Goal: Task Accomplishment & Management: Use online tool/utility

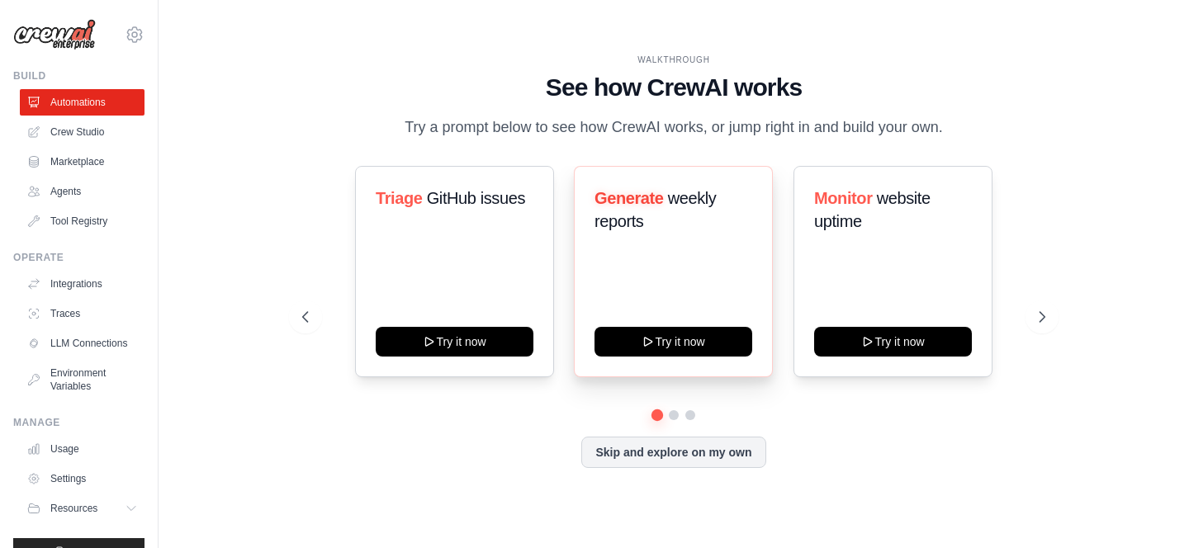
click at [642, 212] on span "weekly reports" at bounding box center [655, 209] width 121 height 41
click at [1045, 316] on icon at bounding box center [1044, 317] width 5 height 10
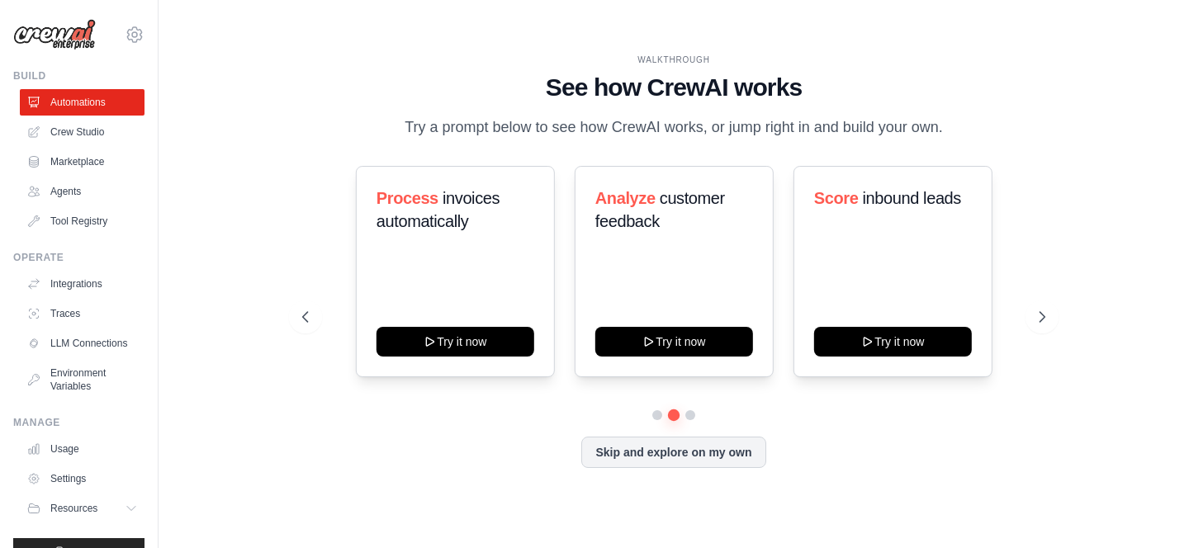
click at [328, 325] on div "Process invoices automatically Try it now Analyze customer feedback Try it now …" at bounding box center [673, 271] width 743 height 211
click at [1050, 316] on icon at bounding box center [1044, 317] width 17 height 17
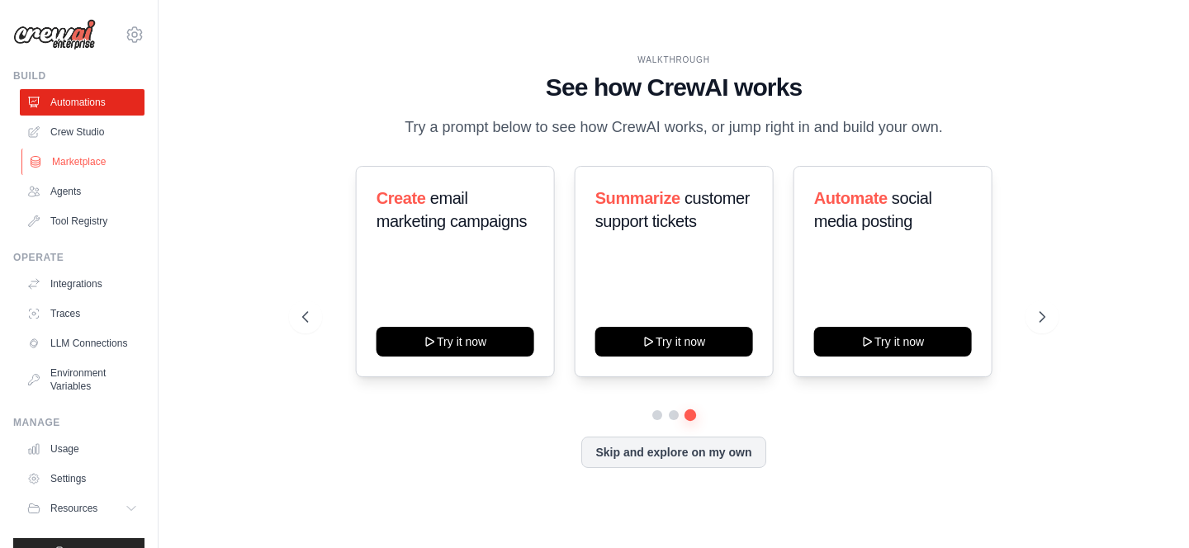
click at [75, 155] on link "Marketplace" at bounding box center [83, 162] width 125 height 26
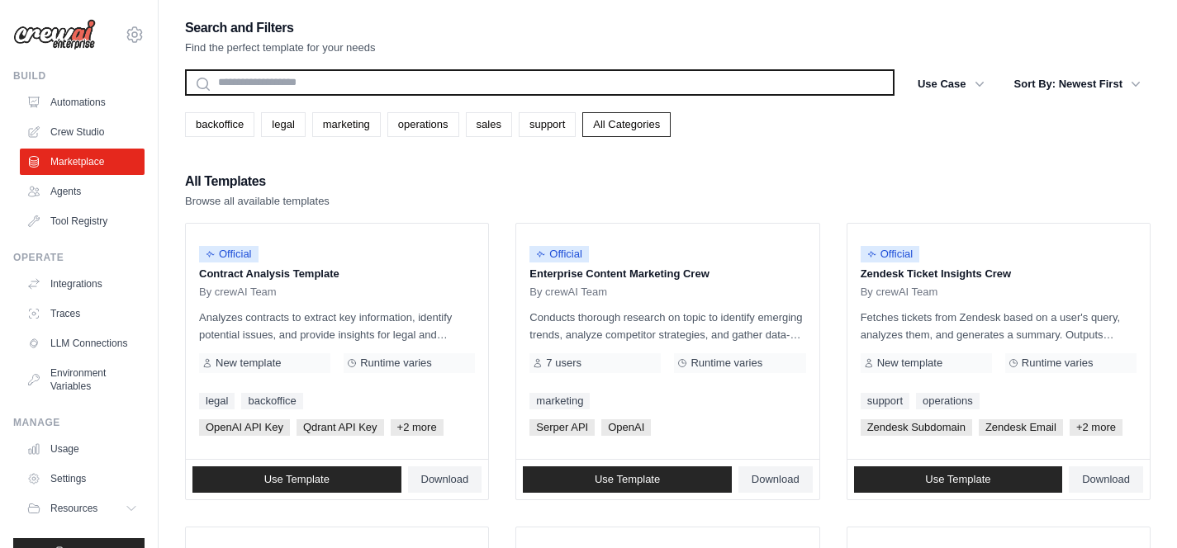
click at [268, 88] on input "text" at bounding box center [540, 82] width 710 height 26
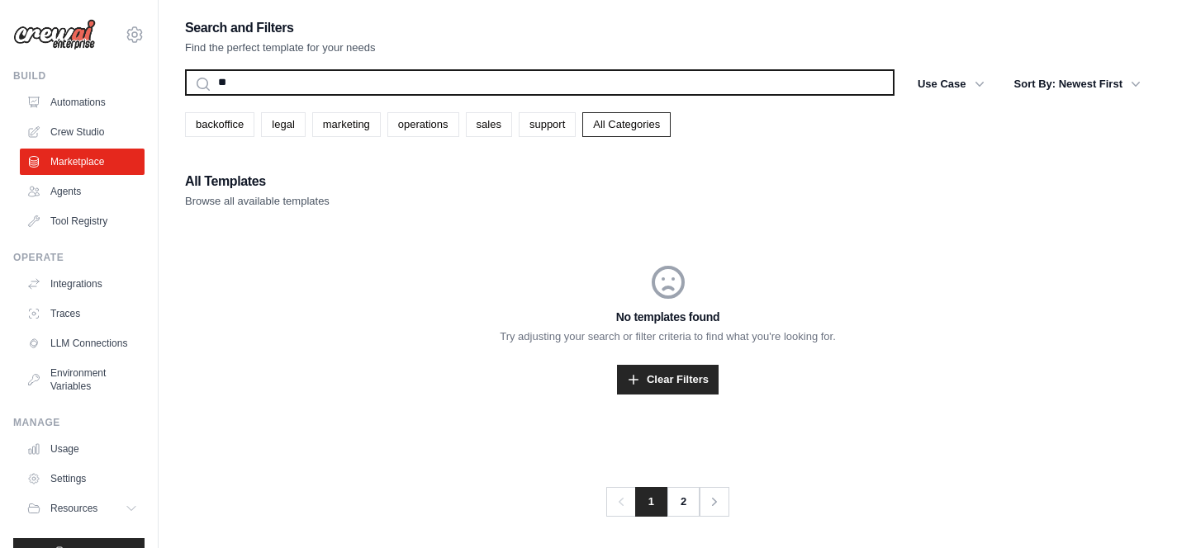
type input "*"
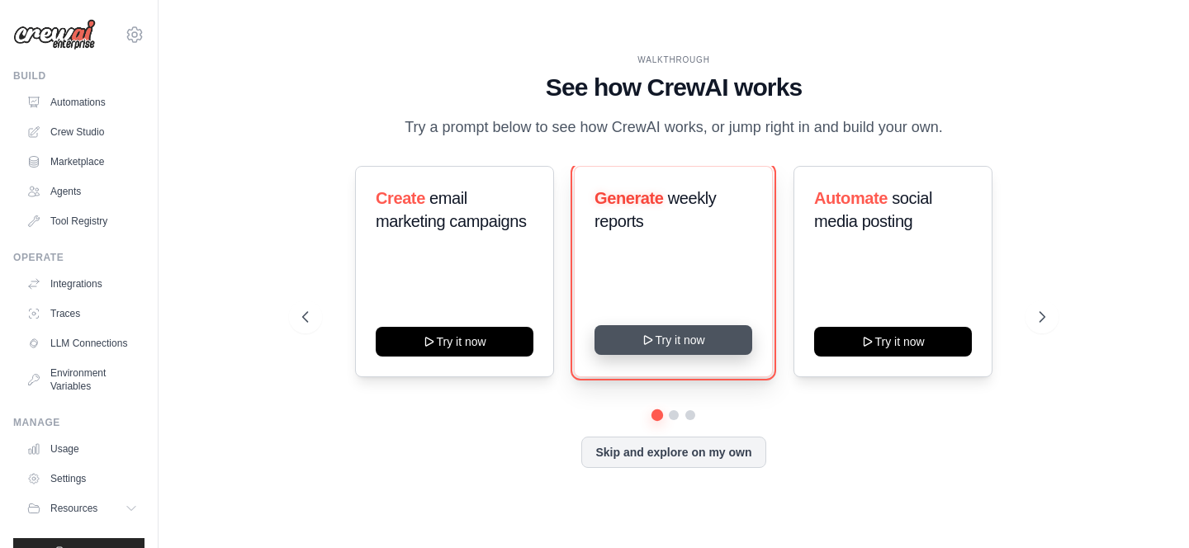
click at [687, 349] on button "Try it now" at bounding box center [674, 340] width 158 height 30
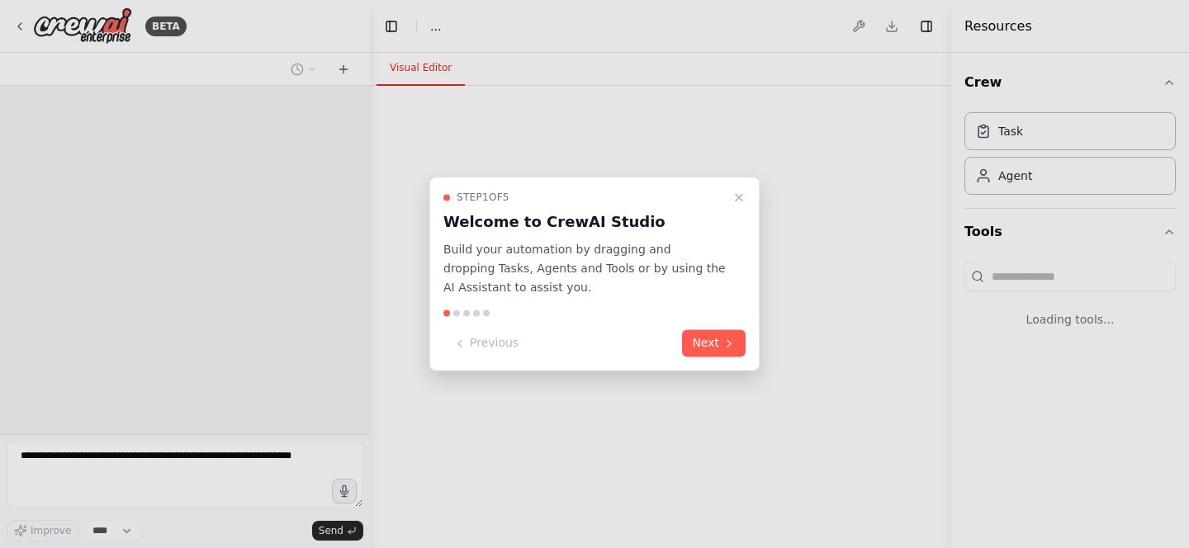
select select "****"
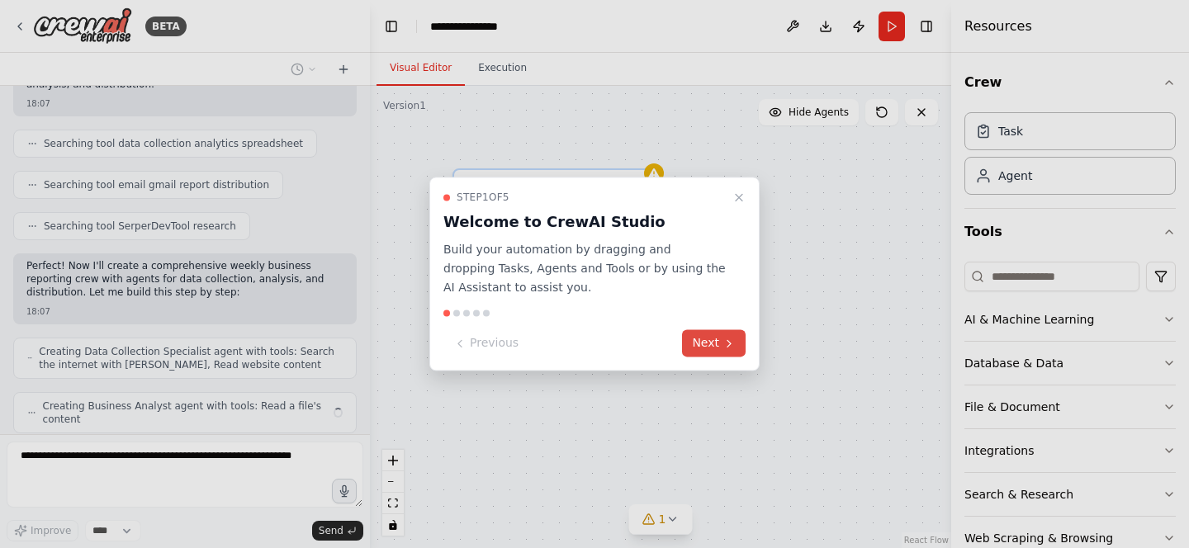
scroll to position [388, 0]
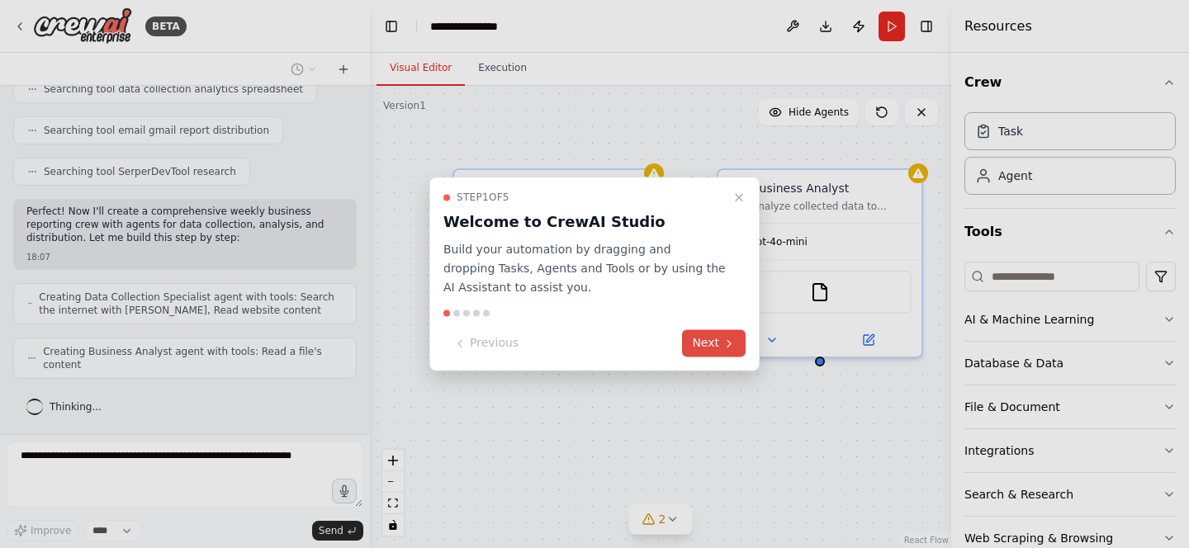
click at [723, 346] on icon at bounding box center [729, 343] width 13 height 13
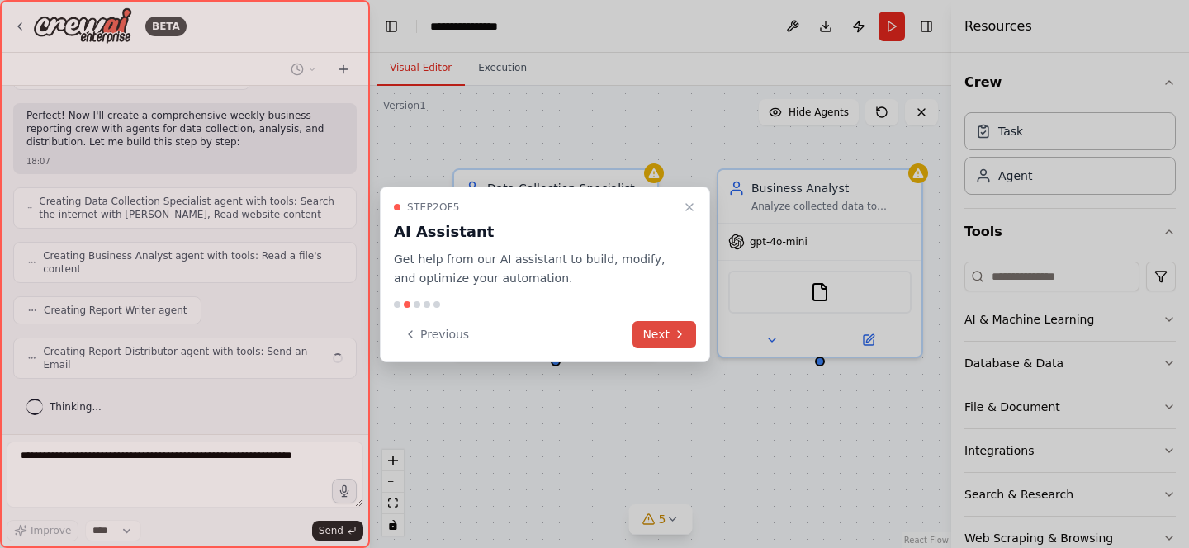
scroll to position [471, 0]
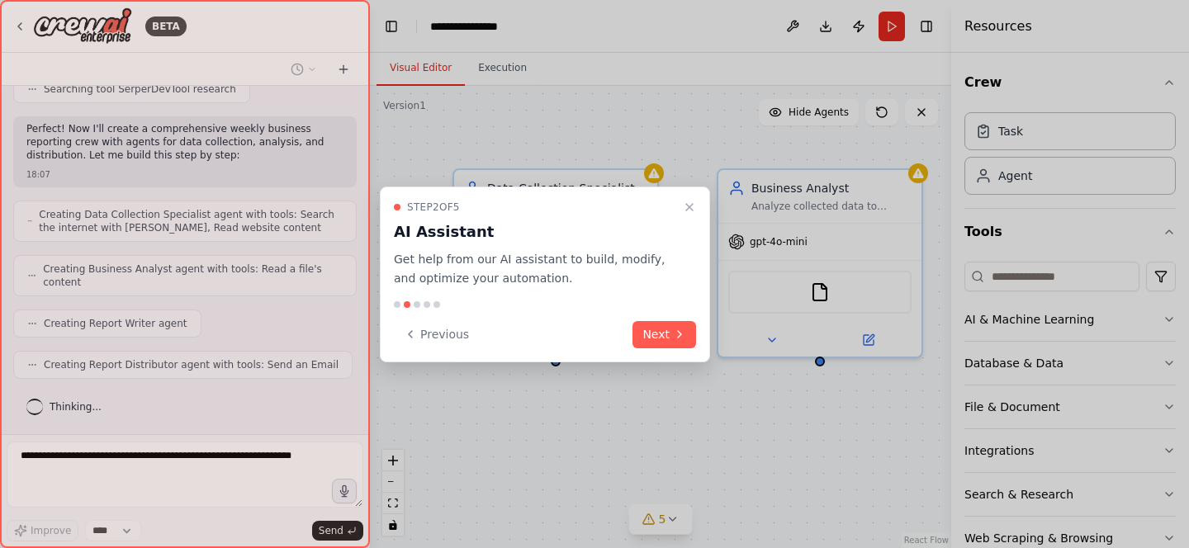
click at [658, 350] on div "Step 2 of 5 AI Assistant Get help from our AI assistant to build, modify, and o…" at bounding box center [545, 275] width 330 height 176
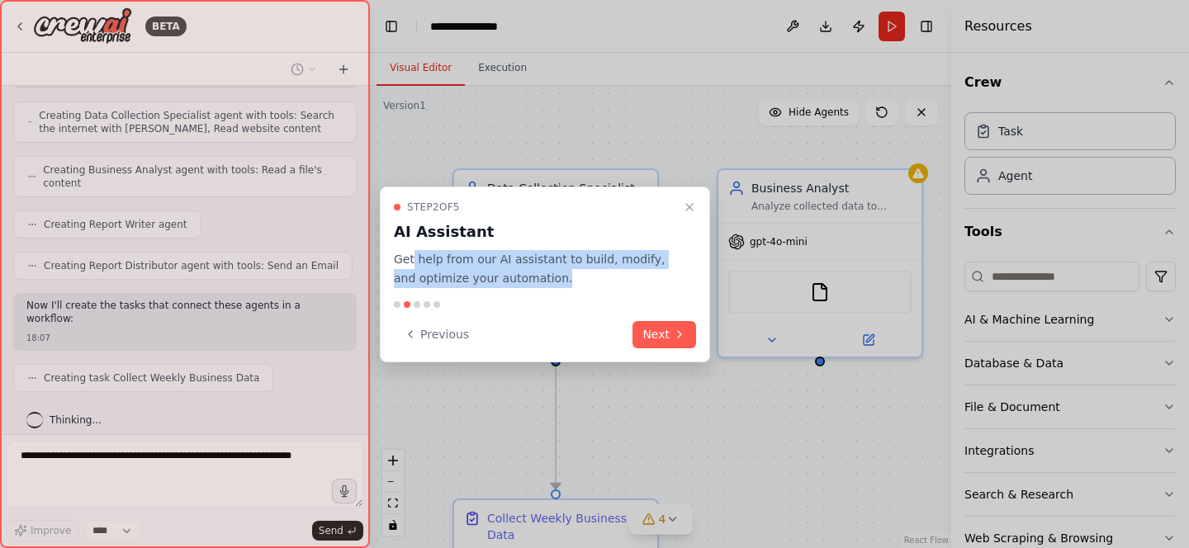
drag, startPoint x: 414, startPoint y: 265, endPoint x: 630, endPoint y: 274, distance: 216.6
click at [630, 274] on p "Get help from our AI assistant to build, modify, and optimize your automation." at bounding box center [535, 269] width 282 height 38
click at [669, 330] on button "Next" at bounding box center [665, 334] width 64 height 27
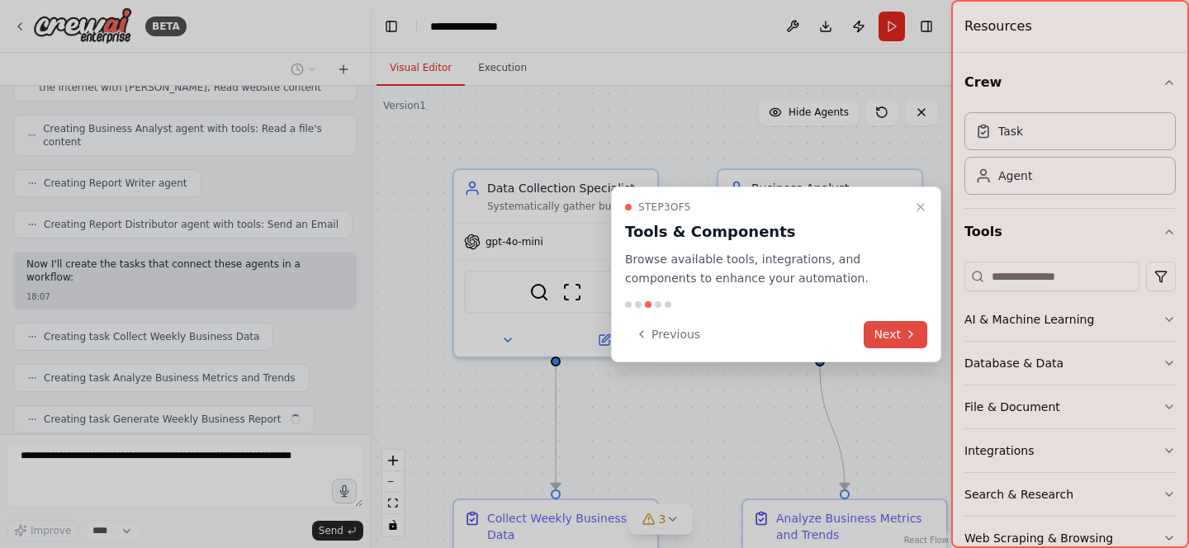
scroll to position [653, 0]
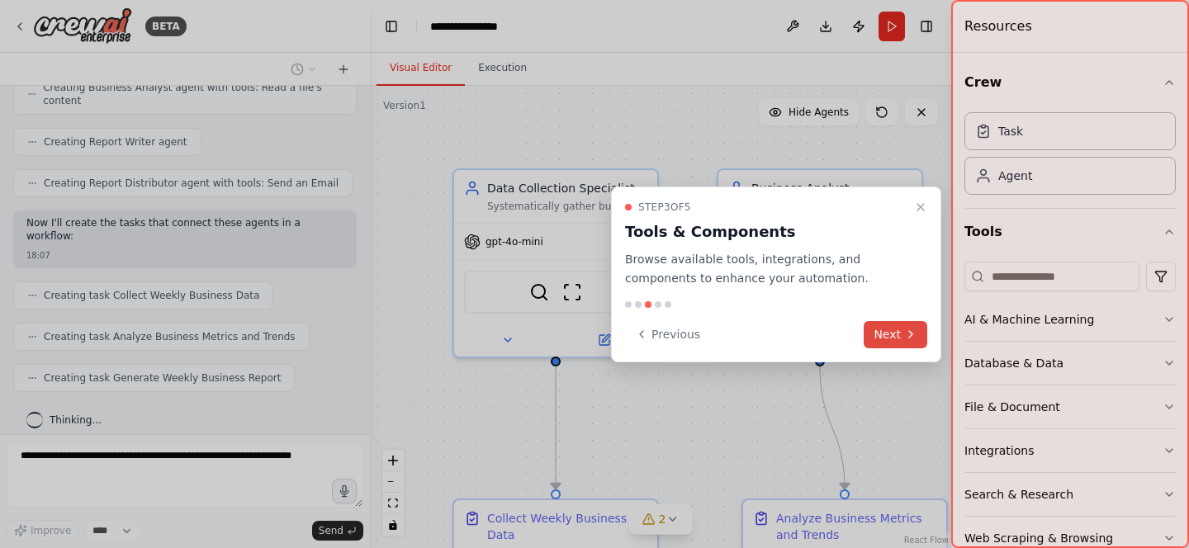
click at [901, 335] on button "Next" at bounding box center [896, 334] width 64 height 27
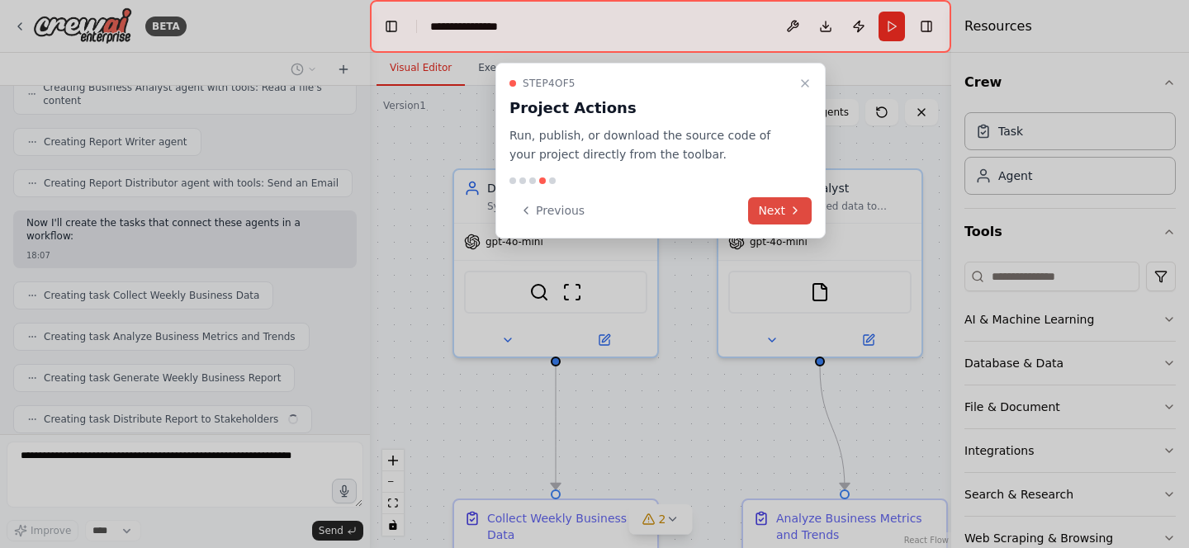
scroll to position [694, 0]
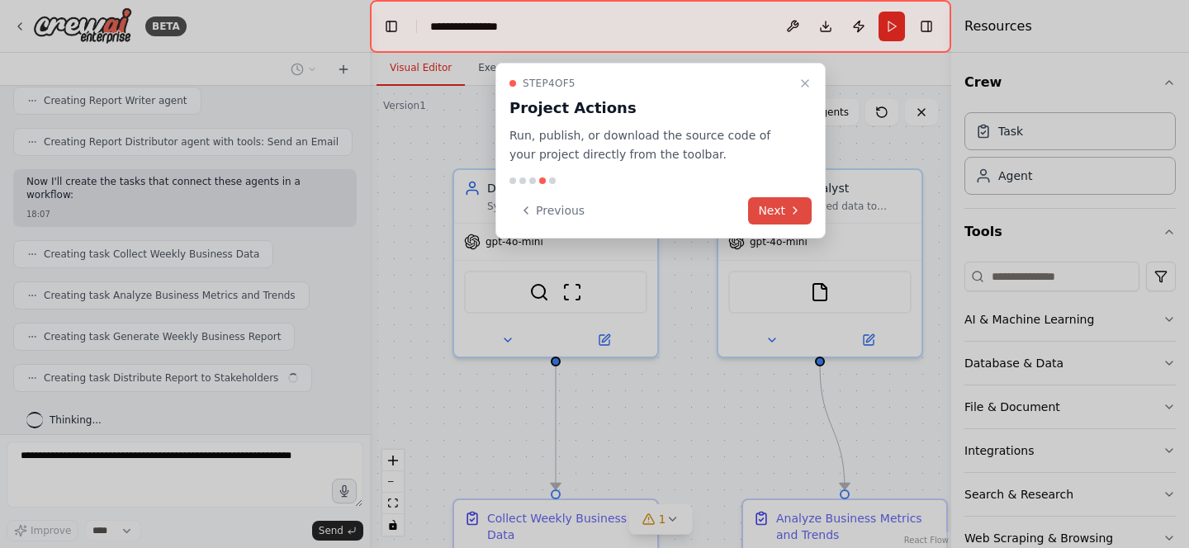
click at [781, 209] on button "Next" at bounding box center [780, 210] width 64 height 27
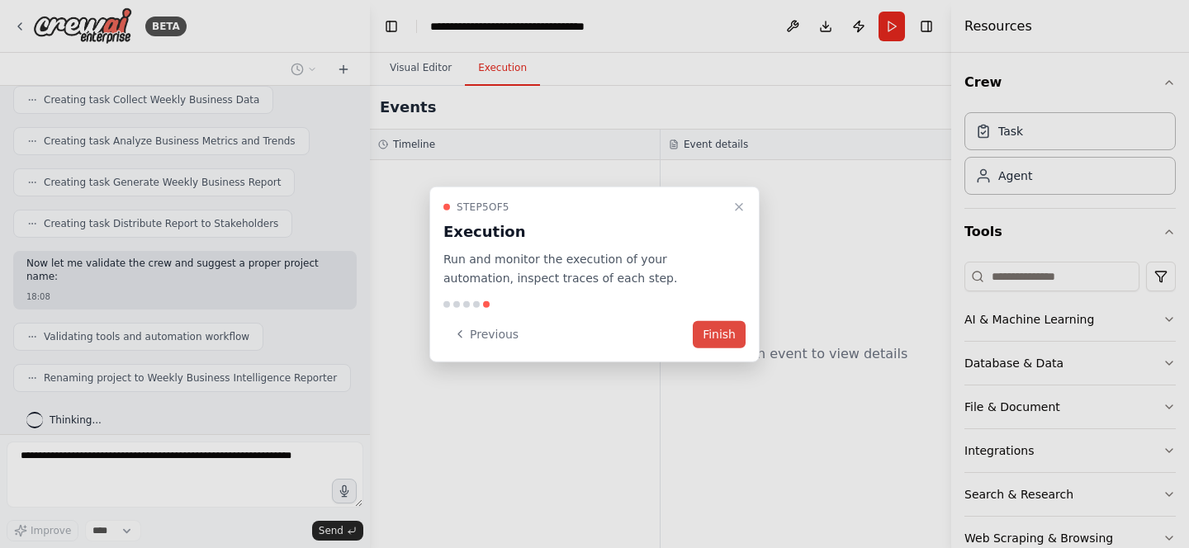
scroll to position [835, 0]
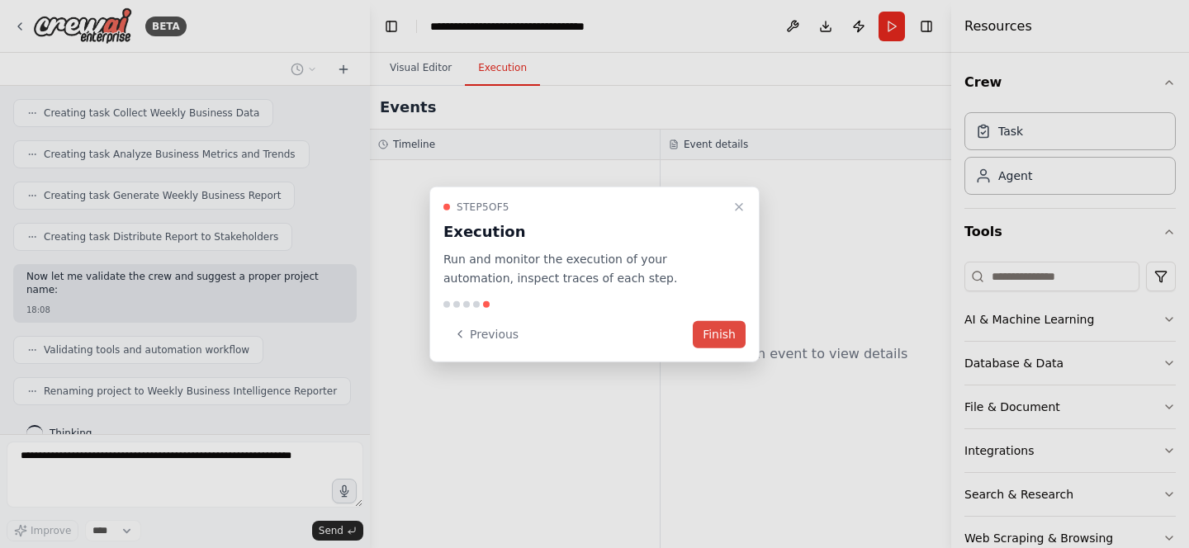
click at [719, 336] on button "Finish" at bounding box center [719, 333] width 53 height 27
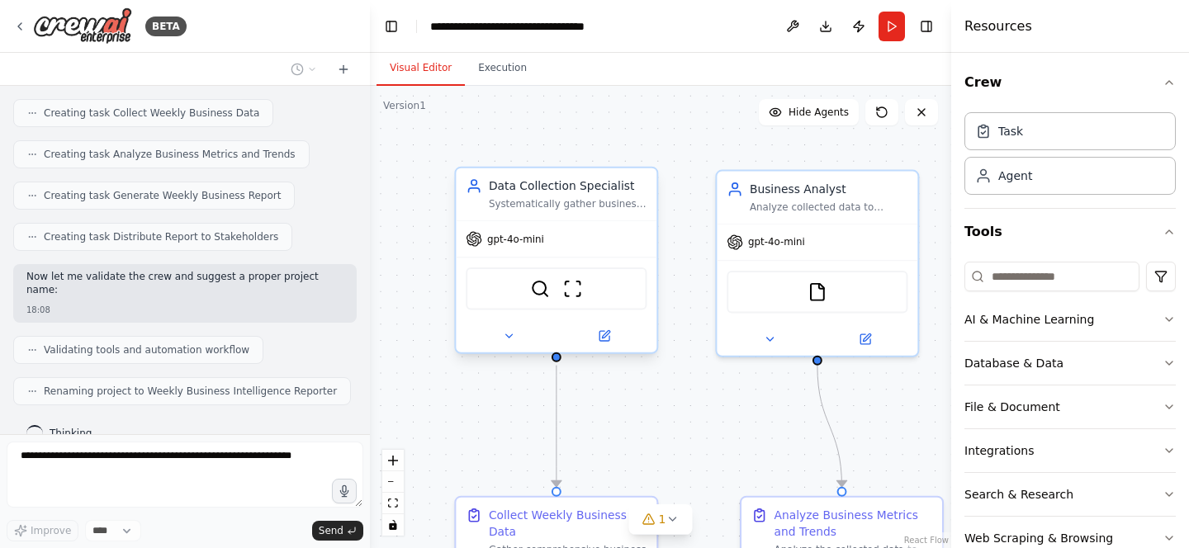
click at [557, 245] on div "gpt-4o-mini" at bounding box center [556, 239] width 201 height 36
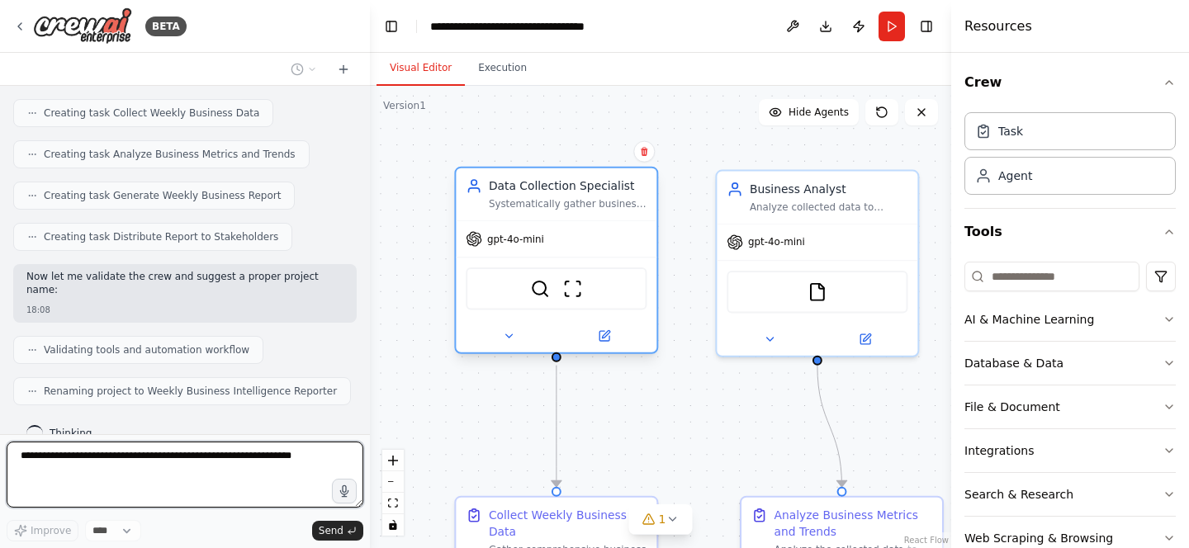
click at [515, 249] on div "gpt-4o-mini" at bounding box center [556, 239] width 201 height 36
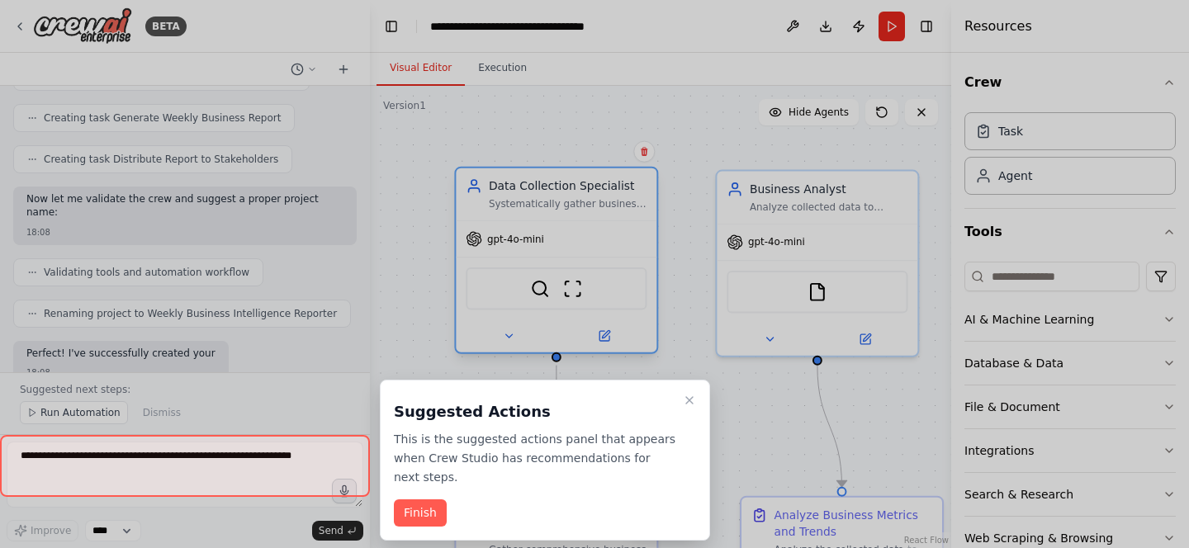
click at [515, 249] on div at bounding box center [594, 274] width 1189 height 548
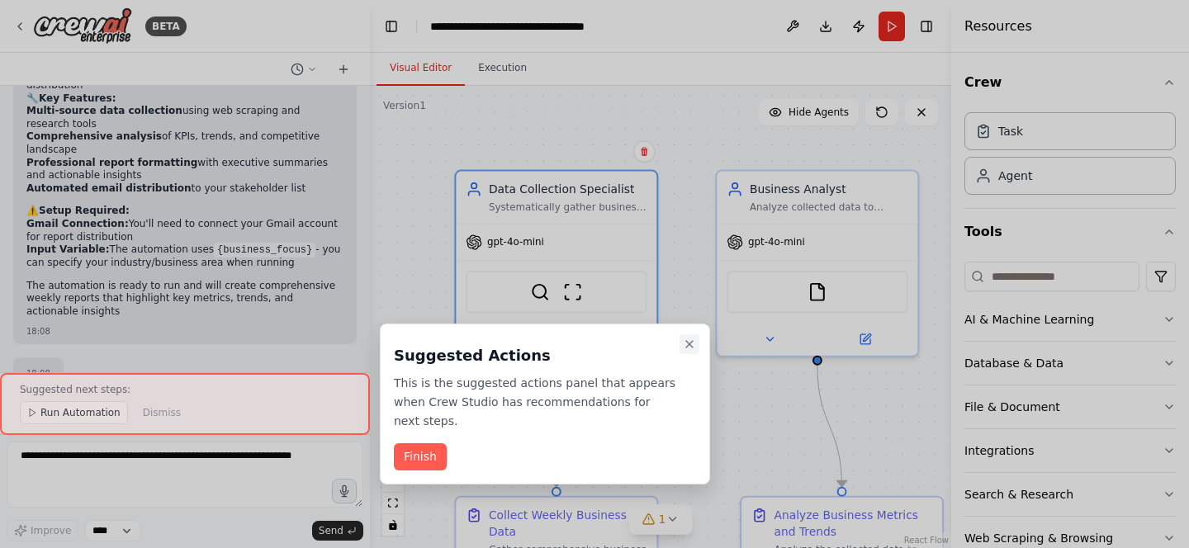
scroll to position [1461, 0]
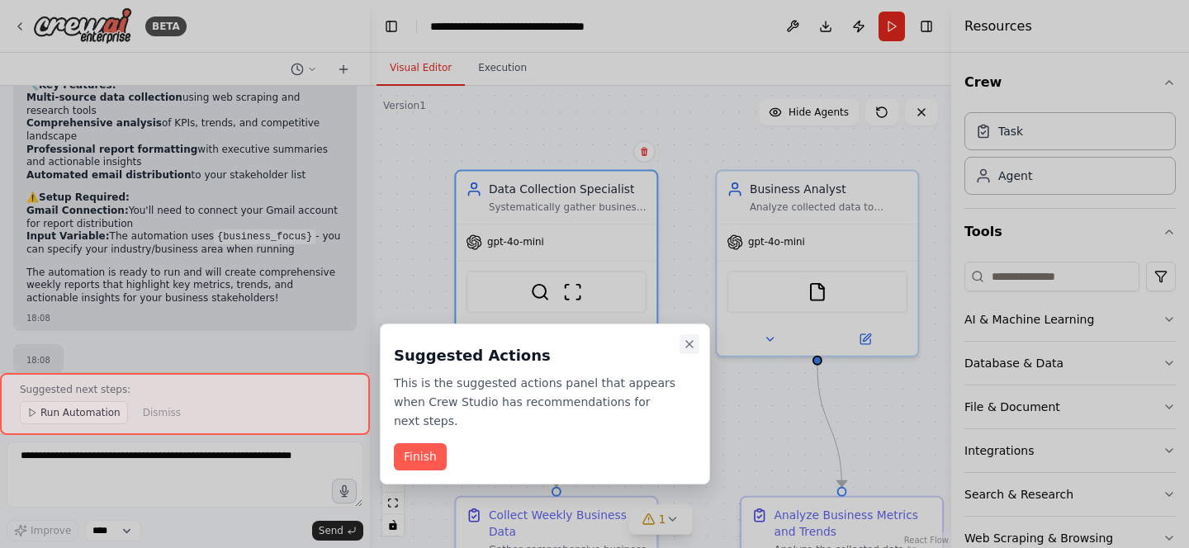
click at [688, 344] on icon "Close walkthrough" at bounding box center [689, 344] width 13 height 13
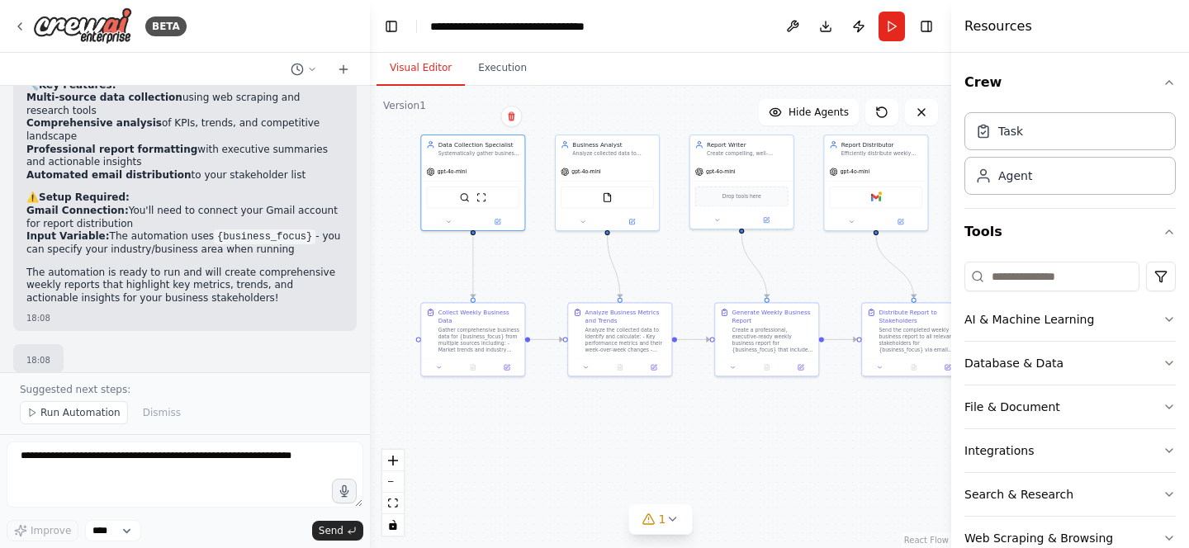
drag, startPoint x: 663, startPoint y: 211, endPoint x: 543, endPoint y: 35, distance: 213.5
click at [543, 35] on main "**********" at bounding box center [660, 274] width 581 height 548
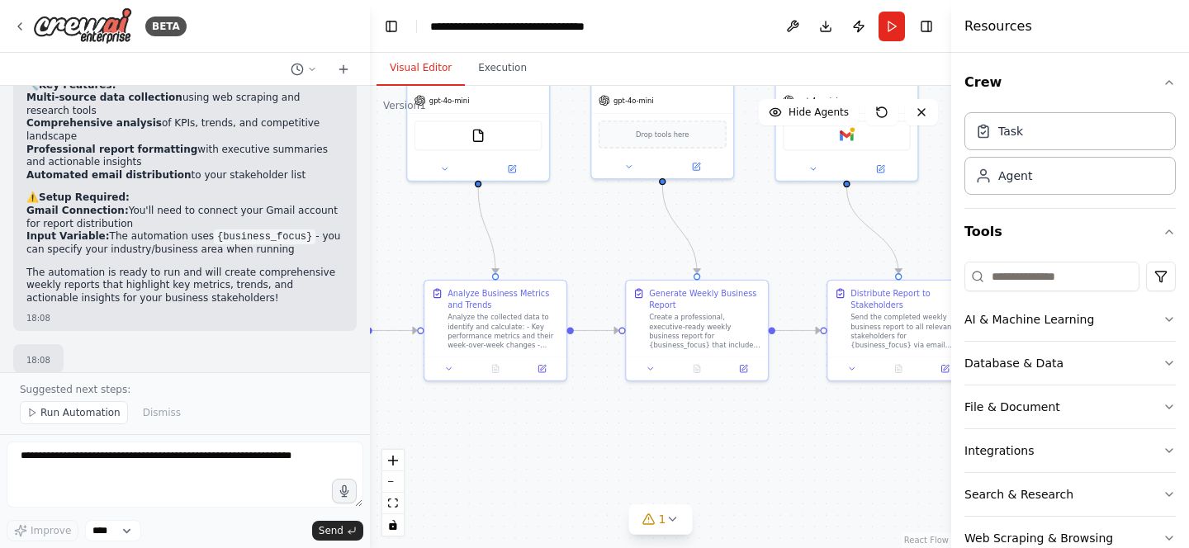
drag, startPoint x: 501, startPoint y: 388, endPoint x: 267, endPoint y: 447, distance: 241.0
click at [267, 447] on div "BETA Set up a crew that collects data from multiple sources, creates comprehens…" at bounding box center [594, 274] width 1189 height 548
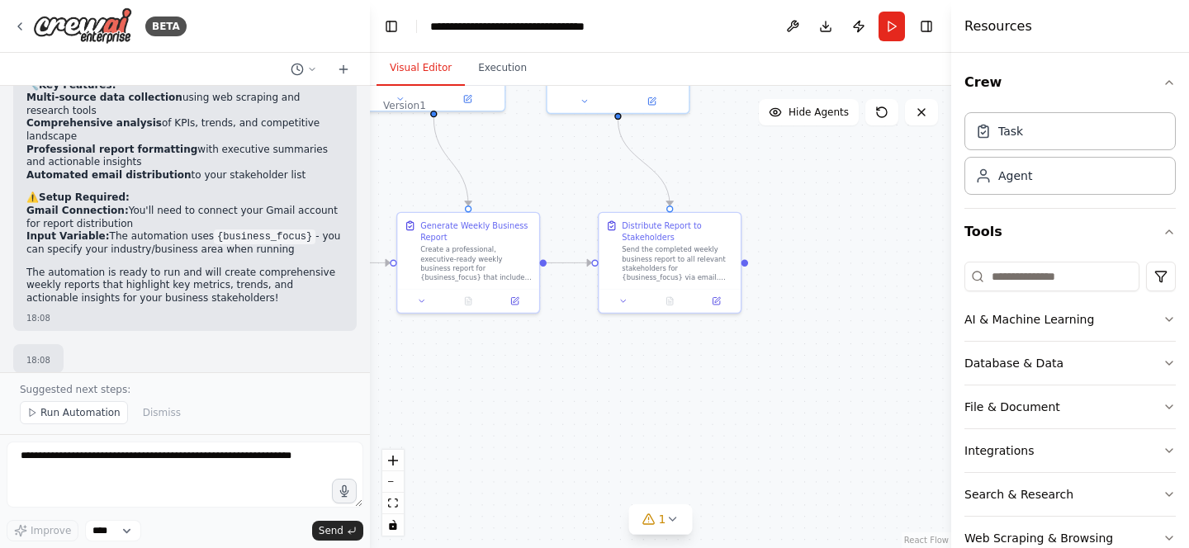
drag, startPoint x: 888, startPoint y: 197, endPoint x: 785, endPoint y: 218, distance: 105.5
click at [785, 218] on div ".deletable-edge-delete-btn { width: 20px; height: 20px; border: 0px solid #ffff…" at bounding box center [660, 317] width 581 height 463
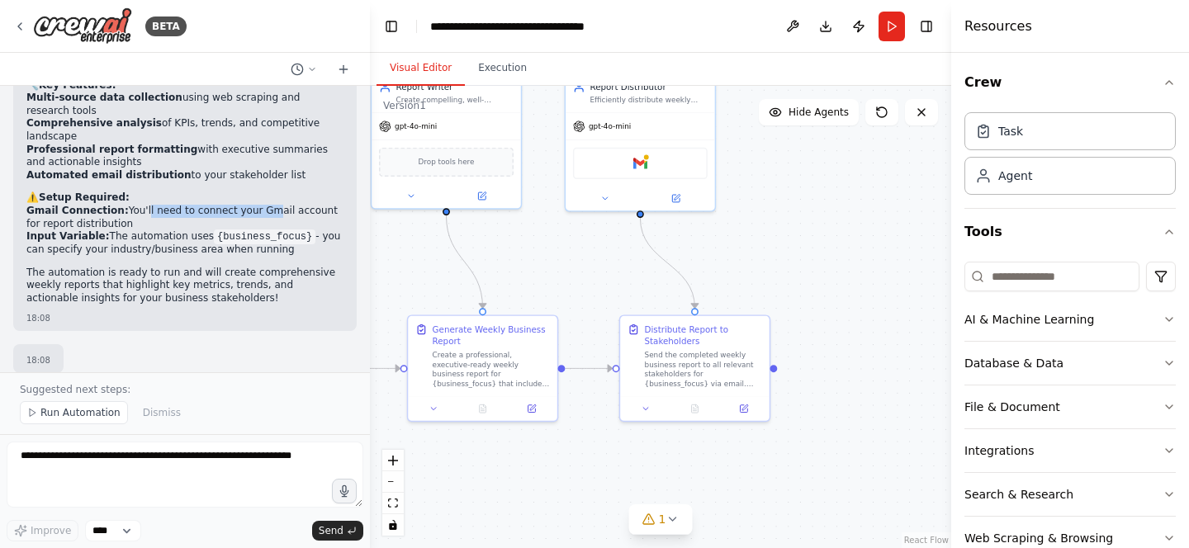
drag, startPoint x: 140, startPoint y: 198, endPoint x: 261, endPoint y: 199, distance: 120.6
click at [261, 205] on li "Gmail Connection: You'll need to connect your Gmail account for report distribu…" at bounding box center [184, 218] width 317 height 26
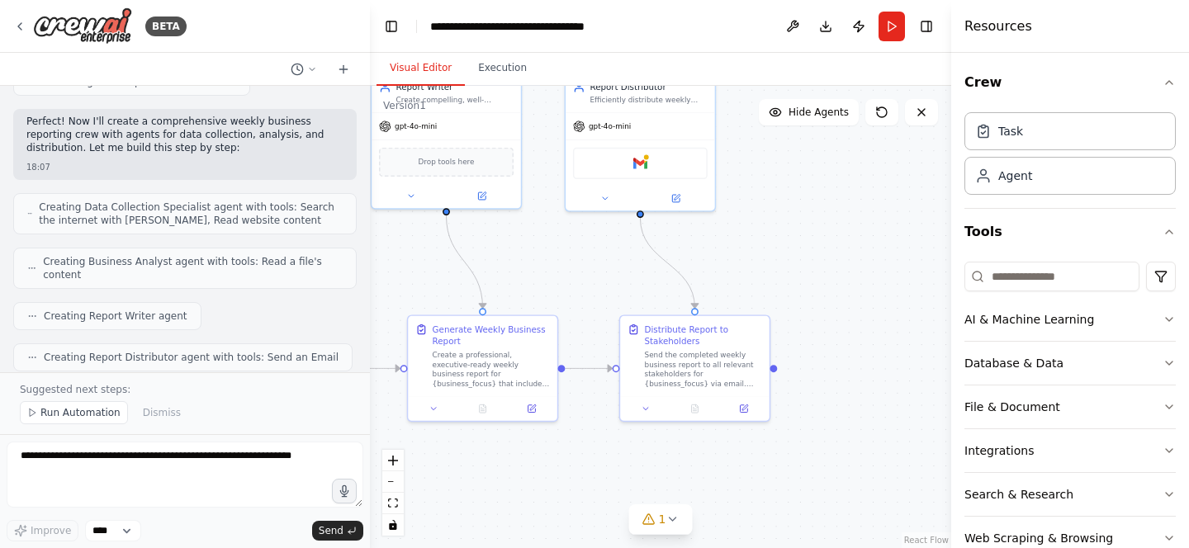
scroll to position [484, 0]
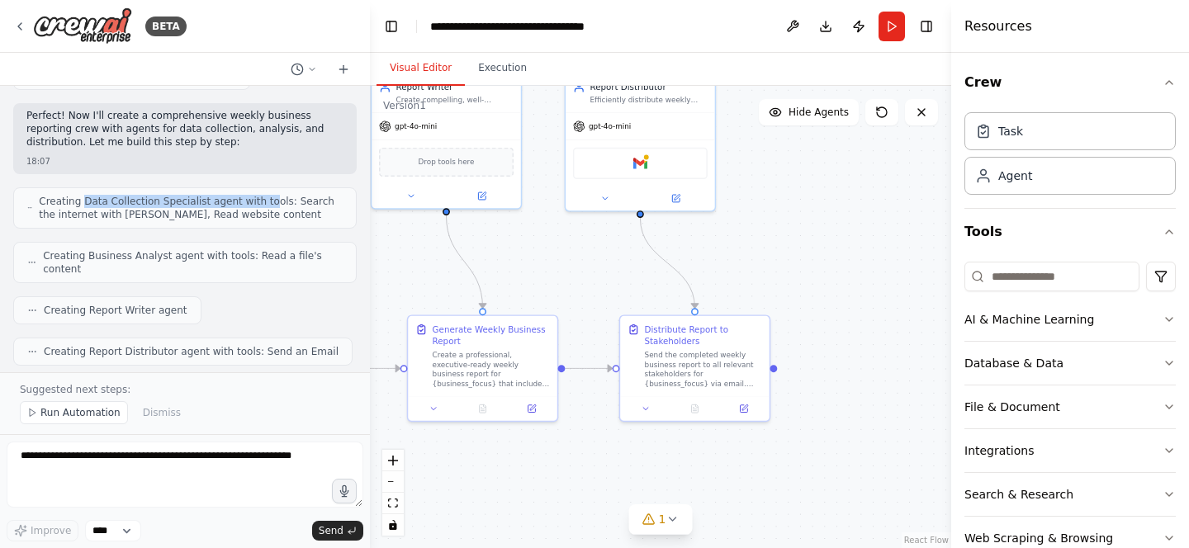
drag, startPoint x: 83, startPoint y: 199, endPoint x: 267, endPoint y: 207, distance: 183.6
click at [267, 207] on span "Creating Data Collection Specialist agent with tools: Search the internet with …" at bounding box center [191, 208] width 304 height 26
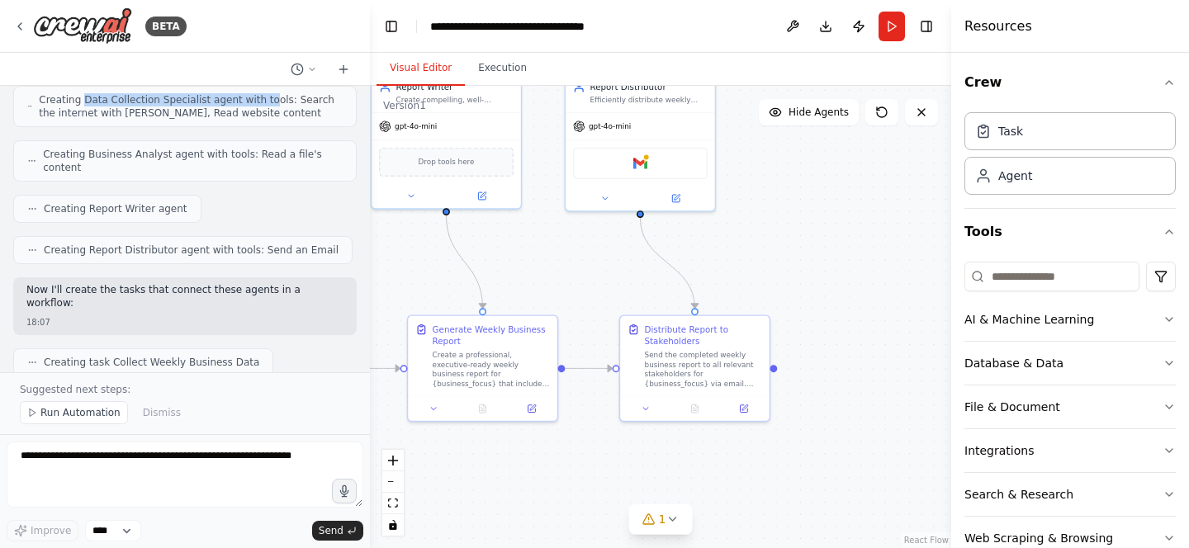
scroll to position [592, 0]
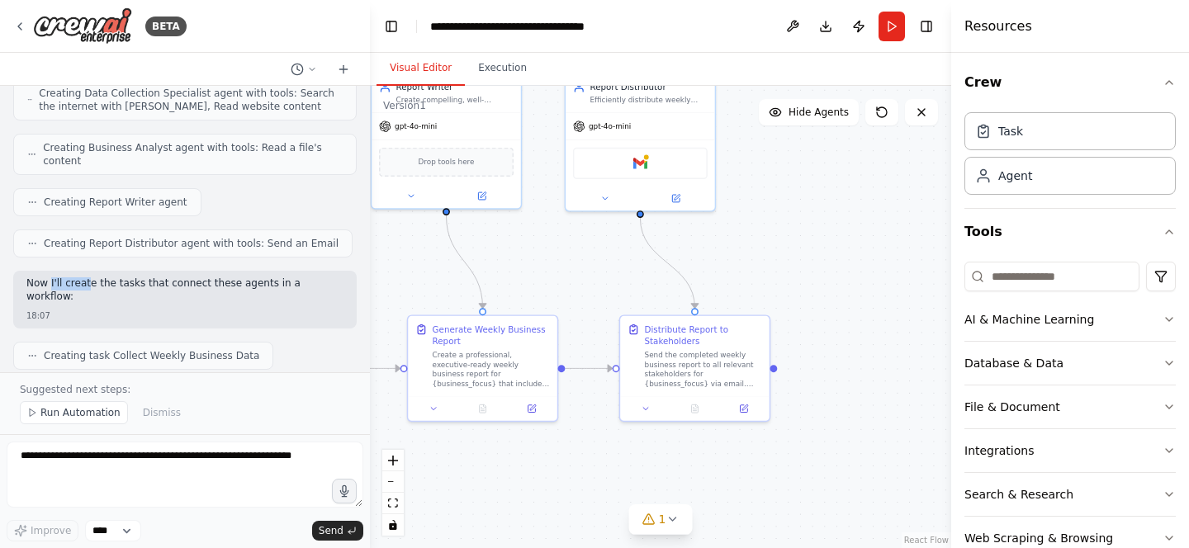
drag, startPoint x: 50, startPoint y: 278, endPoint x: 169, endPoint y: 288, distance: 118.5
click at [169, 288] on p "Now I'll create the tasks that connect these agents in a workflow:" at bounding box center [184, 291] width 317 height 26
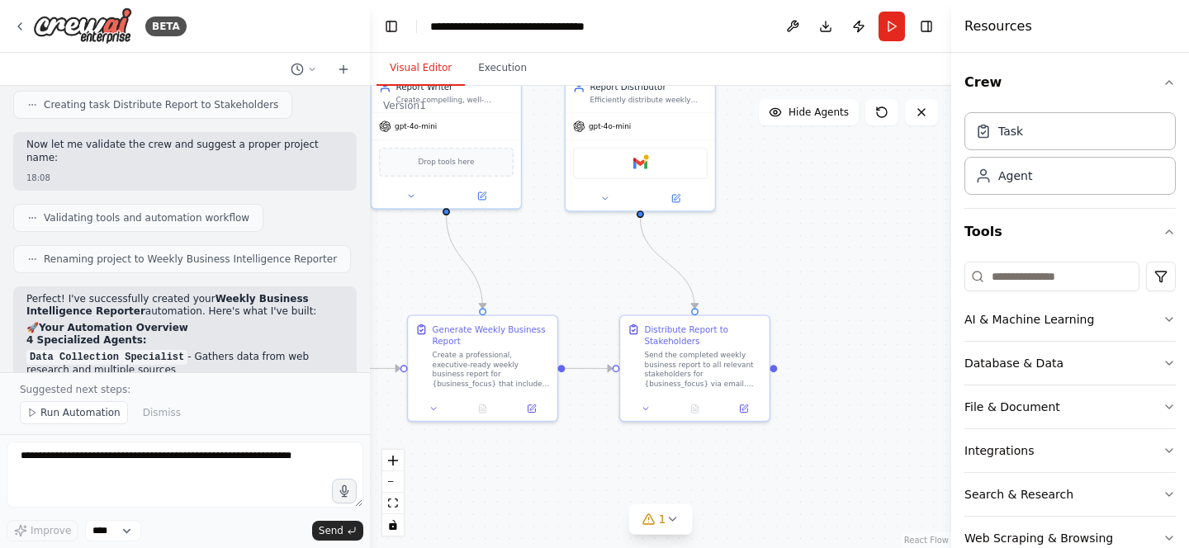
scroll to position [985, 0]
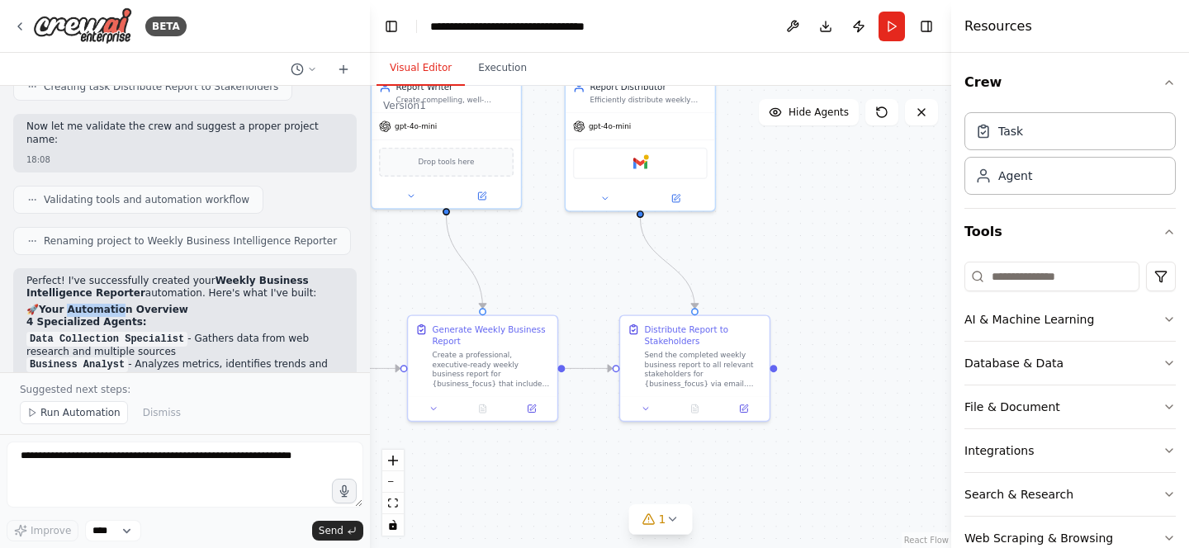
drag, startPoint x: 66, startPoint y: 287, endPoint x: 121, endPoint y: 287, distance: 54.5
click at [121, 304] on strong "Your Automation Overview" at bounding box center [114, 310] width 150 height 12
click at [215, 275] on p "Perfect! I've successfully created your Weekly Business Intelligence Reporter a…" at bounding box center [184, 288] width 317 height 26
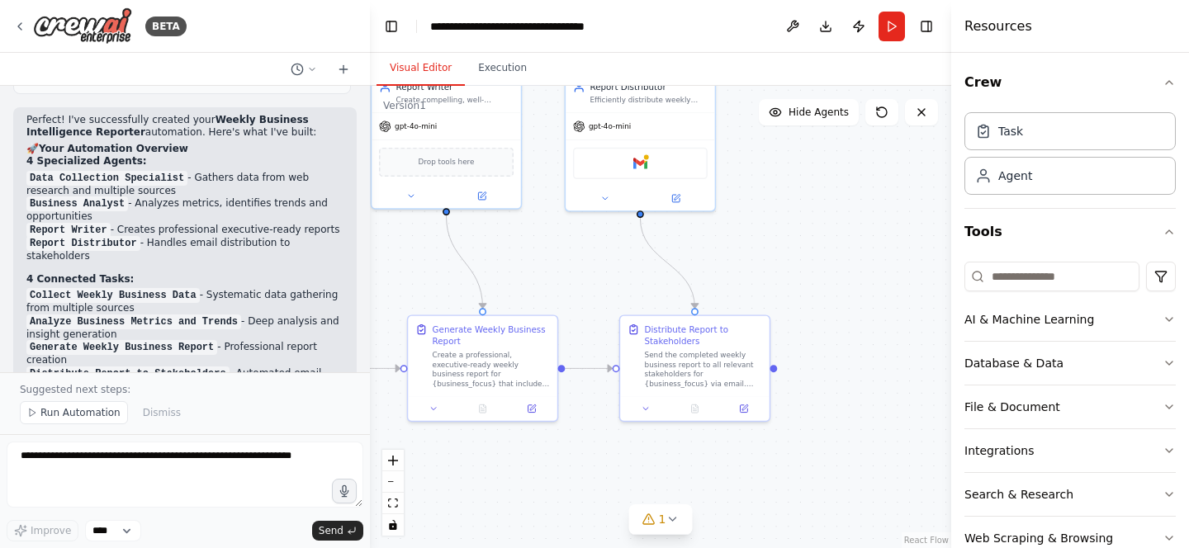
scroll to position [1153, 0]
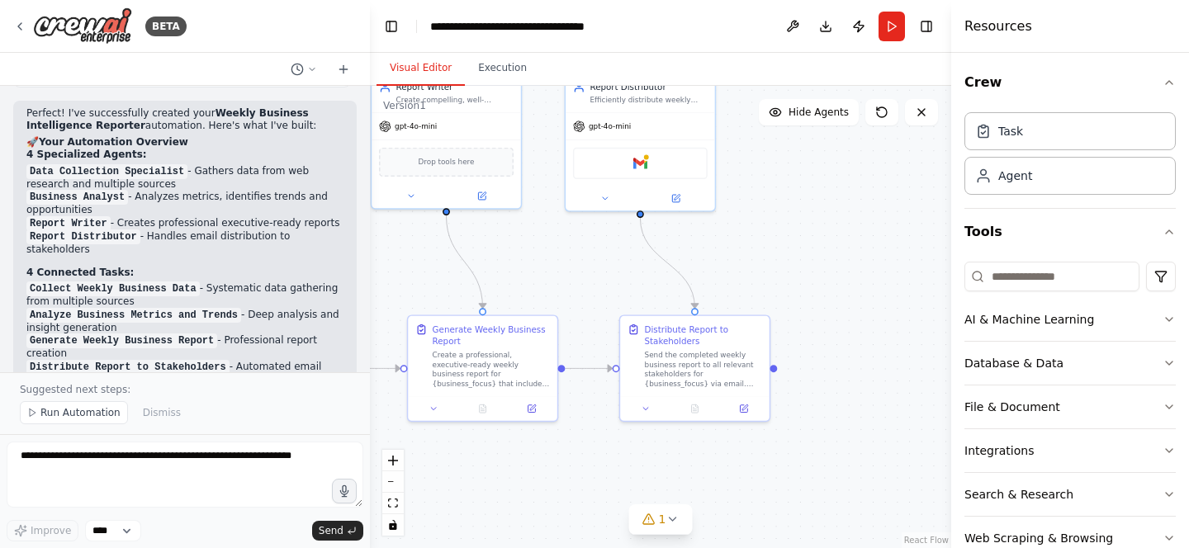
click at [69, 282] on code "Collect Weekly Business Data" at bounding box center [112, 289] width 173 height 15
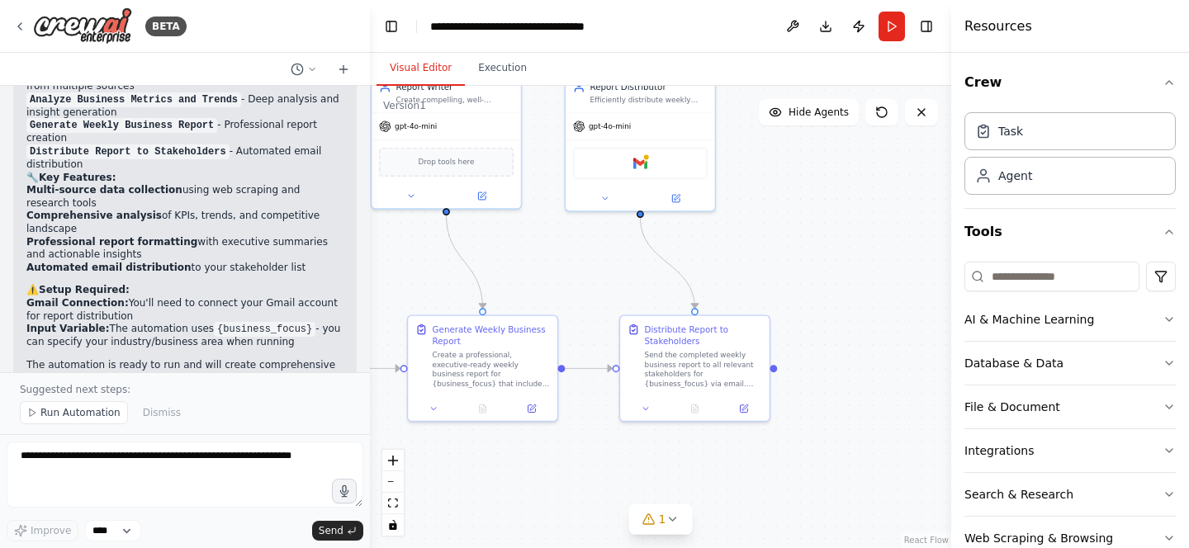
scroll to position [1383, 0]
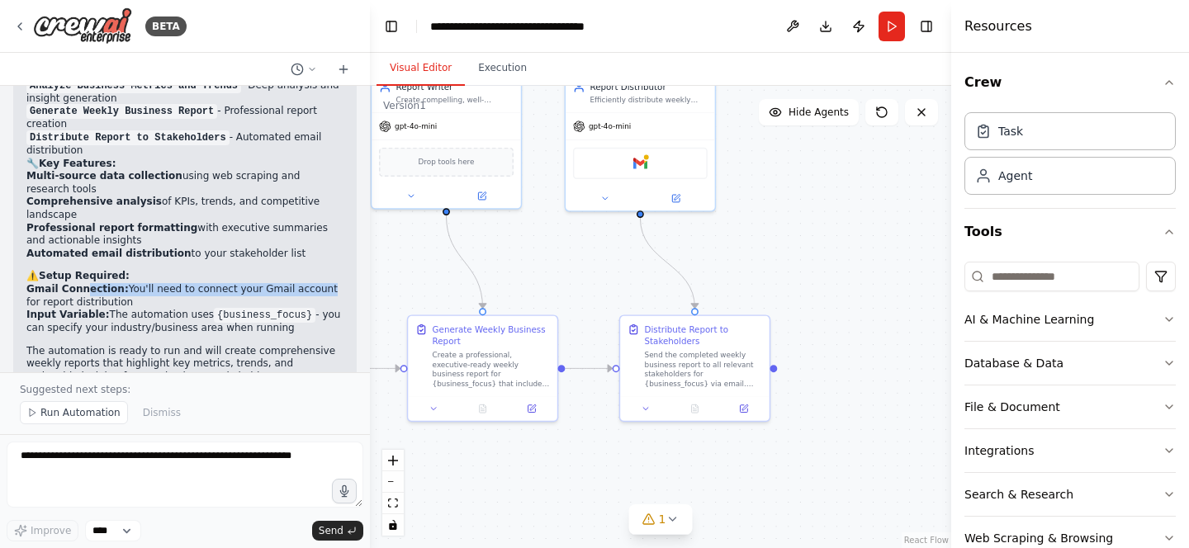
drag, startPoint x: 83, startPoint y: 276, endPoint x: 312, endPoint y: 277, distance: 228.8
click at [312, 283] on li "Gmail Connection: You'll need to connect your Gmail account for report distribu…" at bounding box center [184, 296] width 317 height 26
drag, startPoint x: 45, startPoint y: 306, endPoint x: 140, endPoint y: 306, distance: 95.0
click at [140, 309] on li "Input Variable: The automation uses {business_focus} - you can specify your ind…" at bounding box center [184, 322] width 317 height 26
click at [217, 256] on div "Perfect! I've successfully created your Weekly Business Intelligence Reporter a…" at bounding box center [184, 133] width 317 height 510
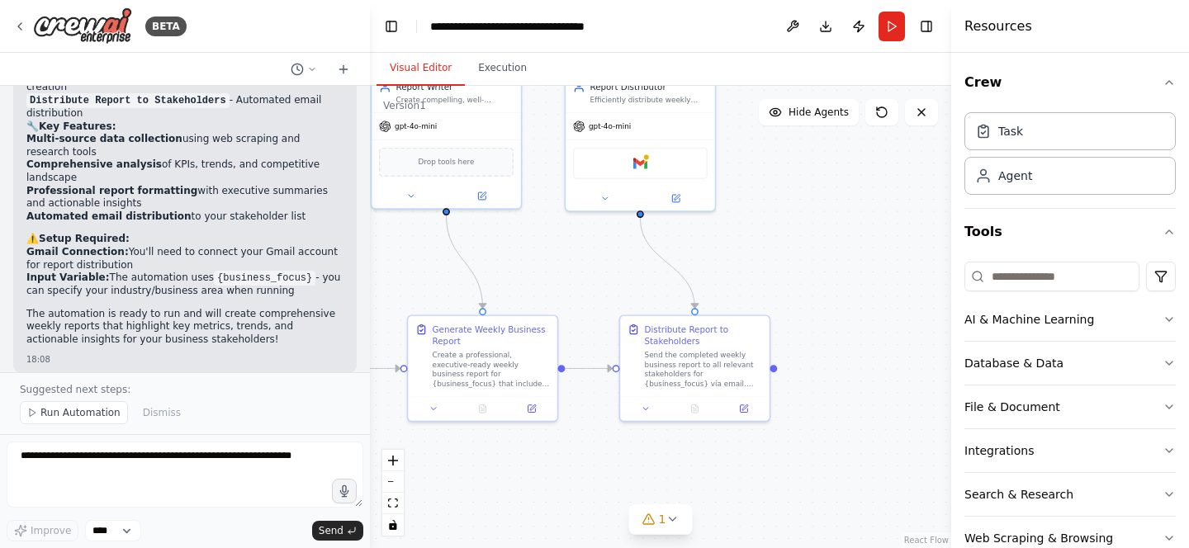
scroll to position [1436, 0]
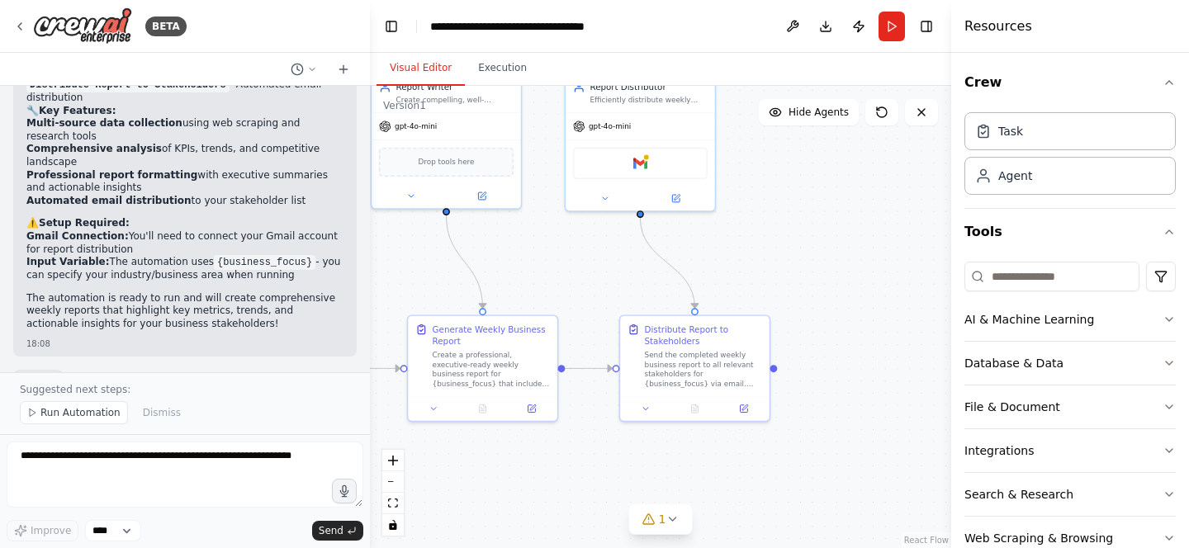
drag, startPoint x: 31, startPoint y: 263, endPoint x: 313, endPoint y: 262, distance: 281.7
click at [313, 262] on li "Input Variable: The automation uses {business_focus} - you can specify your ind…" at bounding box center [184, 269] width 317 height 26
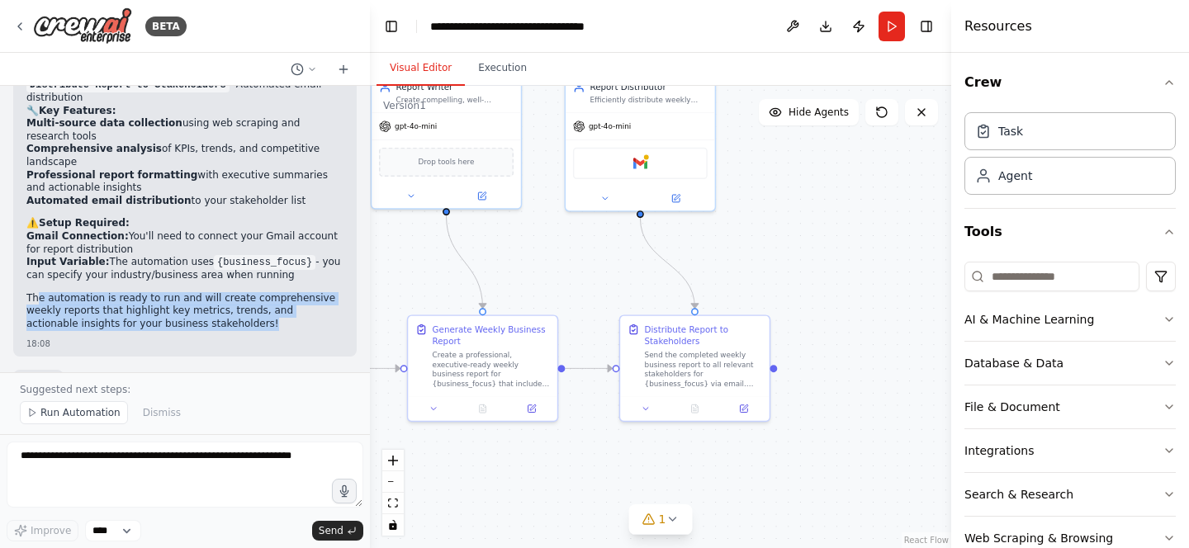
drag, startPoint x: 40, startPoint y: 290, endPoint x: 240, endPoint y: 317, distance: 201.7
click at [240, 317] on p "The automation is ready to run and will create comprehensive weekly reports tha…" at bounding box center [184, 311] width 317 height 39
click at [269, 317] on p "The automation is ready to run and will create comprehensive weekly reports tha…" at bounding box center [184, 311] width 317 height 39
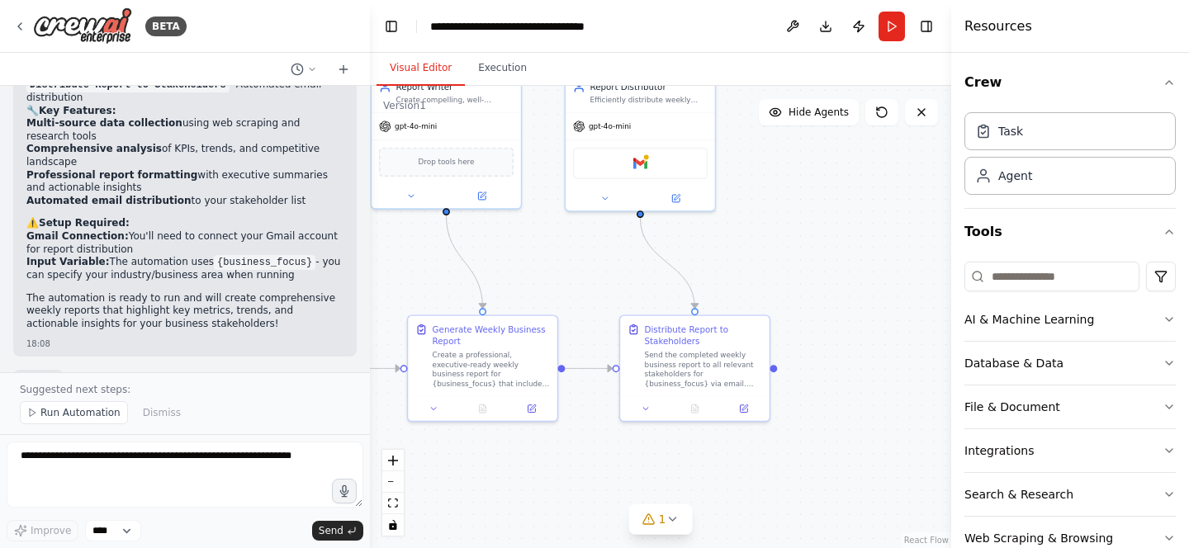
scroll to position [1461, 0]
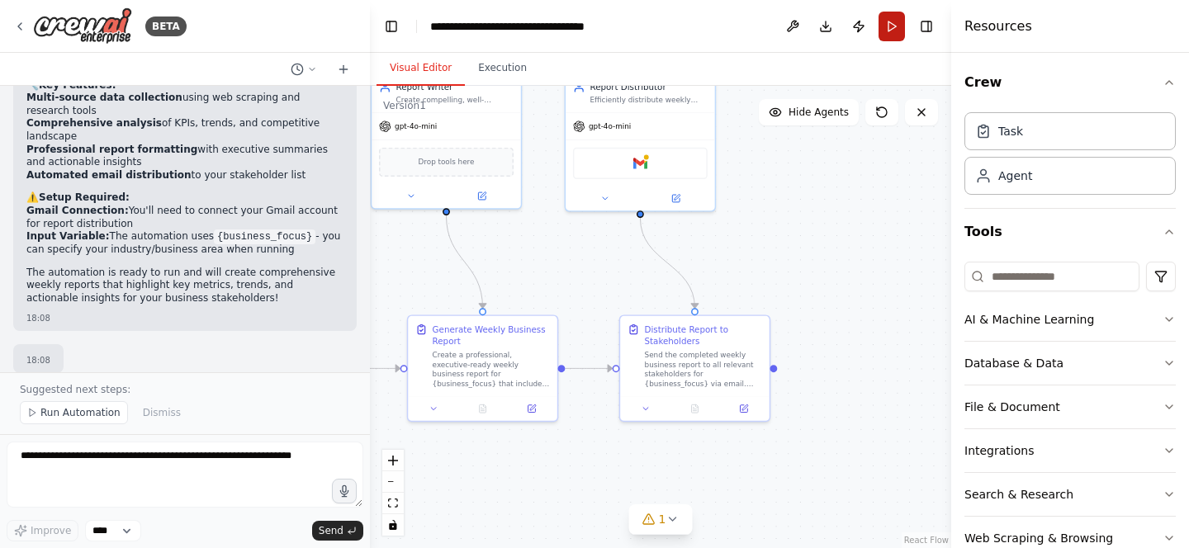
click at [891, 24] on button "Run" at bounding box center [892, 27] width 26 height 30
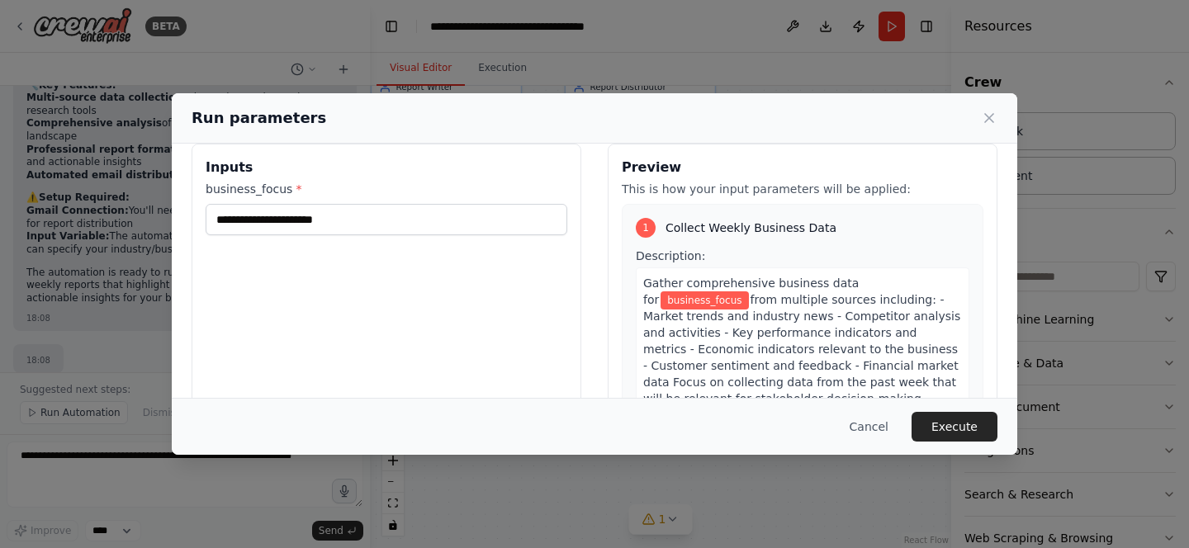
scroll to position [0, 0]
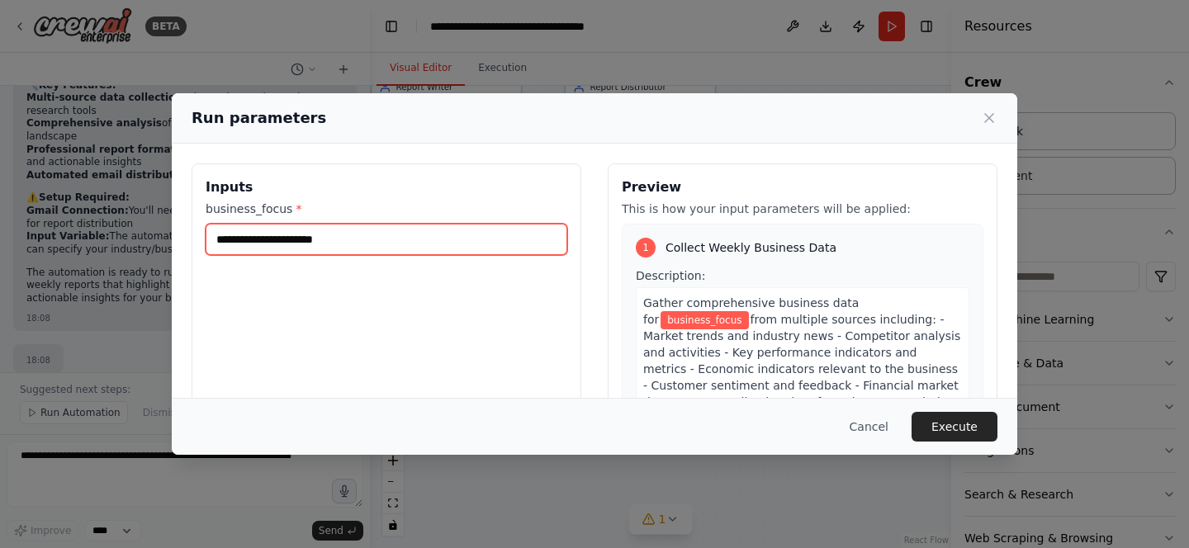
click at [373, 249] on input "business_focus *" at bounding box center [387, 239] width 362 height 31
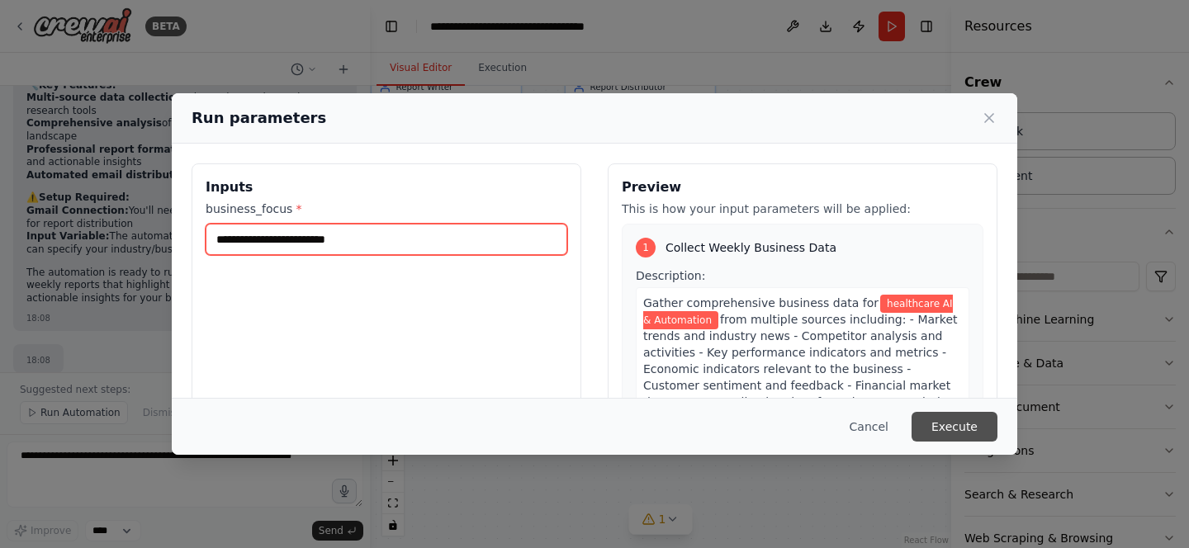
type input "**********"
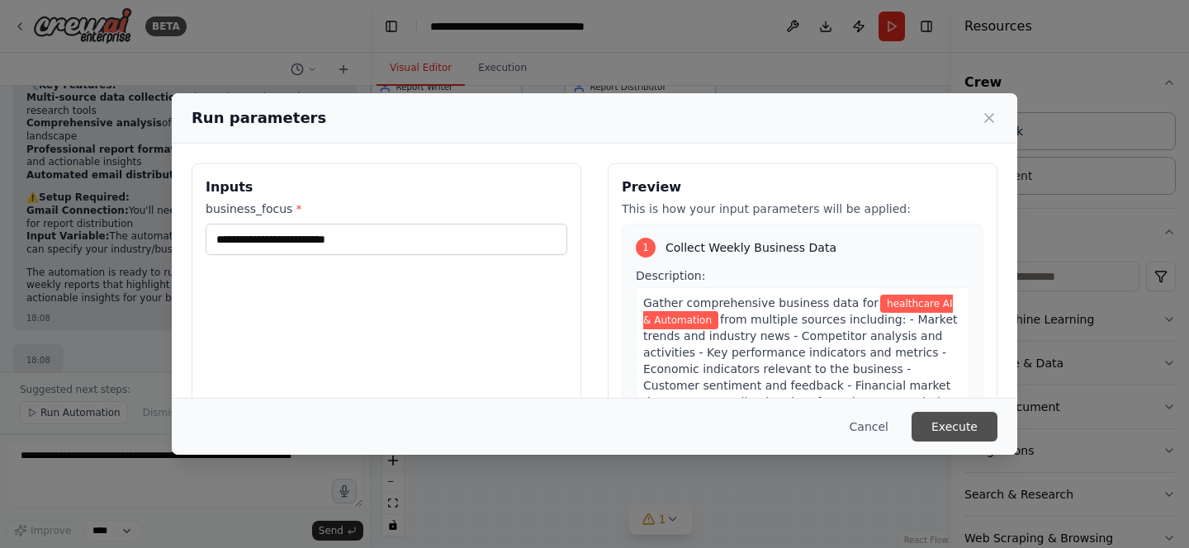
click at [947, 421] on button "Execute" at bounding box center [955, 427] width 86 height 30
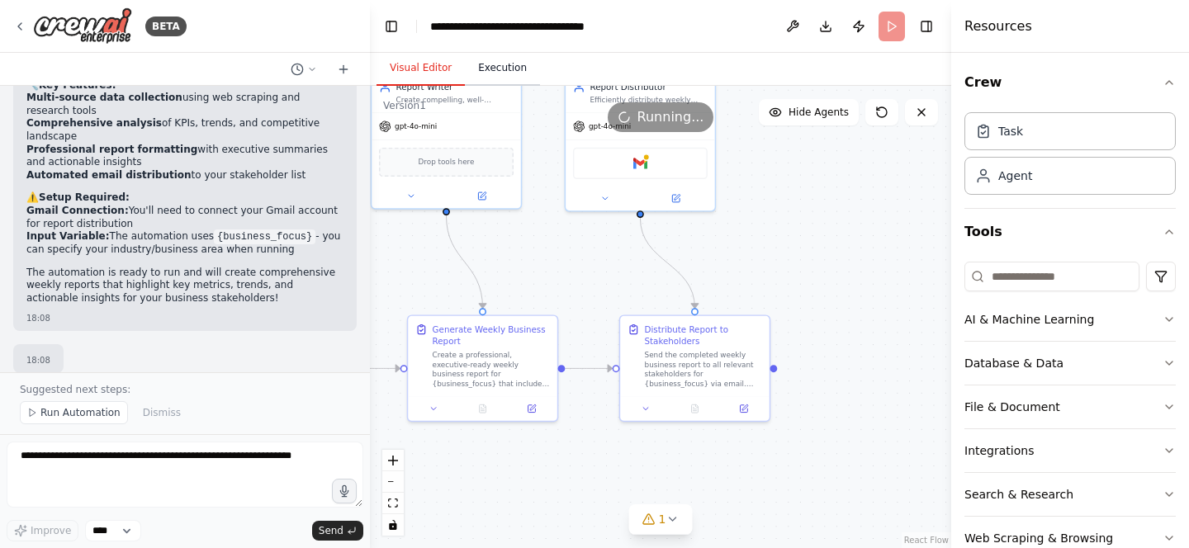
click at [492, 68] on button "Execution" at bounding box center [502, 68] width 75 height 35
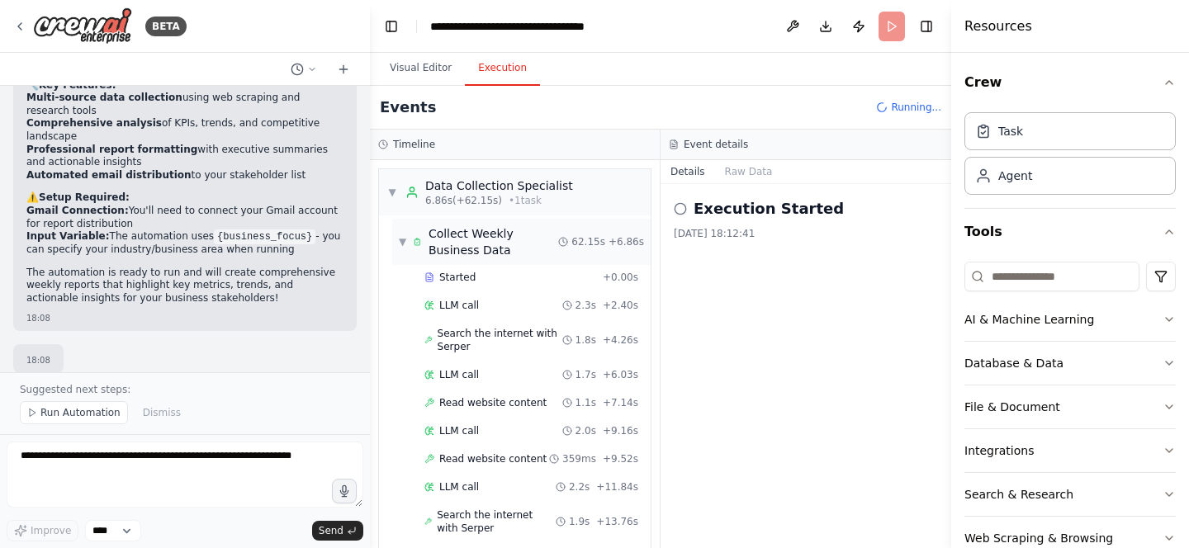
click at [400, 242] on span "▼" at bounding box center [402, 241] width 7 height 13
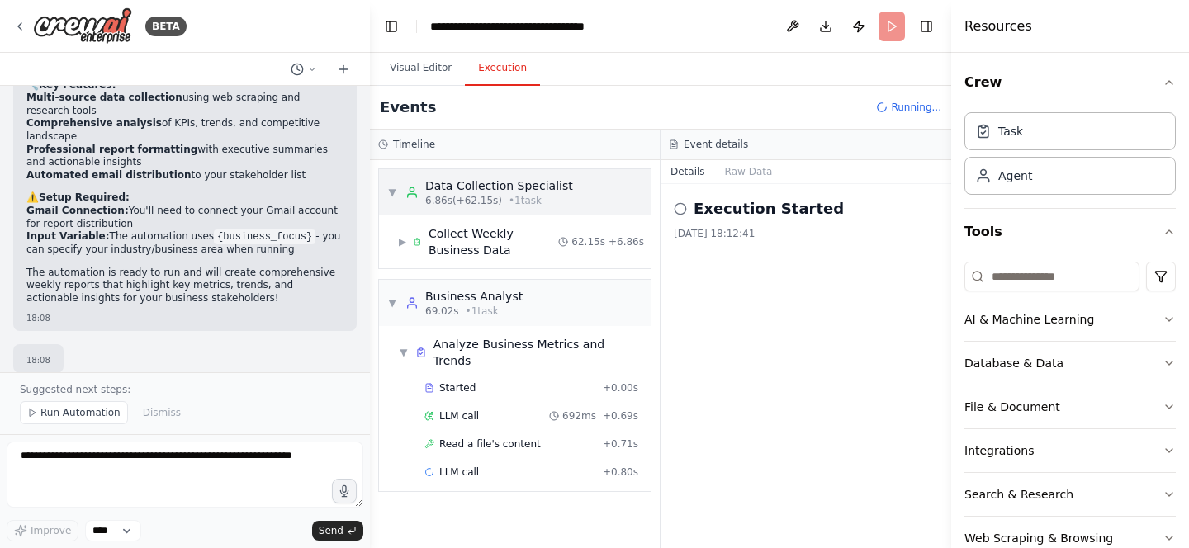
click at [392, 198] on span "▼" at bounding box center [392, 192] width 10 height 13
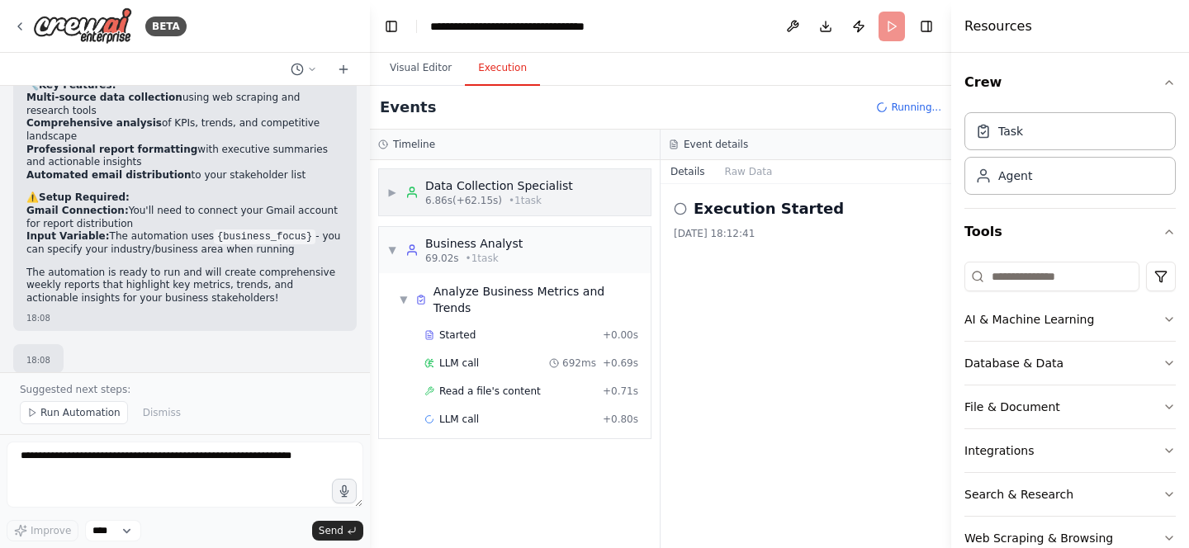
click at [392, 188] on span "▶" at bounding box center [392, 192] width 10 height 13
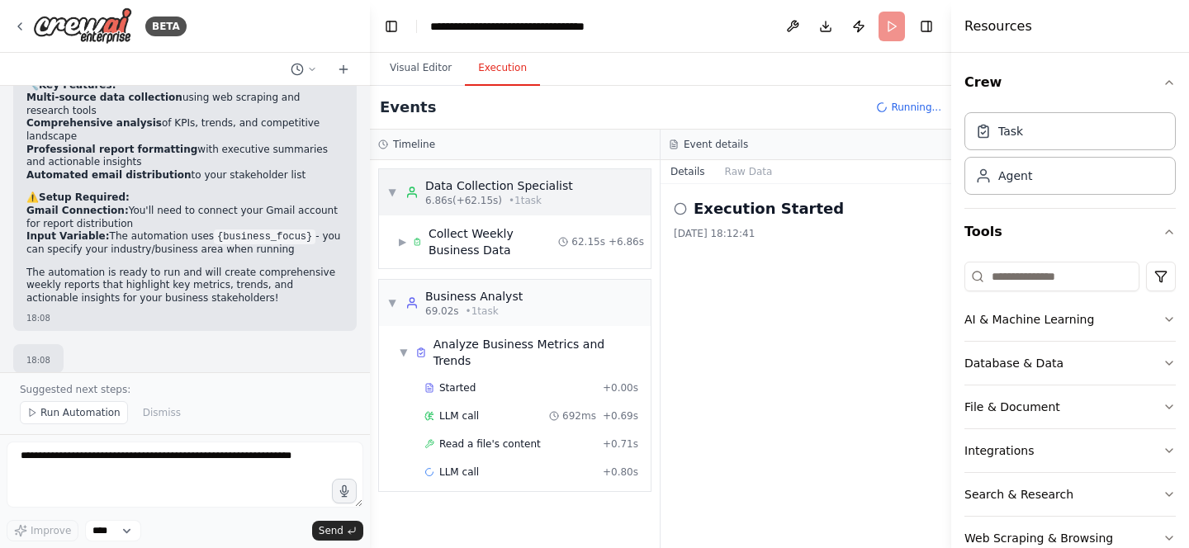
click at [391, 190] on span "▼" at bounding box center [392, 192] width 10 height 13
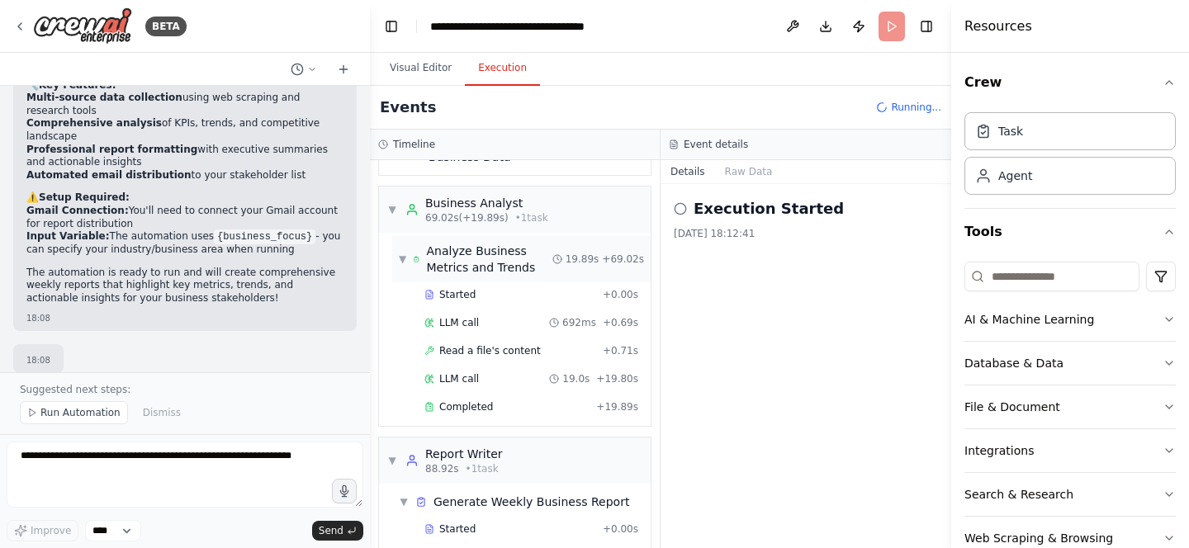
scroll to position [140, 0]
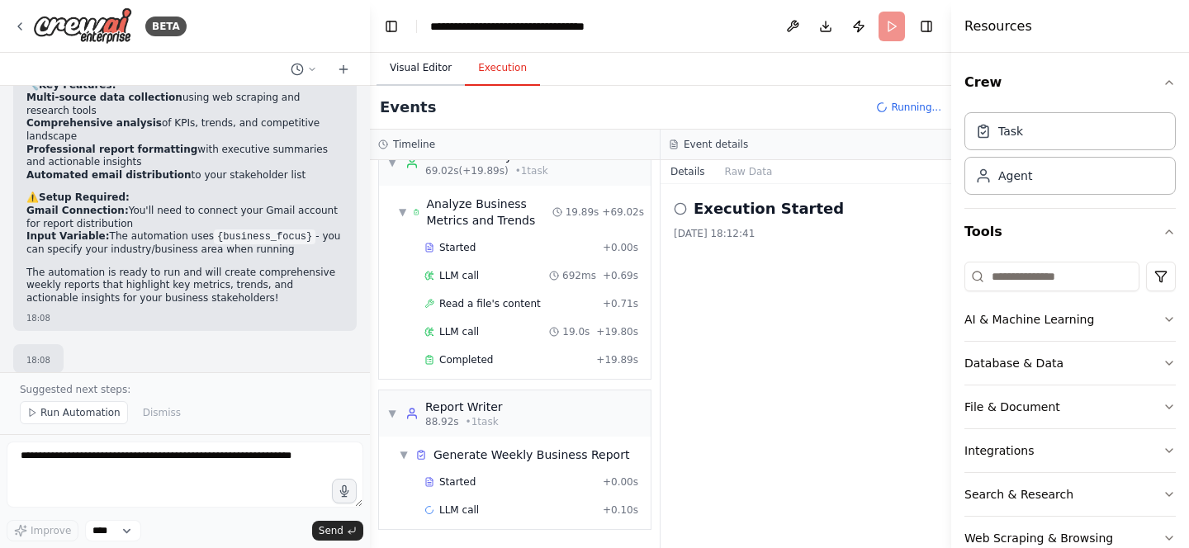
click at [428, 69] on button "Visual Editor" at bounding box center [421, 68] width 88 height 35
click at [504, 74] on button "Execution" at bounding box center [502, 68] width 75 height 35
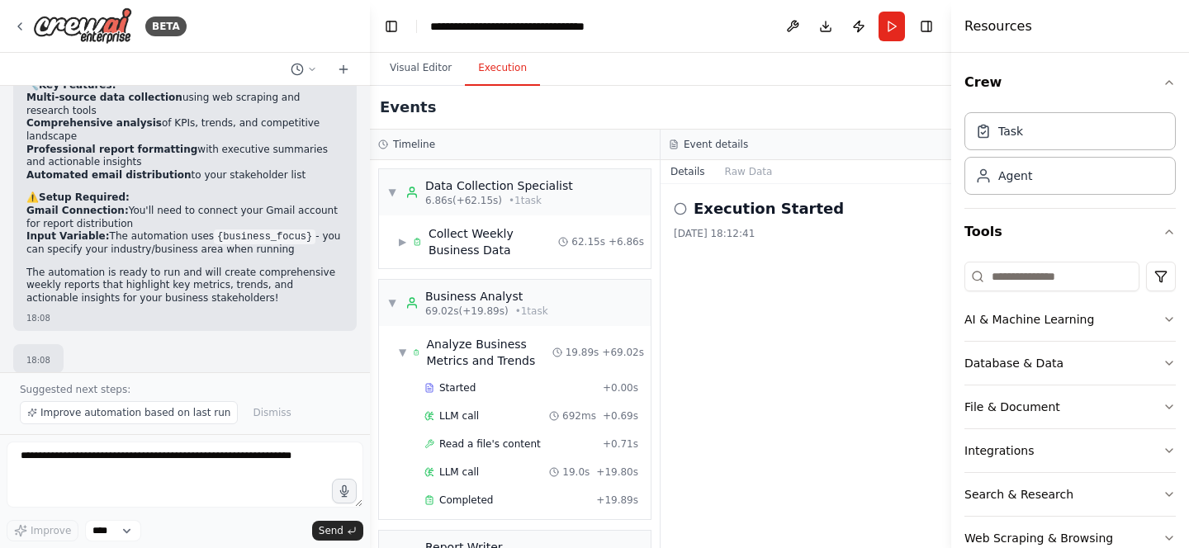
scroll to position [380, 0]
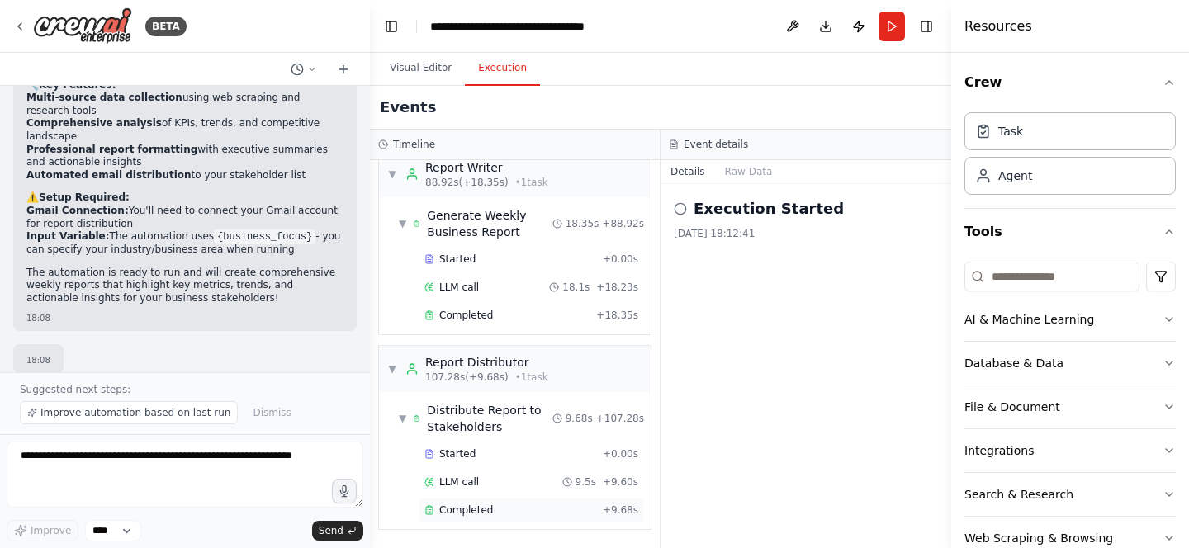
click at [469, 509] on span "Completed" at bounding box center [466, 510] width 54 height 13
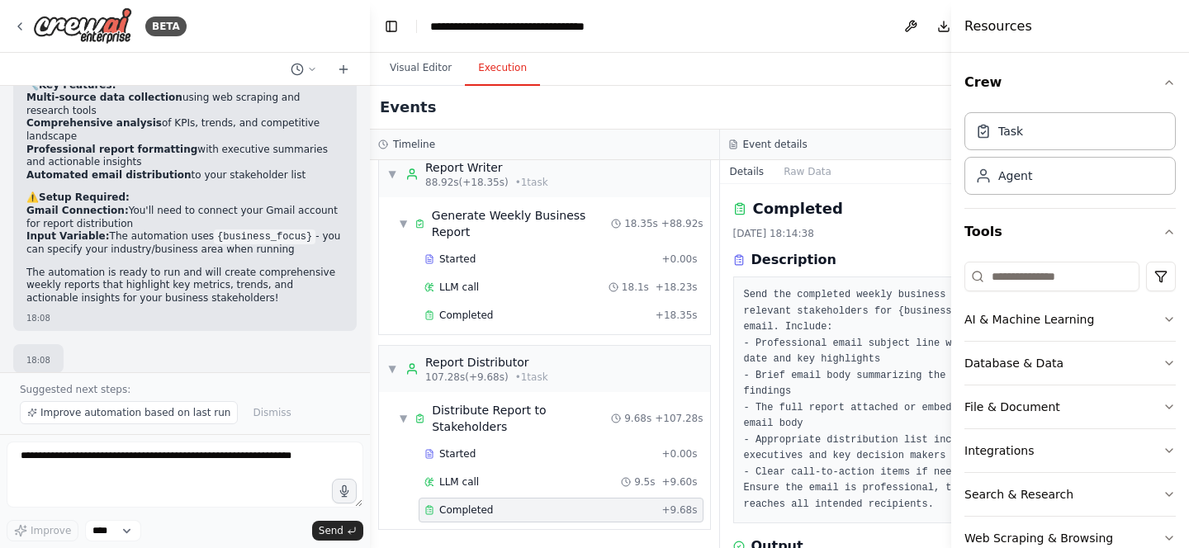
click at [885, 228] on div "03/09/2025, 18:14:38" at bounding box center [895, 233] width 324 height 13
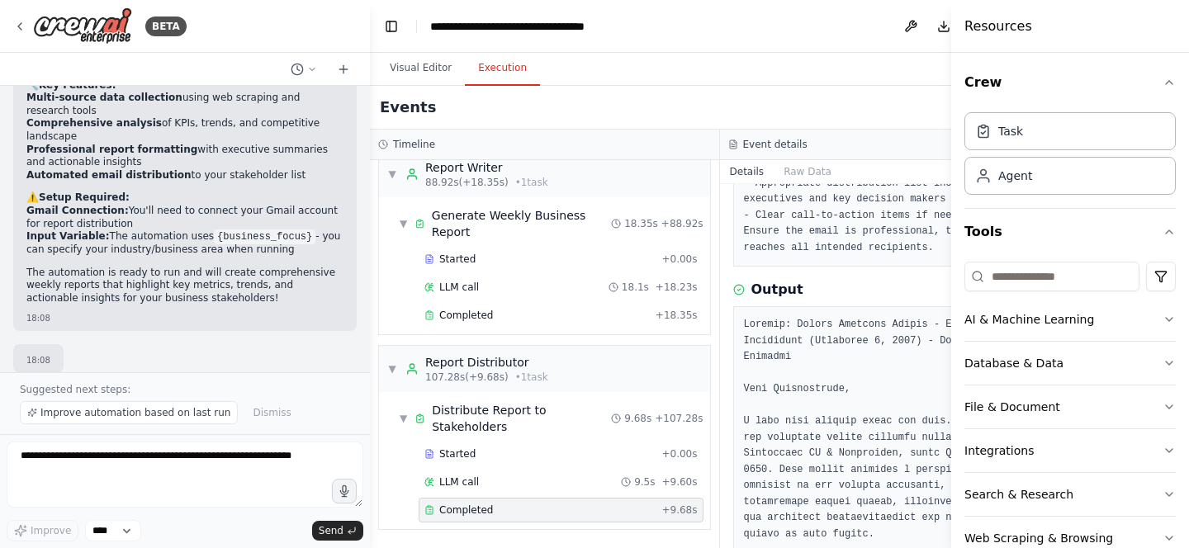
scroll to position [298, 0]
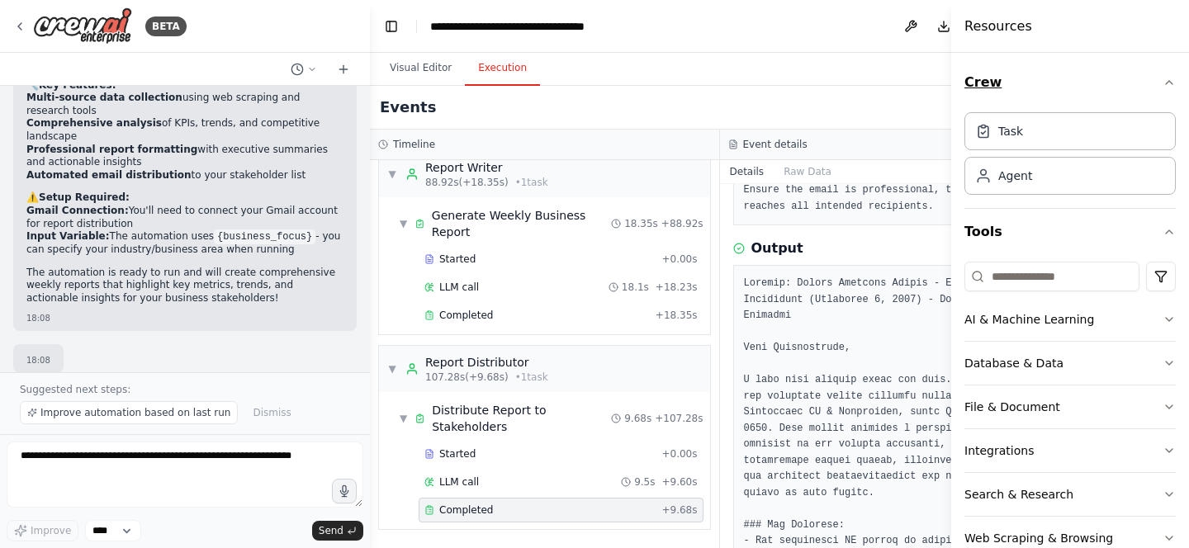
click at [1163, 83] on icon "button" at bounding box center [1169, 82] width 13 height 13
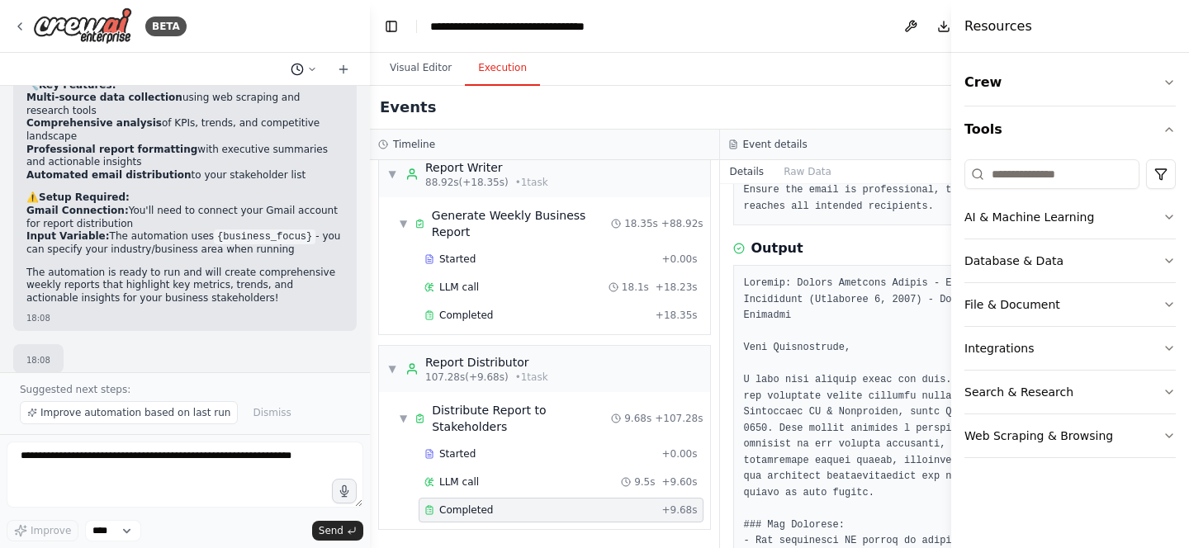
click at [308, 74] on icon at bounding box center [312, 69] width 10 height 10
click at [563, 125] on div "Events" at bounding box center [720, 108] width 700 height 44
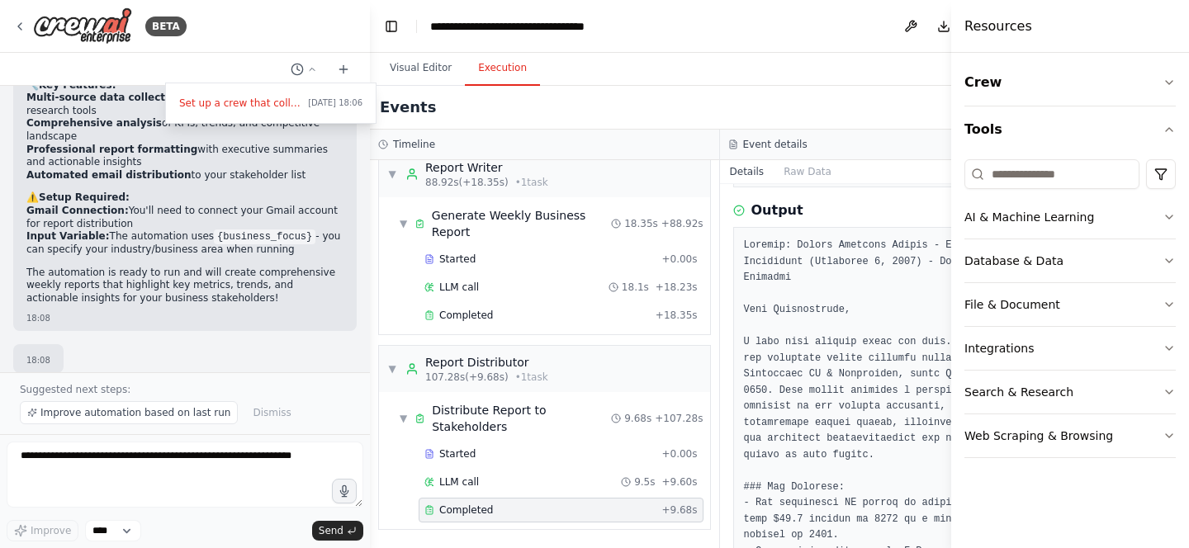
scroll to position [341, 0]
drag, startPoint x: 754, startPoint y: 305, endPoint x: 776, endPoint y: 411, distance: 108.7
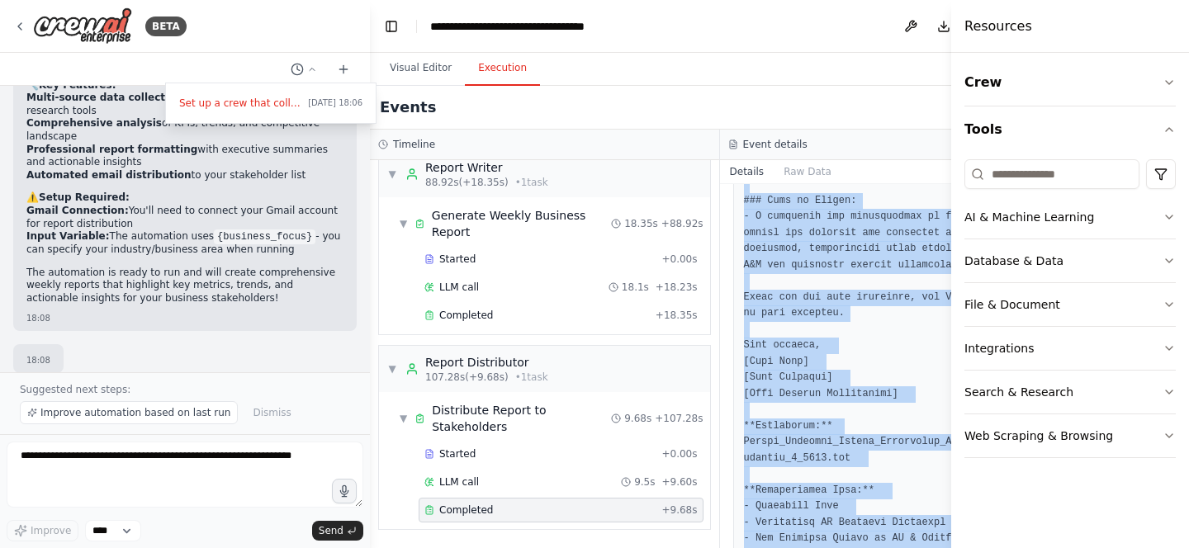
scroll to position [980, 0]
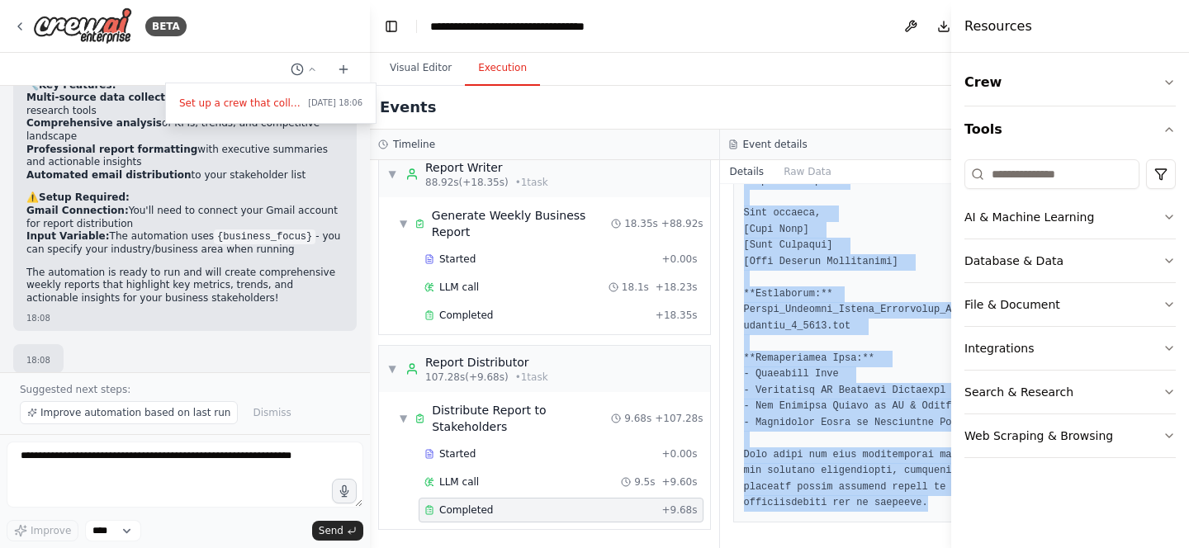
drag, startPoint x: 751, startPoint y: 240, endPoint x: 831, endPoint y: 570, distance: 339.2
click at [831, 548] on html "BETA Set up a crew that collects data from multiple sources, creates comprehens…" at bounding box center [594, 274] width 1189 height 548
copy pre "Subject: Weekly Business Report - Healthcare AI & Automation (September 3, 2025…"
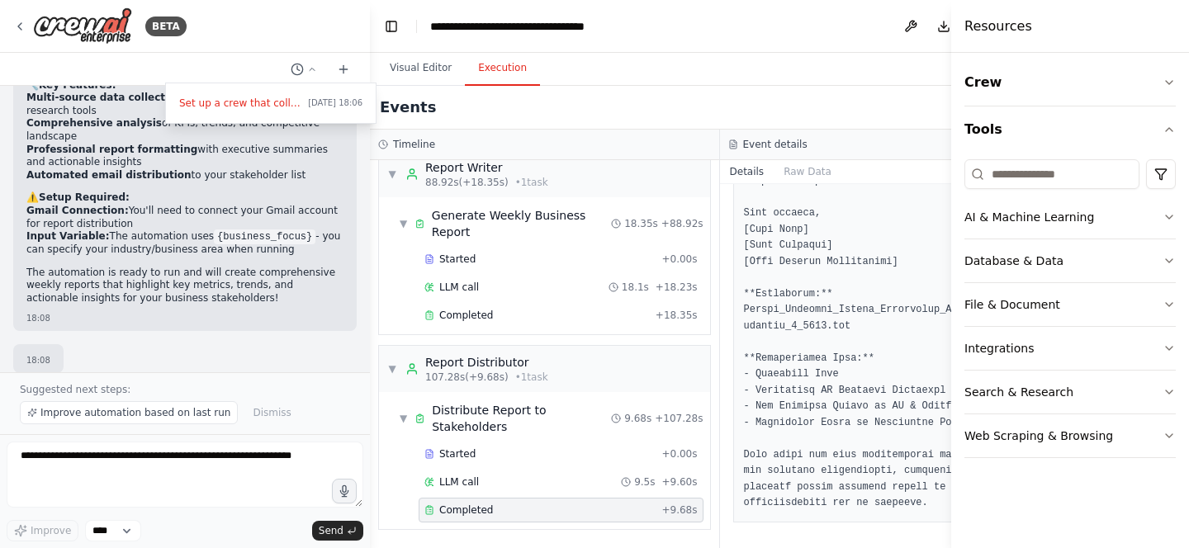
click at [891, 88] on div "Events" at bounding box center [720, 108] width 700 height 44
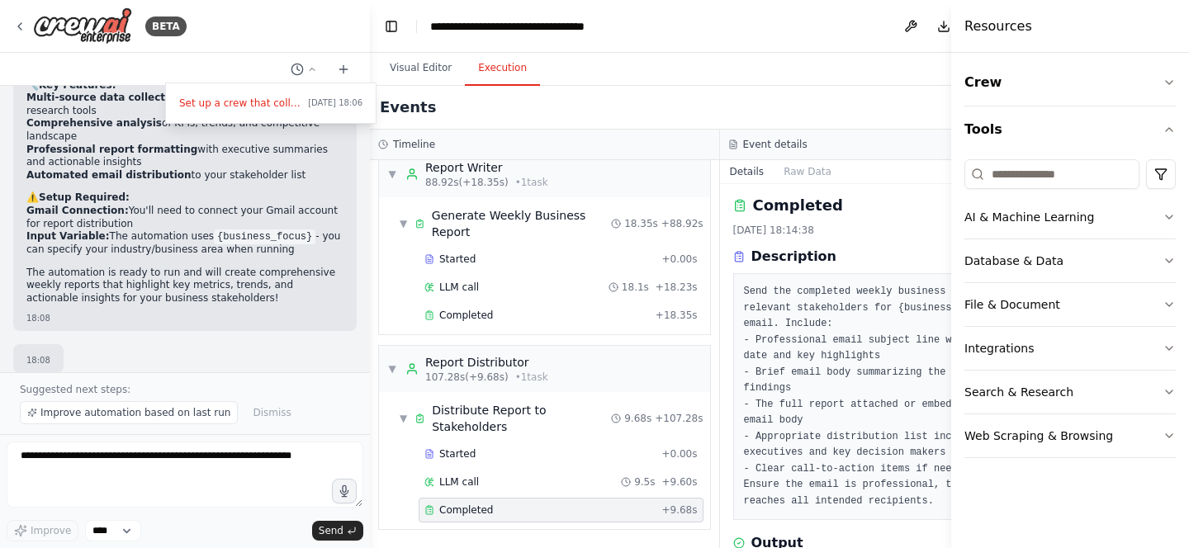
scroll to position [0, 0]
click at [894, 83] on div "Visual Editor Execution" at bounding box center [720, 69] width 700 height 33
drag, startPoint x: 368, startPoint y: 257, endPoint x: 235, endPoint y: 257, distance: 132.2
click at [235, 257] on div at bounding box center [185, 274] width 370 height 548
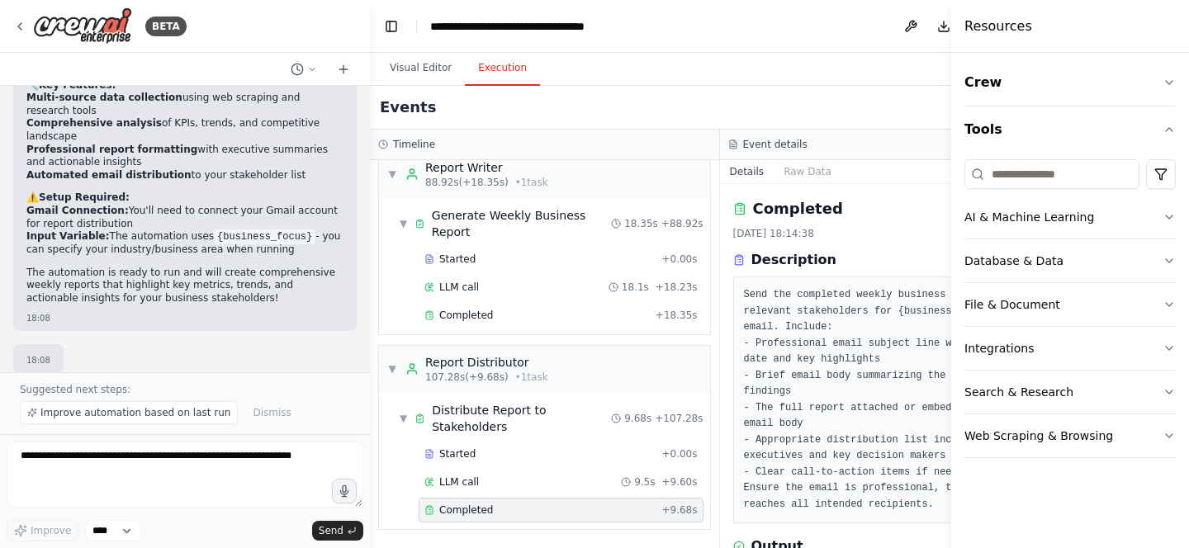
click at [795, 306] on pre "Send the completed weekly business report to all relevant stakeholders for {bus…" at bounding box center [895, 399] width 302 height 225
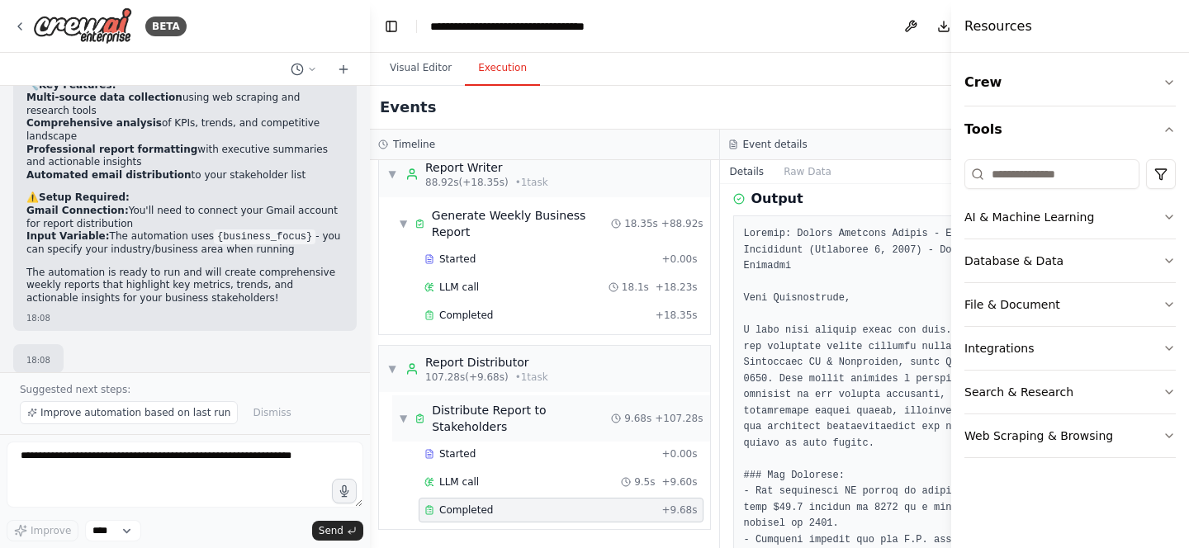
scroll to position [418, 0]
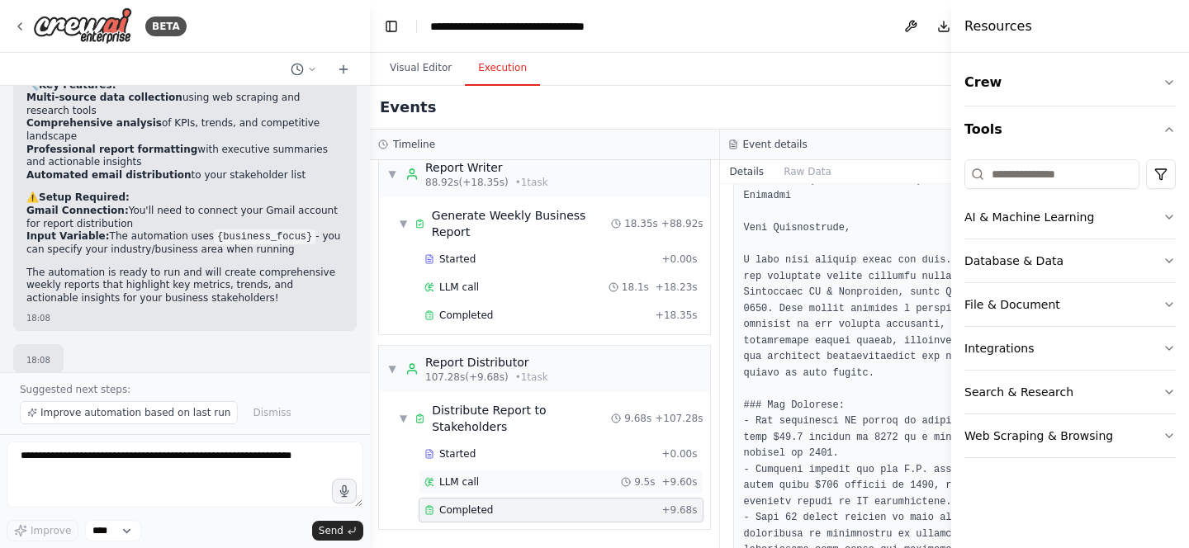
click at [478, 482] on div "LLM call 9.5s + 9.60s" at bounding box center [561, 482] width 273 height 13
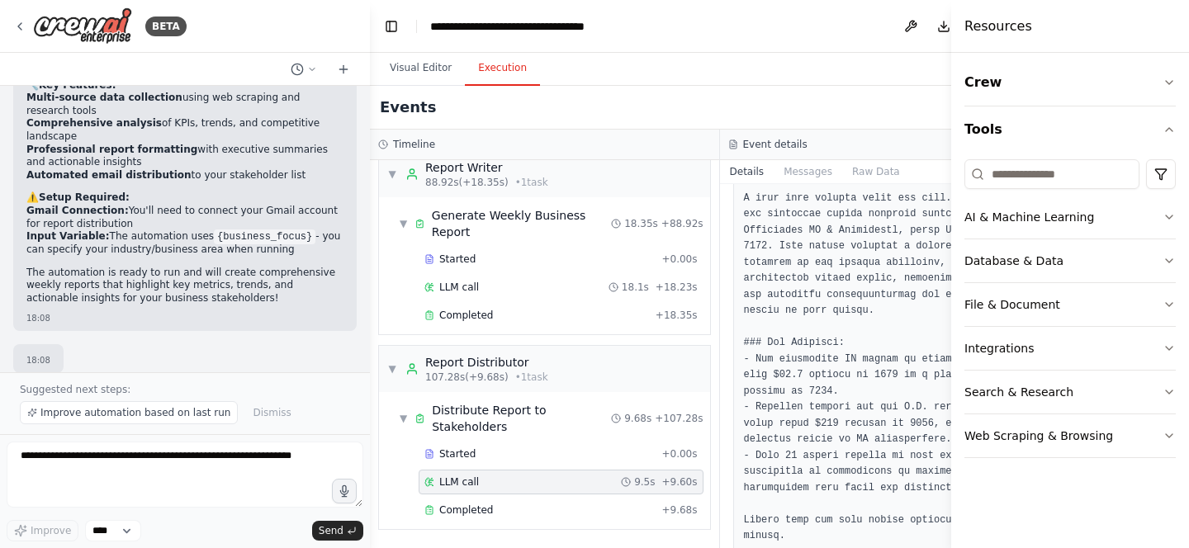
scroll to position [782, 0]
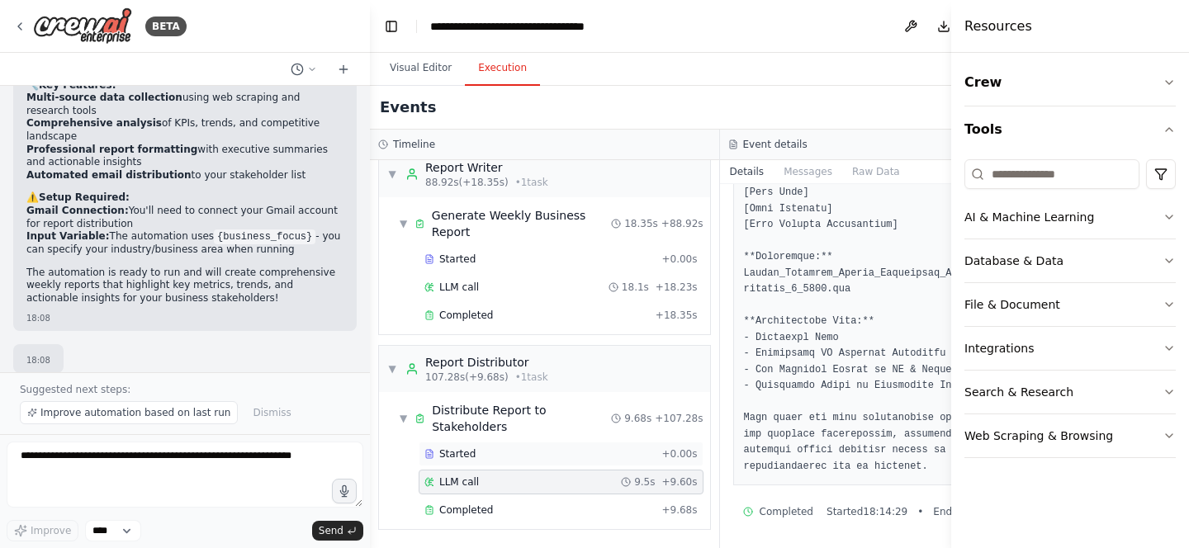
click at [487, 459] on div "Started" at bounding box center [540, 454] width 230 height 13
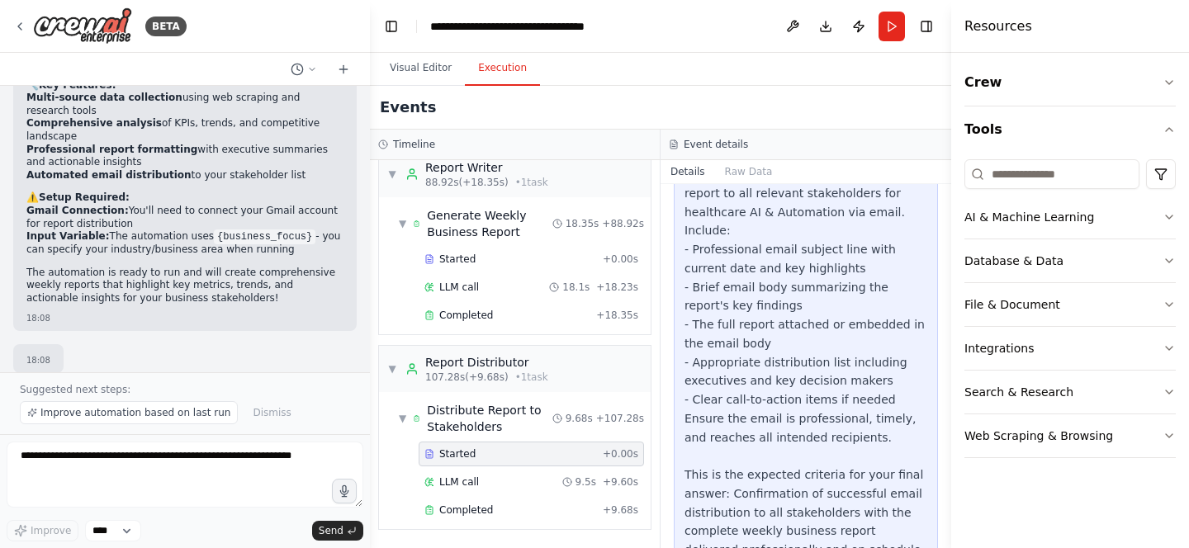
scroll to position [562, 0]
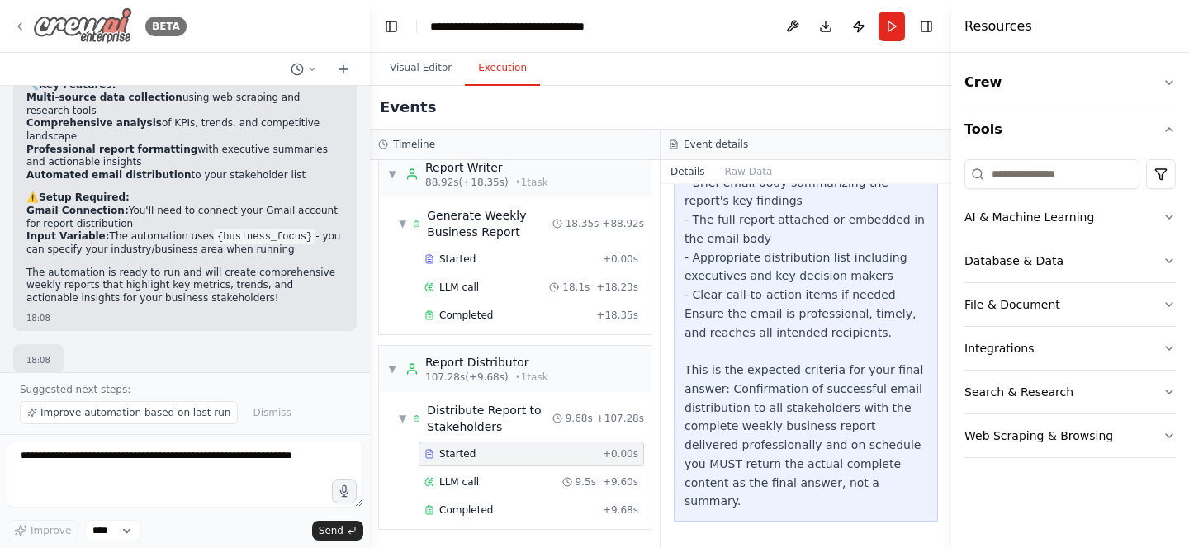
click at [21, 25] on icon at bounding box center [19, 26] width 13 height 13
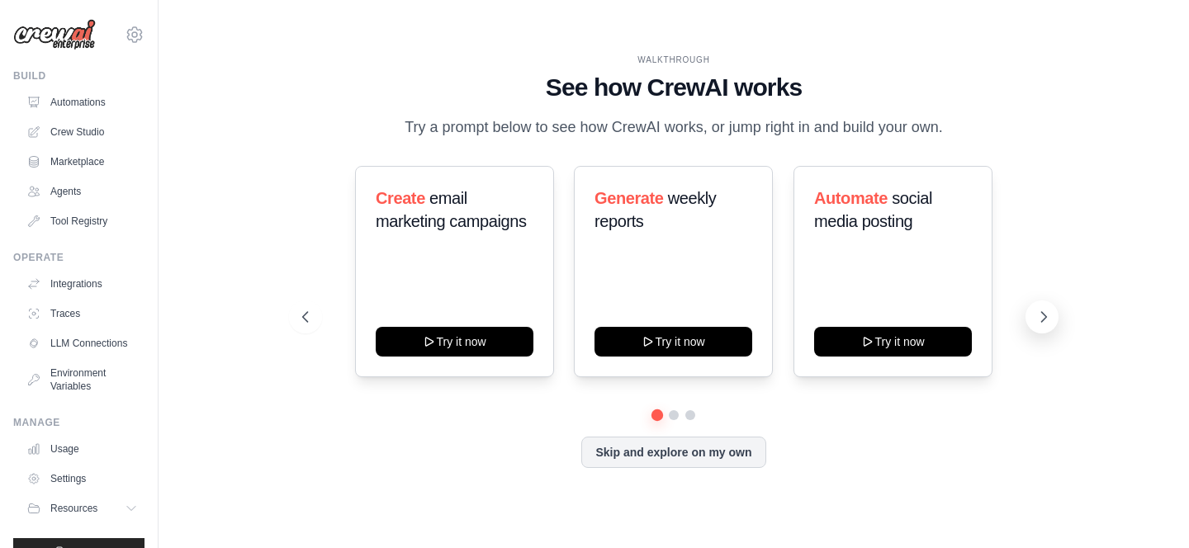
click at [1048, 324] on icon at bounding box center [1044, 317] width 17 height 17
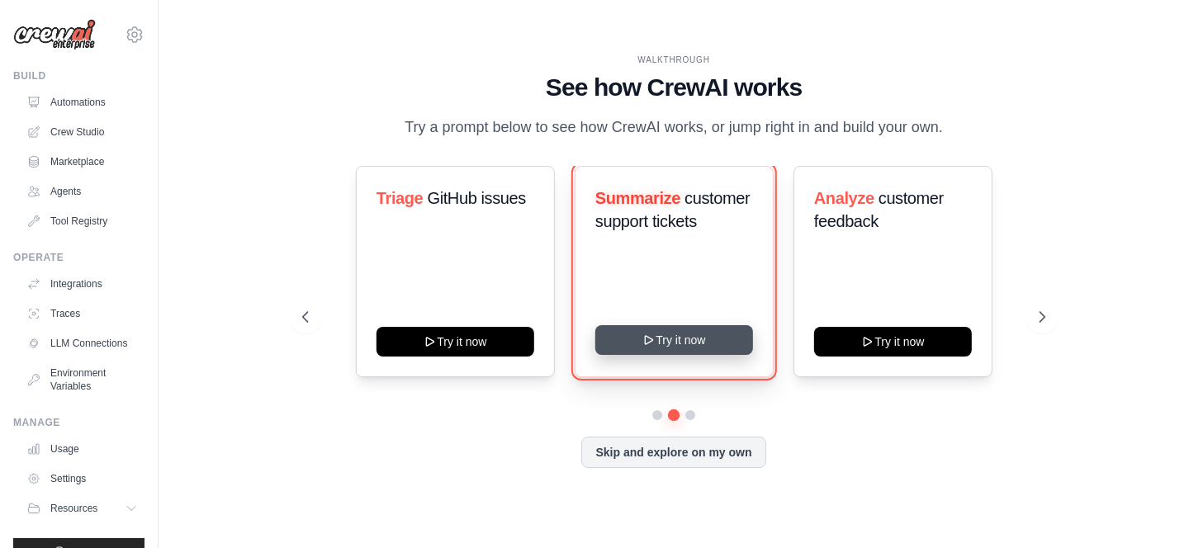
click at [705, 347] on button "Try it now" at bounding box center [674, 340] width 158 height 30
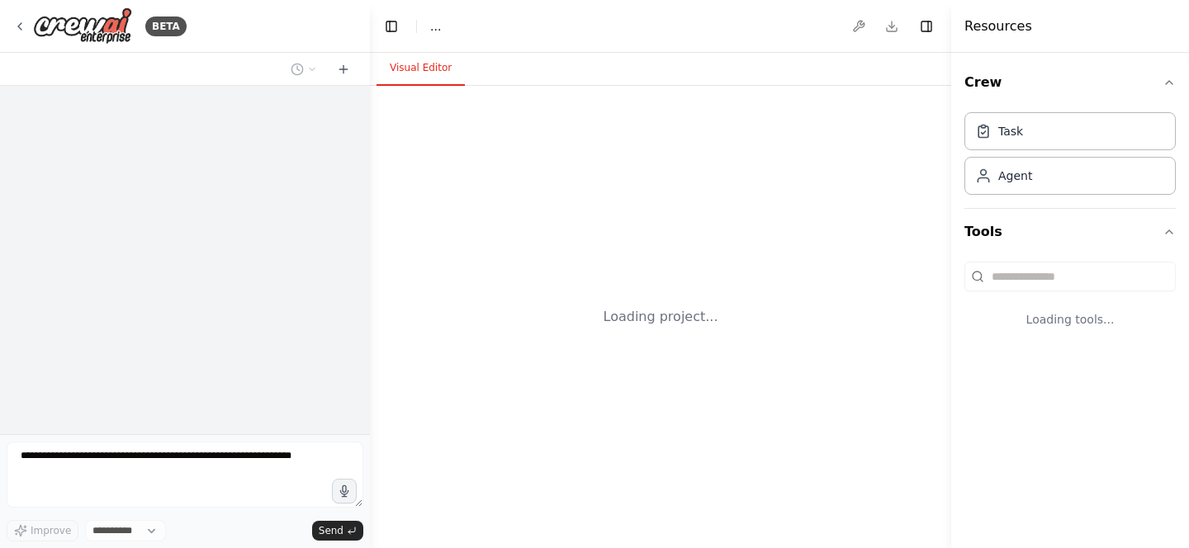
select select "****"
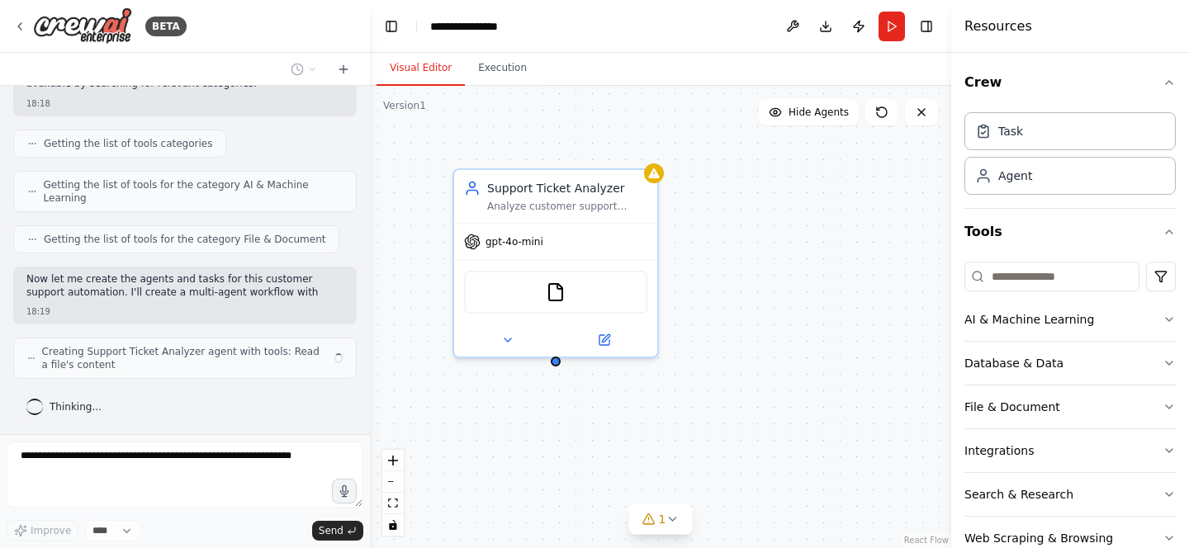
scroll to position [318, 0]
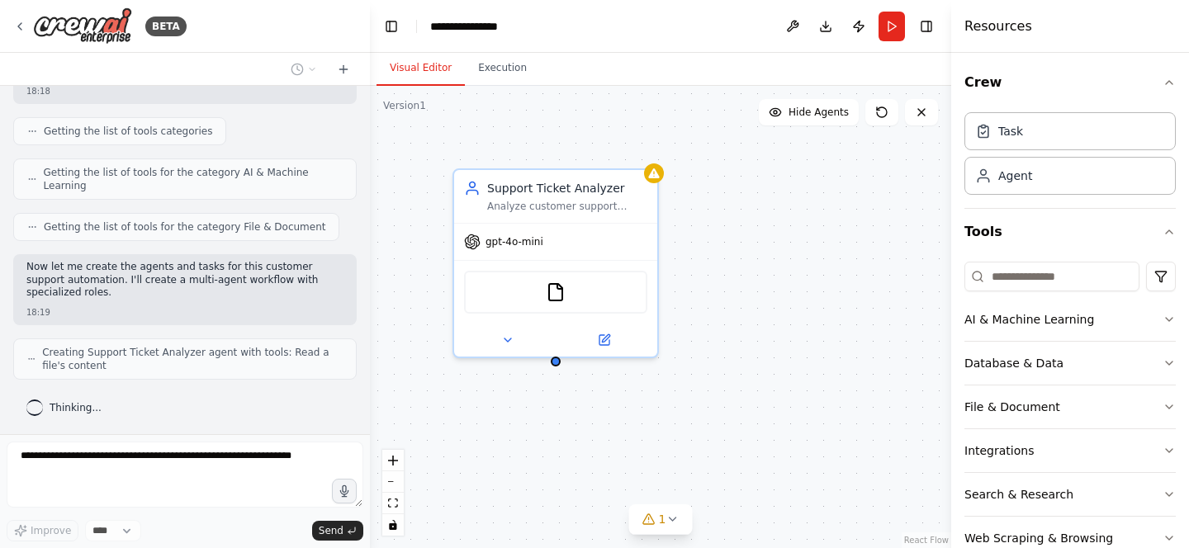
click at [190, 193] on div "Getting the list of tools for the category AI & Machine Learning" at bounding box center [185, 179] width 344 height 41
click at [605, 337] on icon at bounding box center [605, 334] width 7 height 7
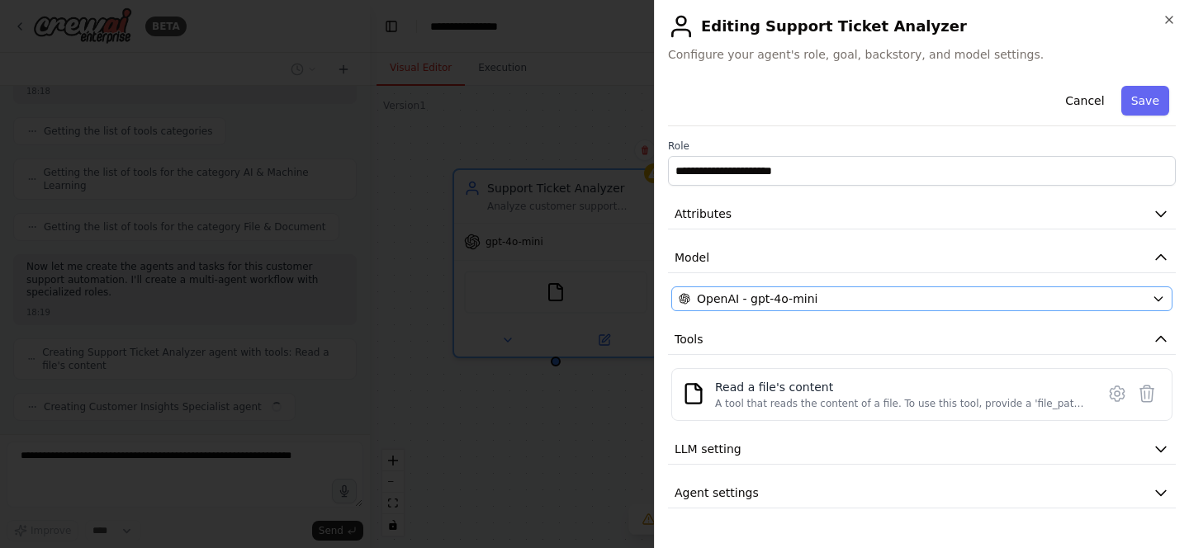
scroll to position [359, 0]
click at [988, 297] on div "OpenAI - gpt-4o-mini" at bounding box center [912, 299] width 467 height 17
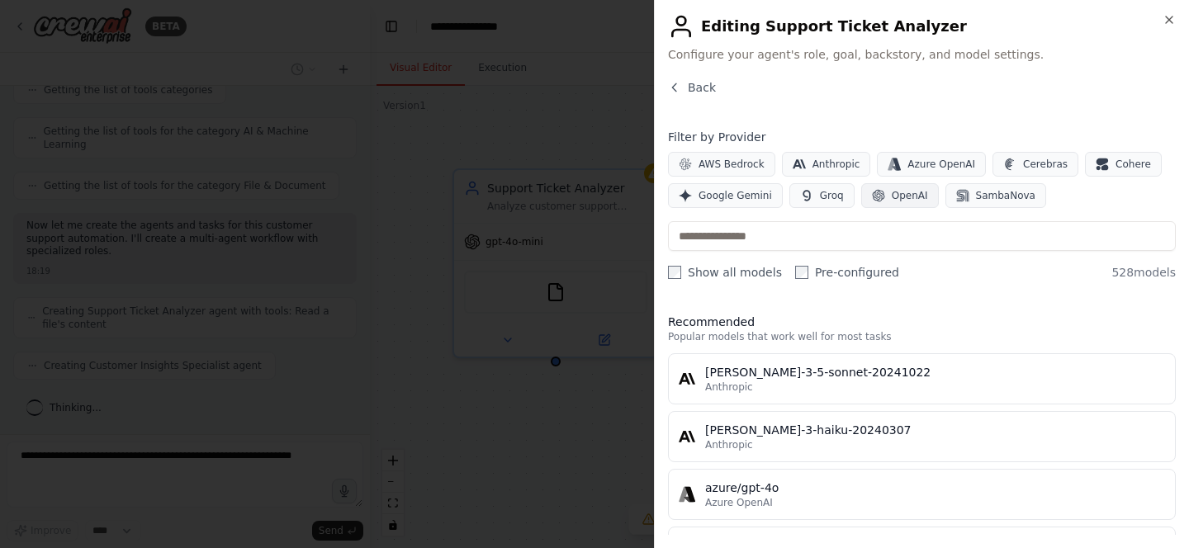
click at [904, 204] on button "OpenAI" at bounding box center [901, 195] width 78 height 25
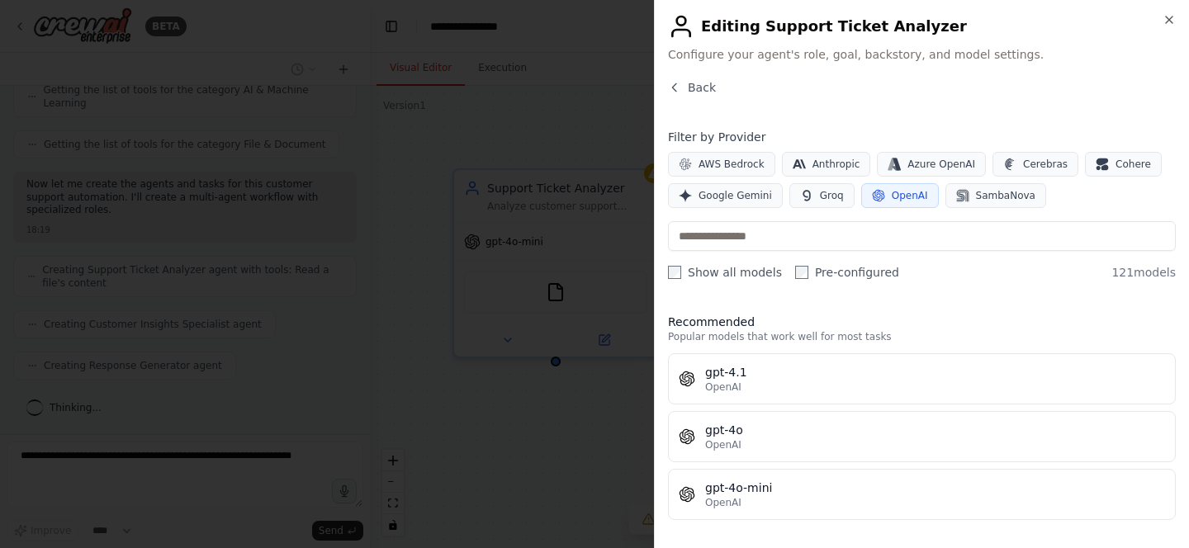
scroll to position [501, 0]
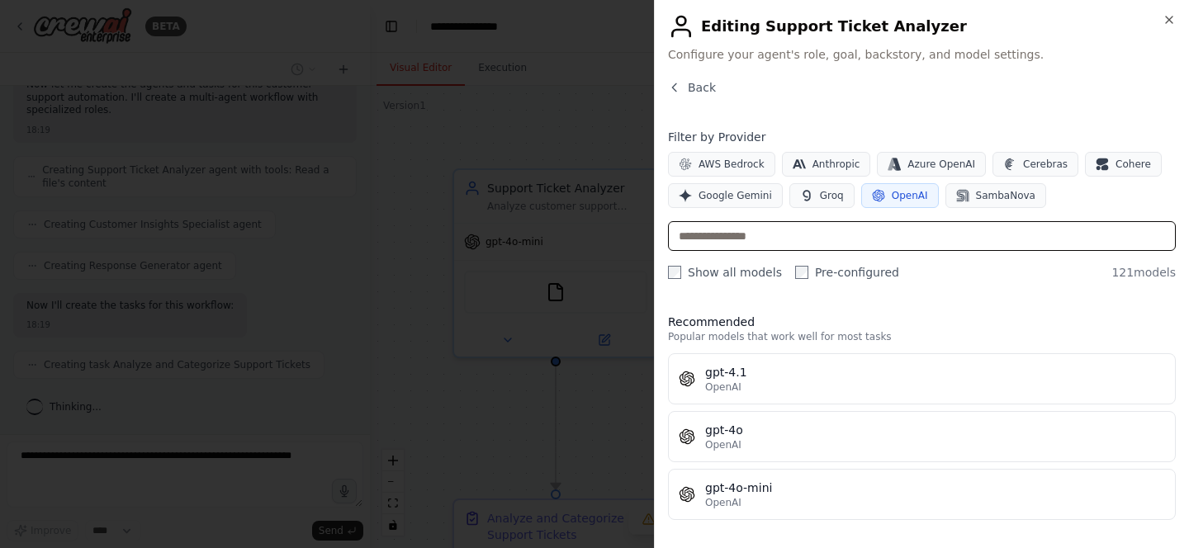
click at [714, 225] on input "text" at bounding box center [922, 236] width 508 height 30
type input "*****"
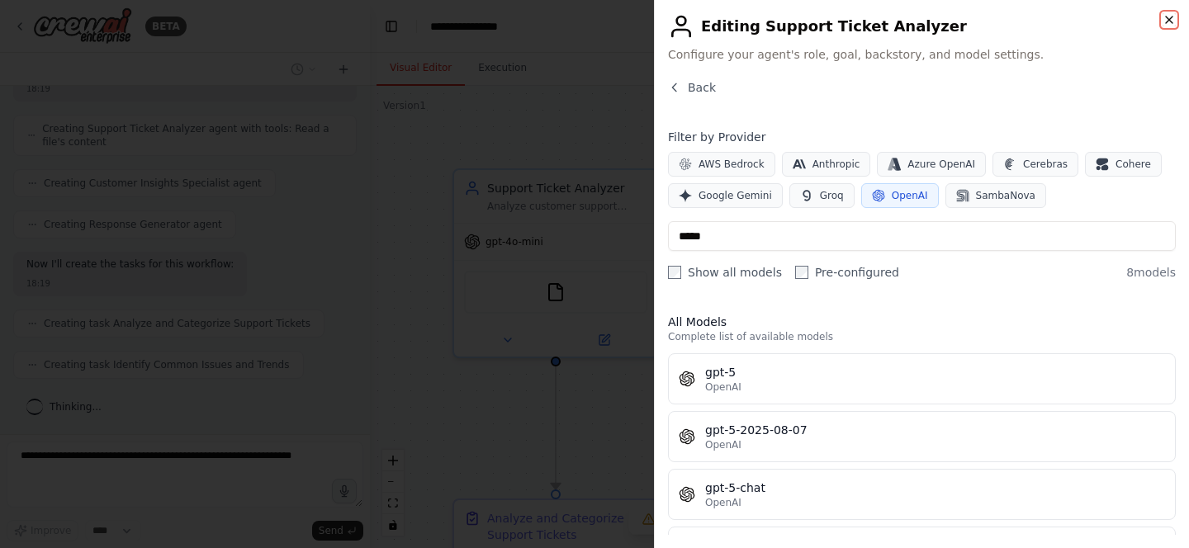
click at [1171, 18] on icon "button" at bounding box center [1169, 20] width 7 height 7
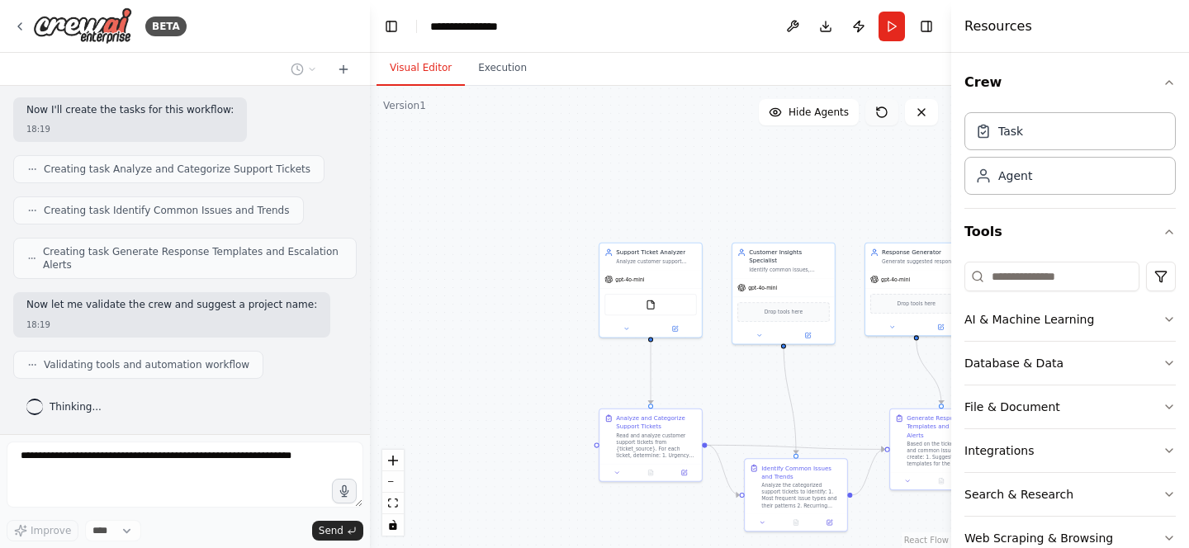
scroll to position [738, 0]
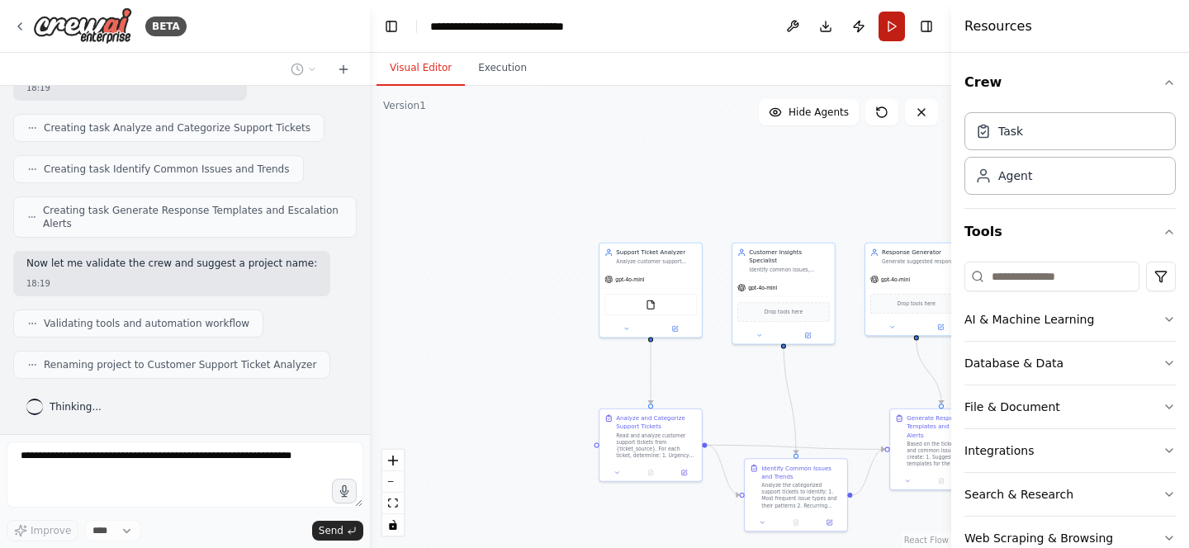
click at [898, 26] on button "Run" at bounding box center [892, 27] width 26 height 30
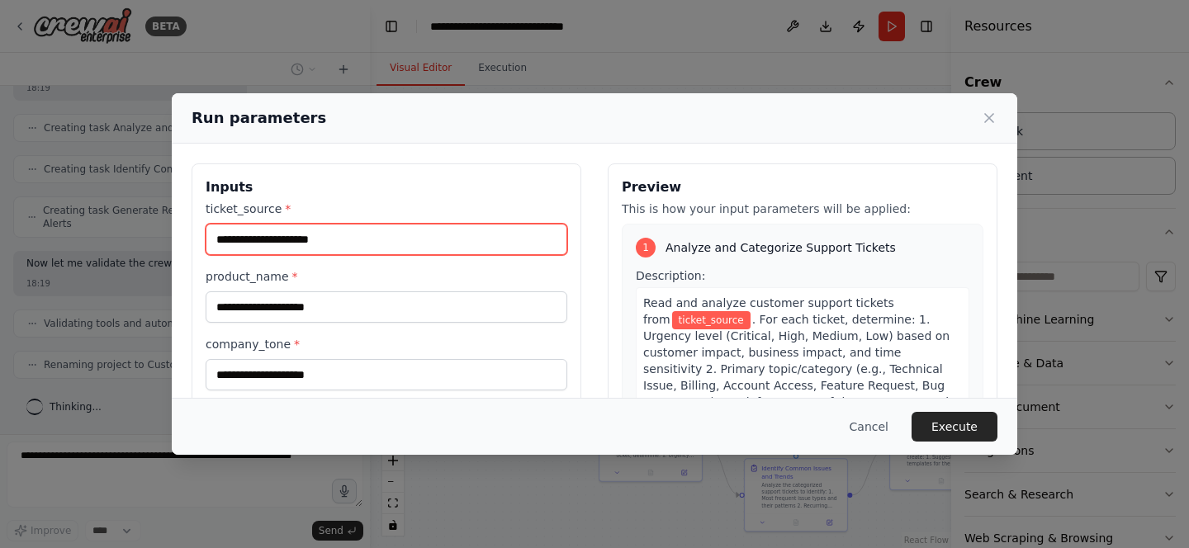
click at [396, 231] on input "ticket_source *" at bounding box center [387, 239] width 362 height 31
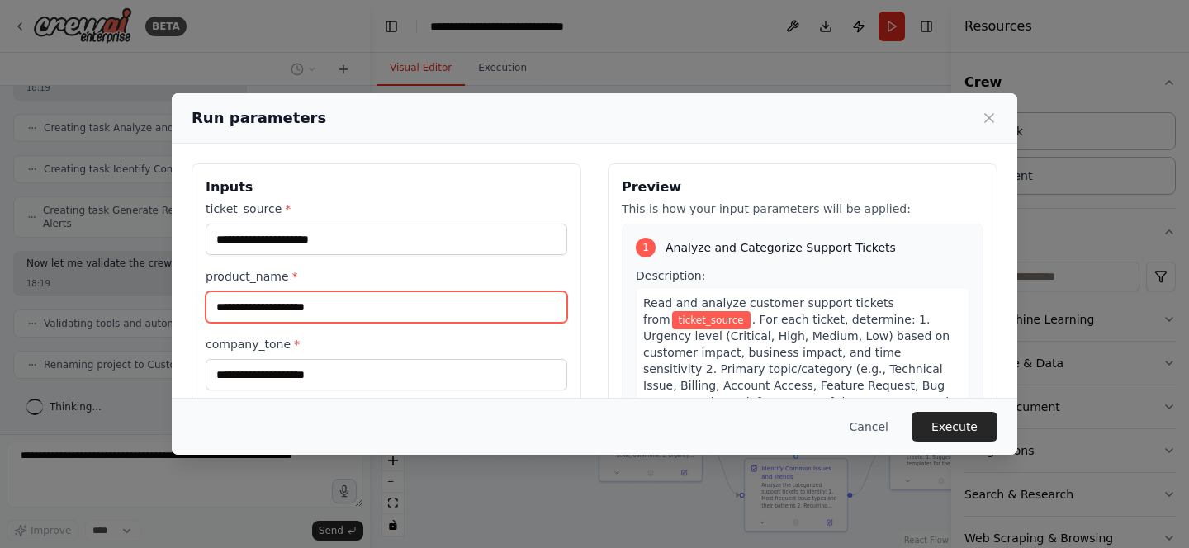
click at [377, 309] on input "product_name *" at bounding box center [387, 307] width 362 height 31
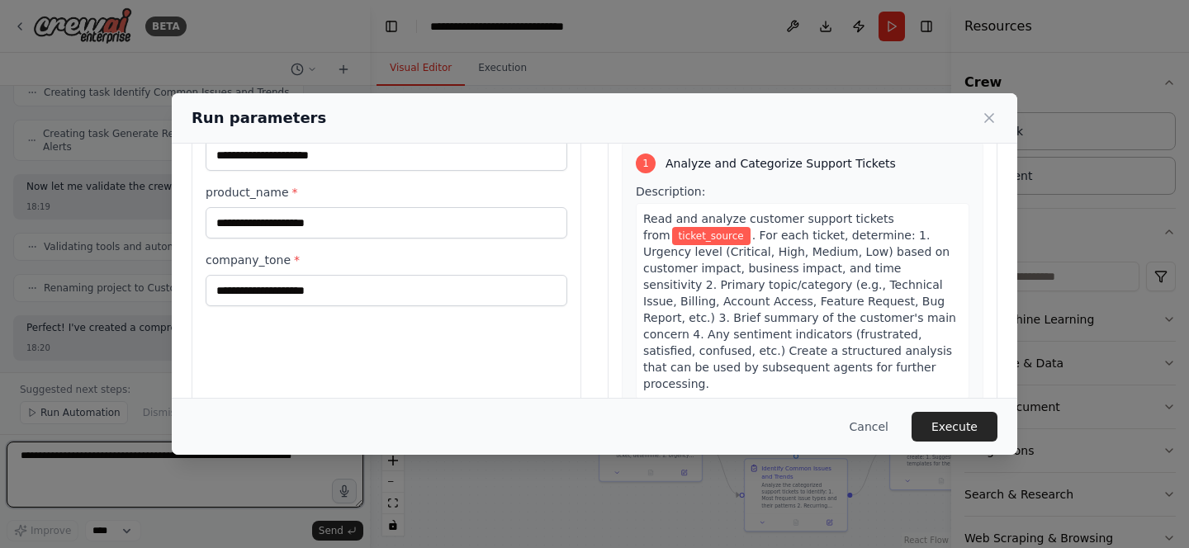
scroll to position [86, 0]
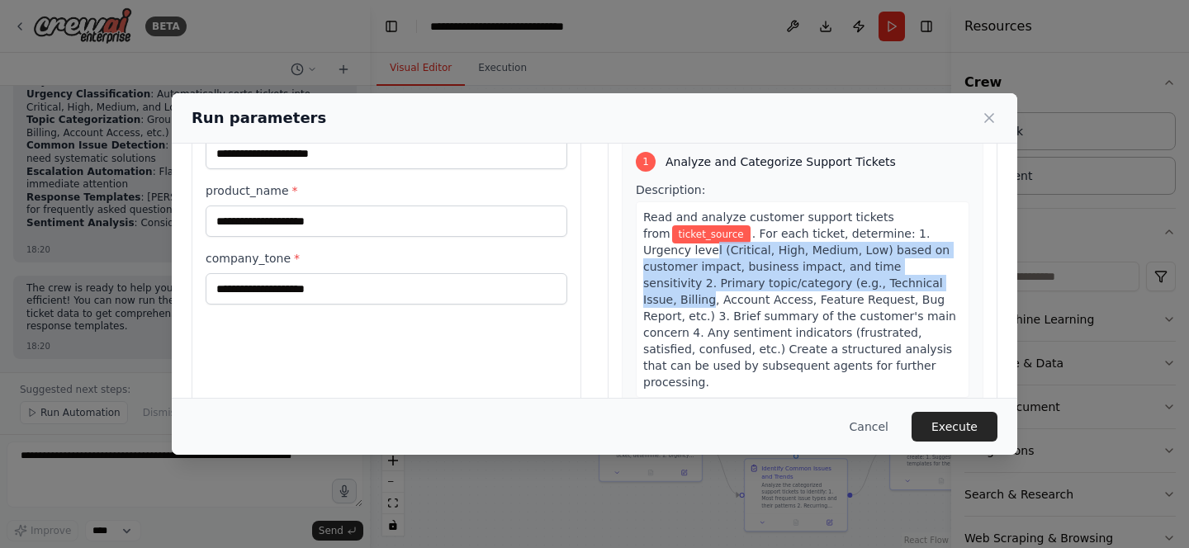
drag, startPoint x: 657, startPoint y: 251, endPoint x: 867, endPoint y: 280, distance: 212.6
click at [867, 280] on span ". For each ticket, determine: 1. Urgency level (Critical, High, Medium, Low) ba…" at bounding box center [799, 308] width 313 height 162
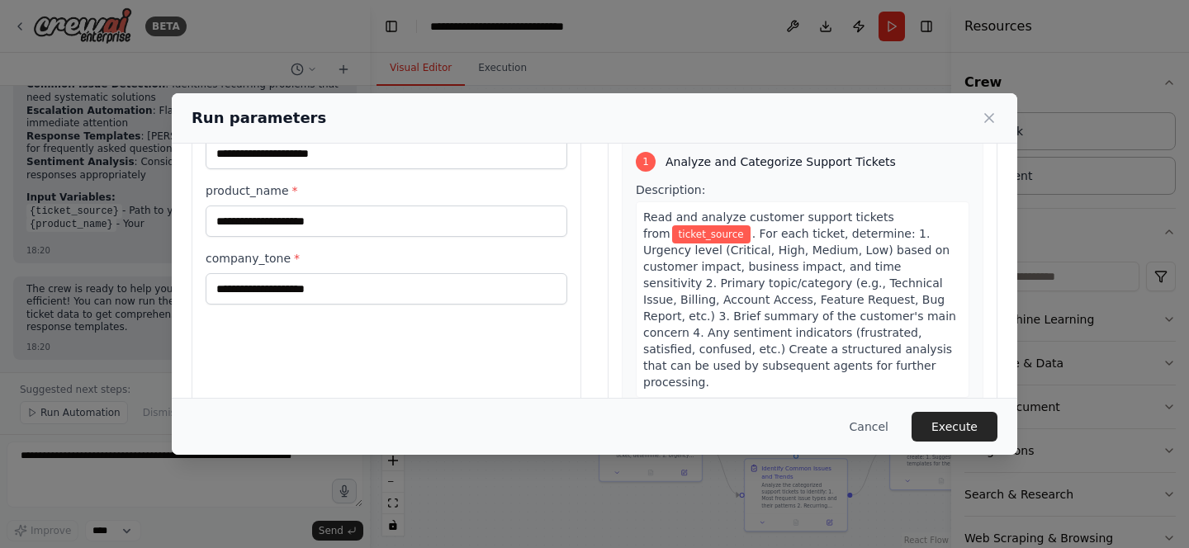
click at [911, 293] on div "Read and analyze customer support tickets from ticket_source . For each ticket,…" at bounding box center [803, 300] width 334 height 197
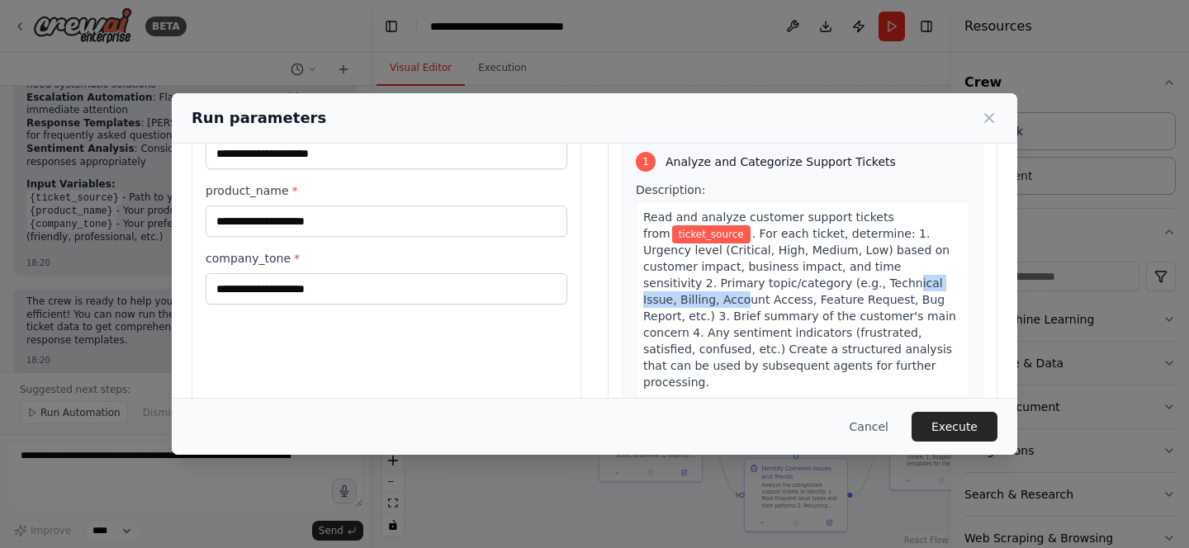
drag, startPoint x: 778, startPoint y: 284, endPoint x: 898, endPoint y: 291, distance: 120.0
click at [898, 291] on div "Read and analyze customer support tickets from ticket_source . For each ticket,…" at bounding box center [803, 300] width 334 height 197
click at [908, 335] on span ". For each ticket, determine: 1. Urgency level (Critical, High, Medium, Low) ba…" at bounding box center [799, 308] width 313 height 162
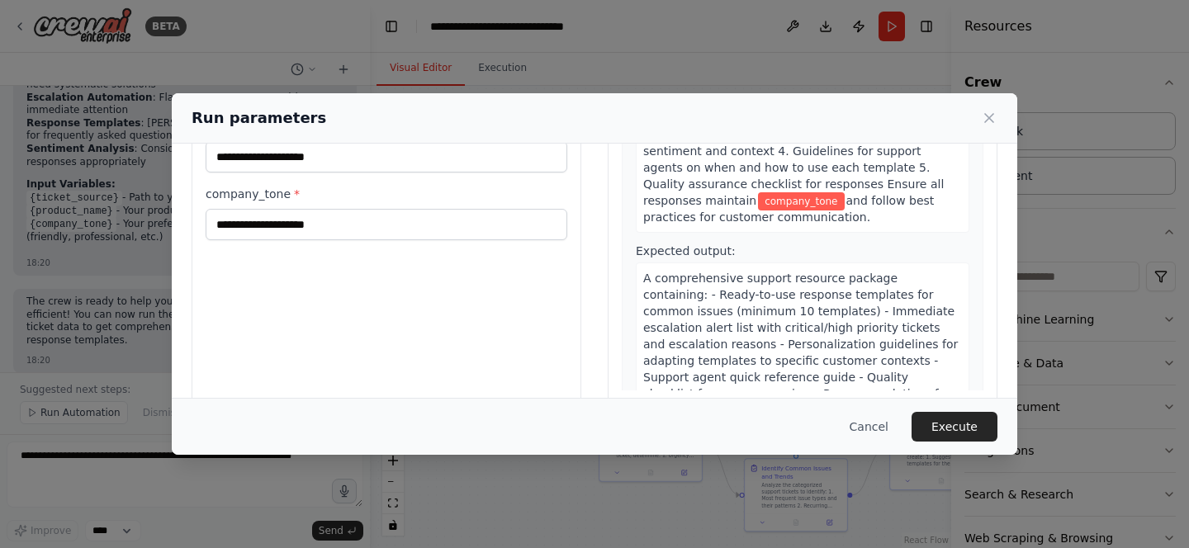
scroll to position [177, 0]
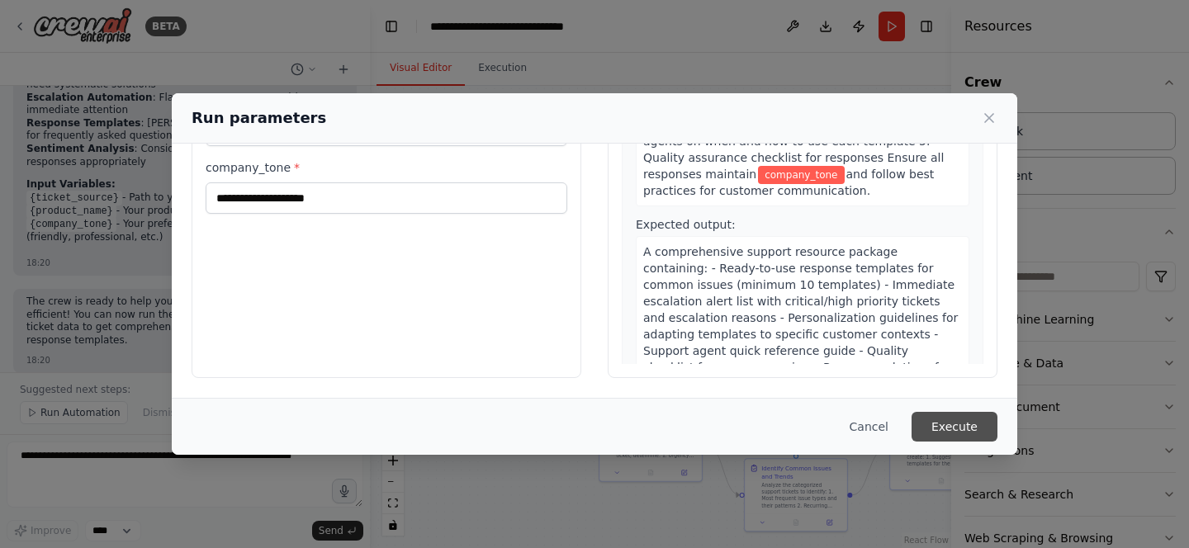
click at [956, 439] on button "Execute" at bounding box center [955, 427] width 86 height 30
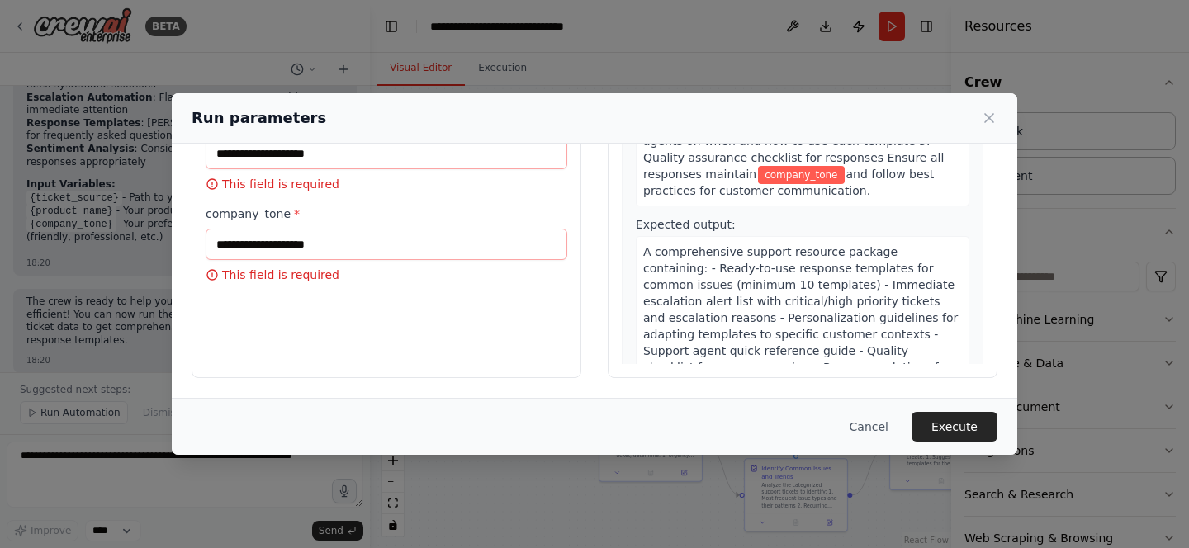
scroll to position [0, 0]
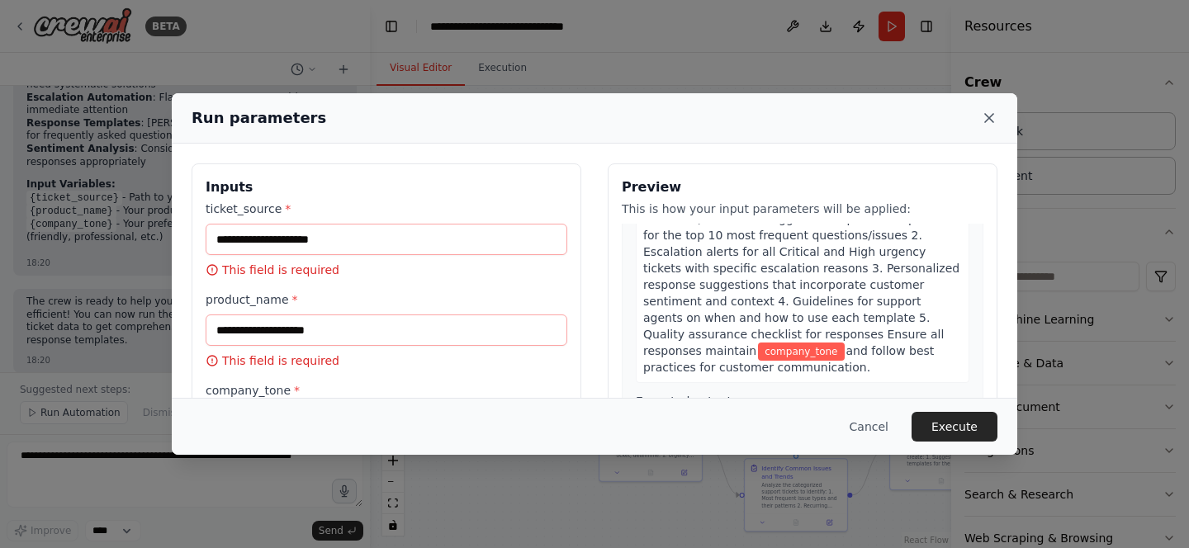
click at [995, 126] on icon at bounding box center [989, 118] width 17 height 17
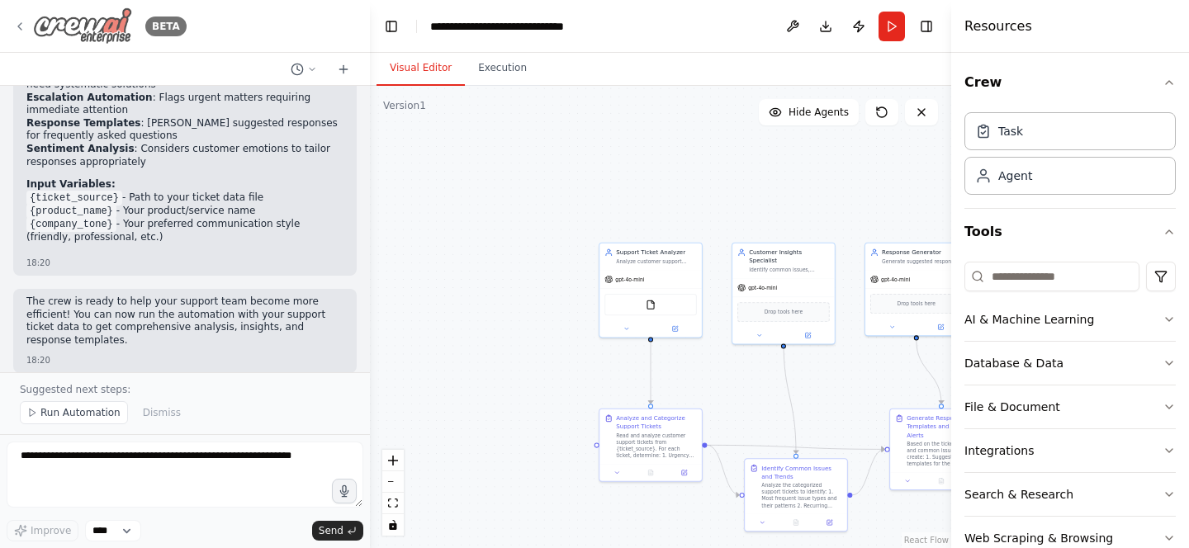
click at [22, 26] on icon at bounding box center [19, 26] width 13 height 13
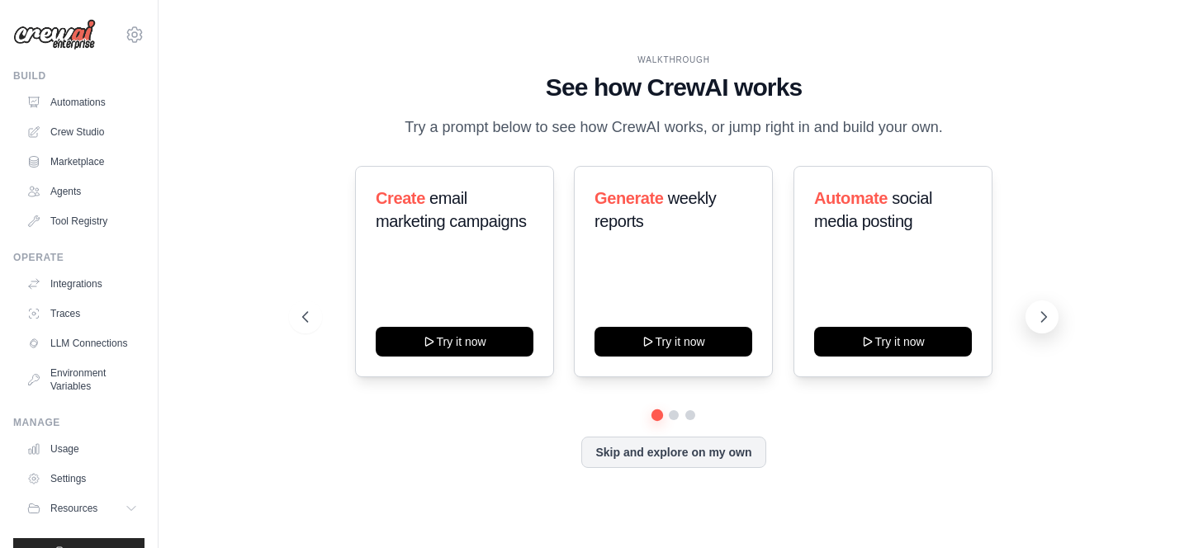
click at [1052, 316] on button at bounding box center [1042, 317] width 33 height 33
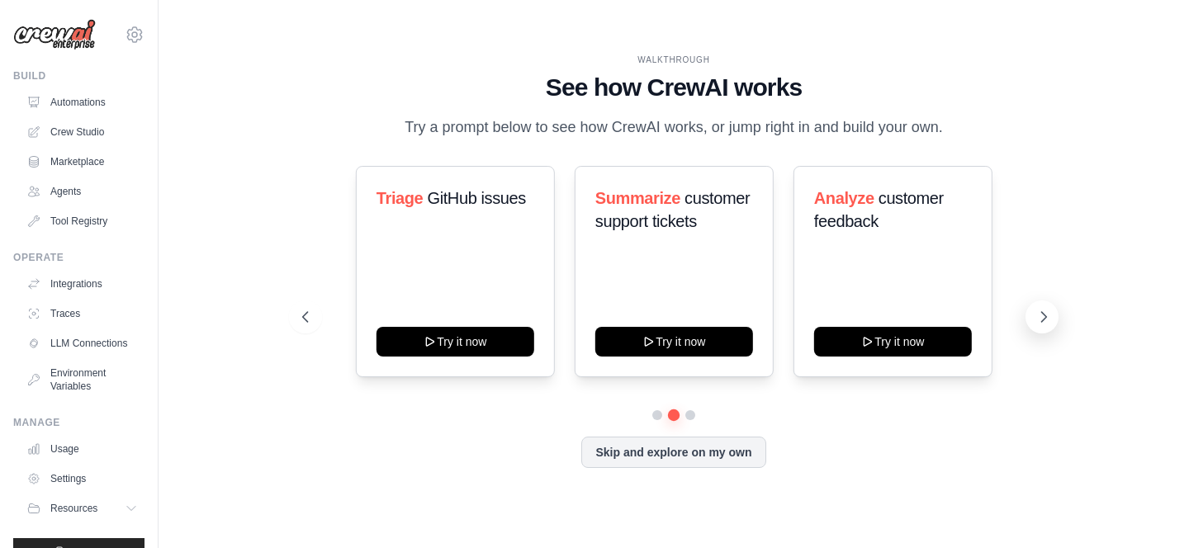
click at [1052, 316] on button at bounding box center [1042, 317] width 33 height 33
click at [304, 319] on icon at bounding box center [303, 317] width 5 height 10
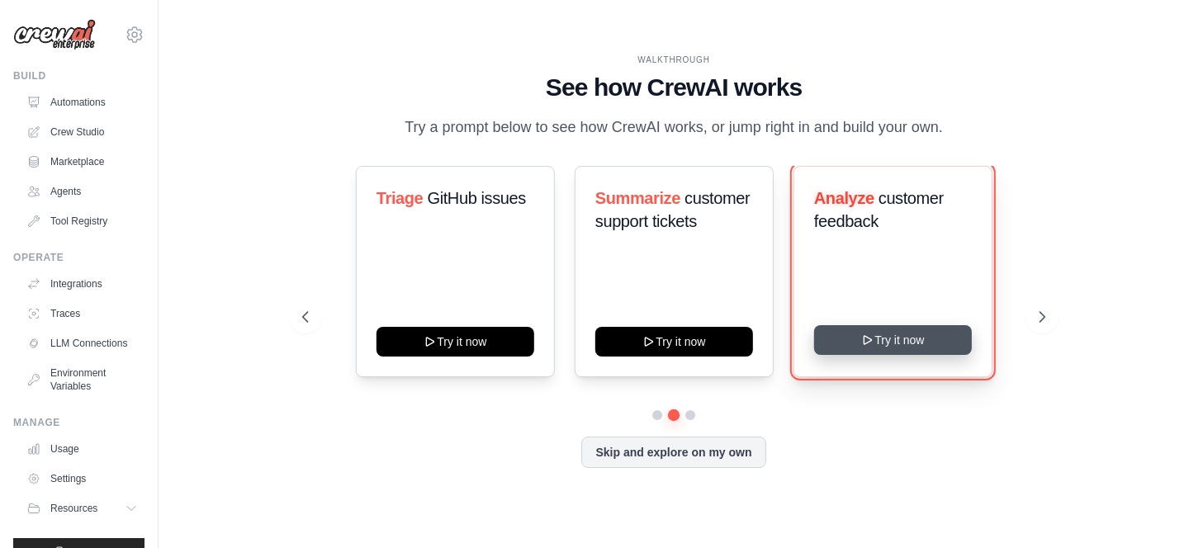
click at [901, 348] on button "Try it now" at bounding box center [893, 340] width 158 height 30
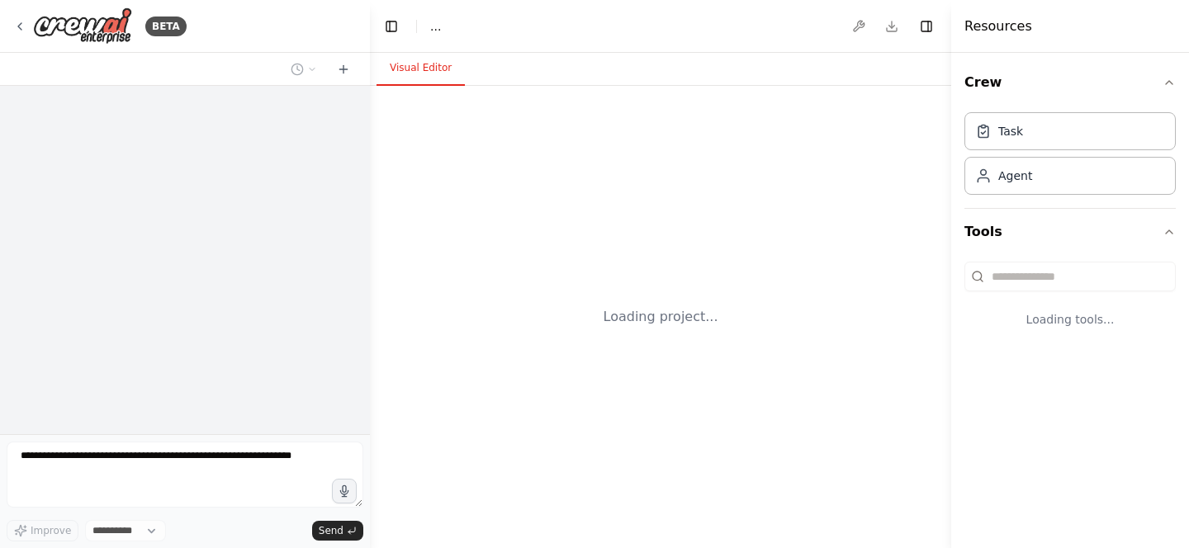
select select "****"
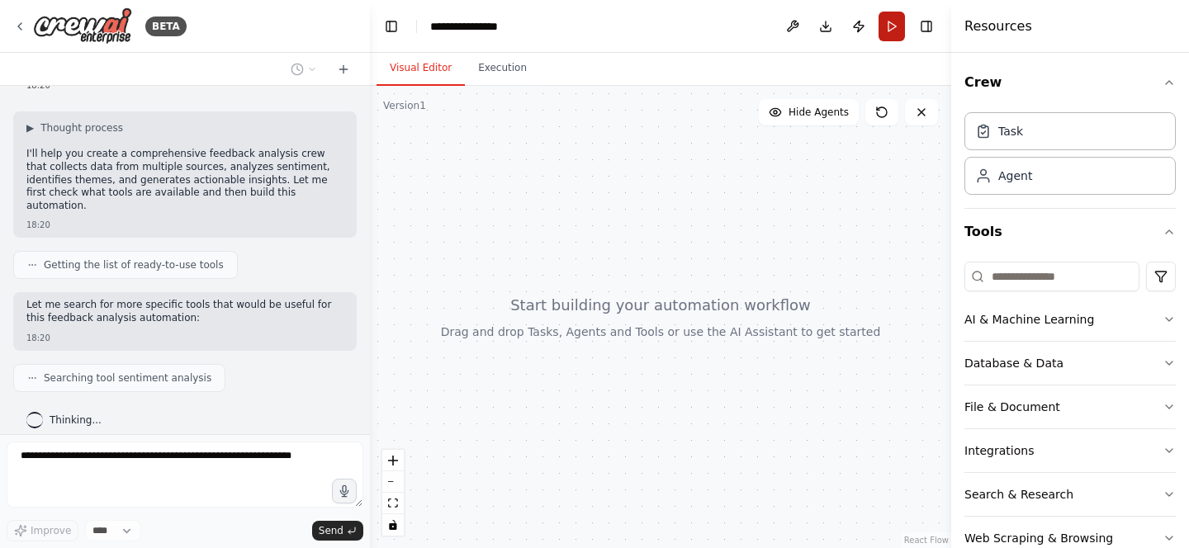
scroll to position [126, 0]
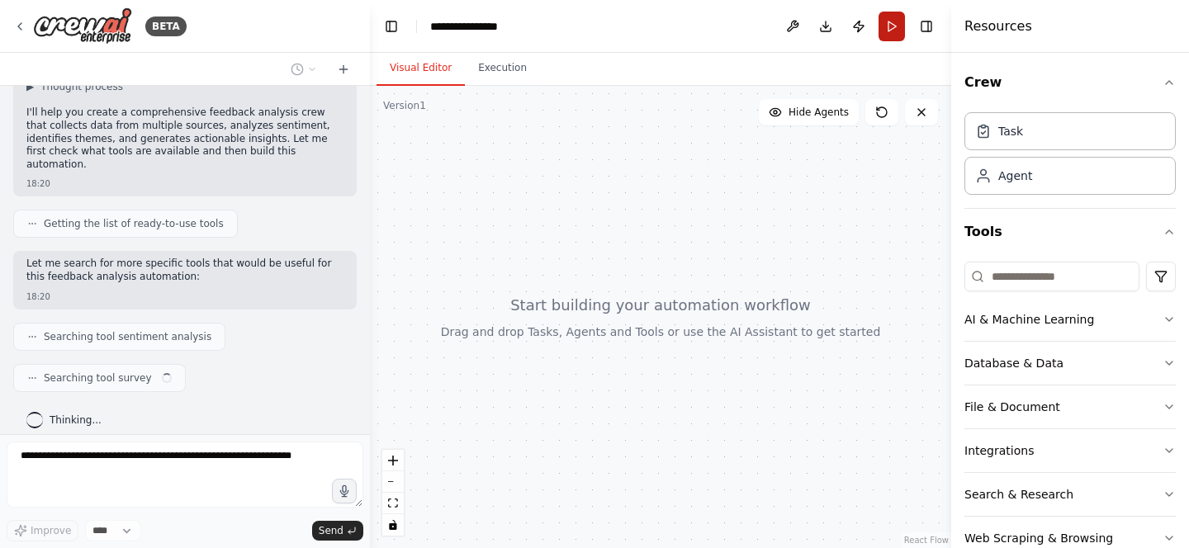
click at [894, 28] on button "Run" at bounding box center [892, 27] width 26 height 30
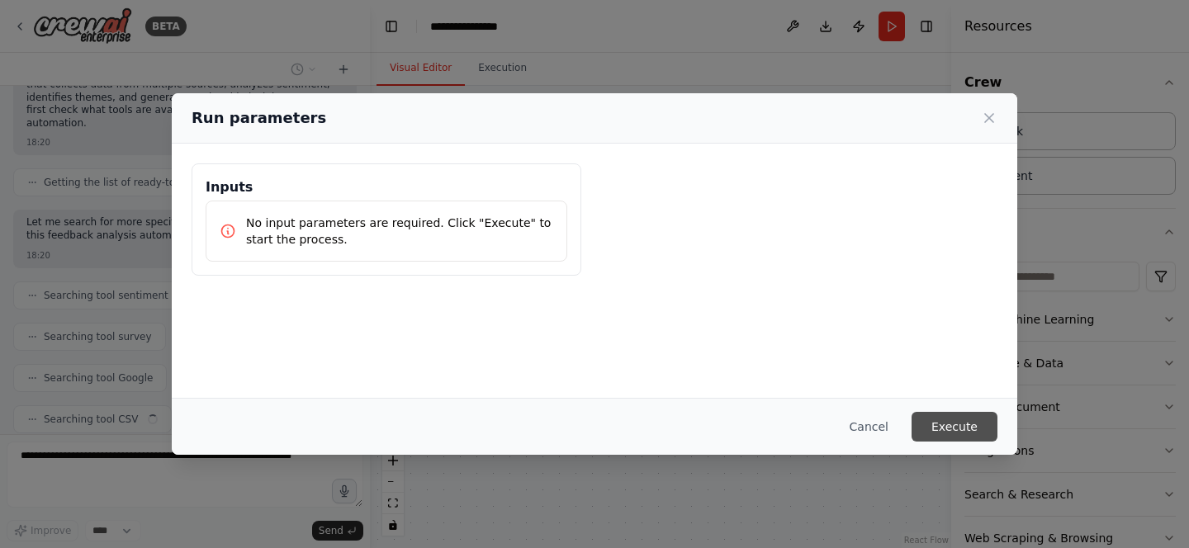
scroll to position [208, 0]
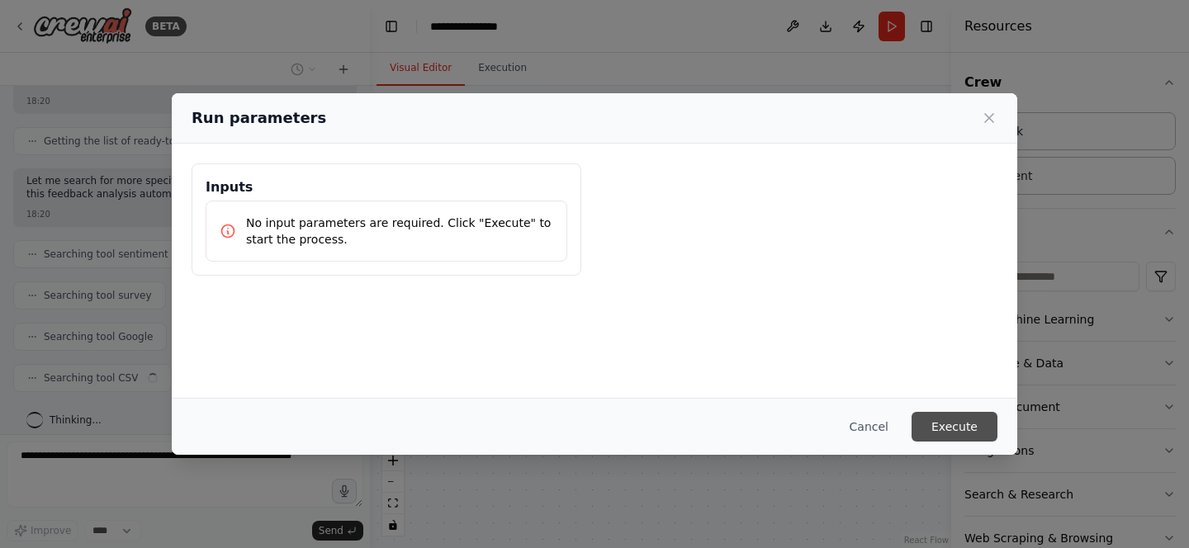
click at [956, 427] on button "Execute" at bounding box center [955, 427] width 86 height 30
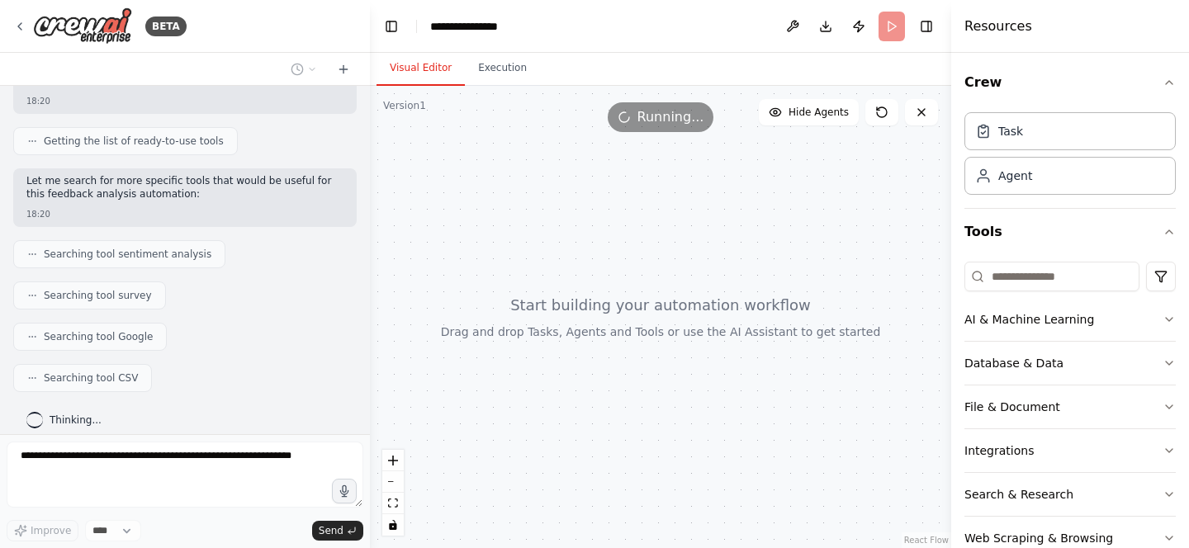
scroll to position [249, 0]
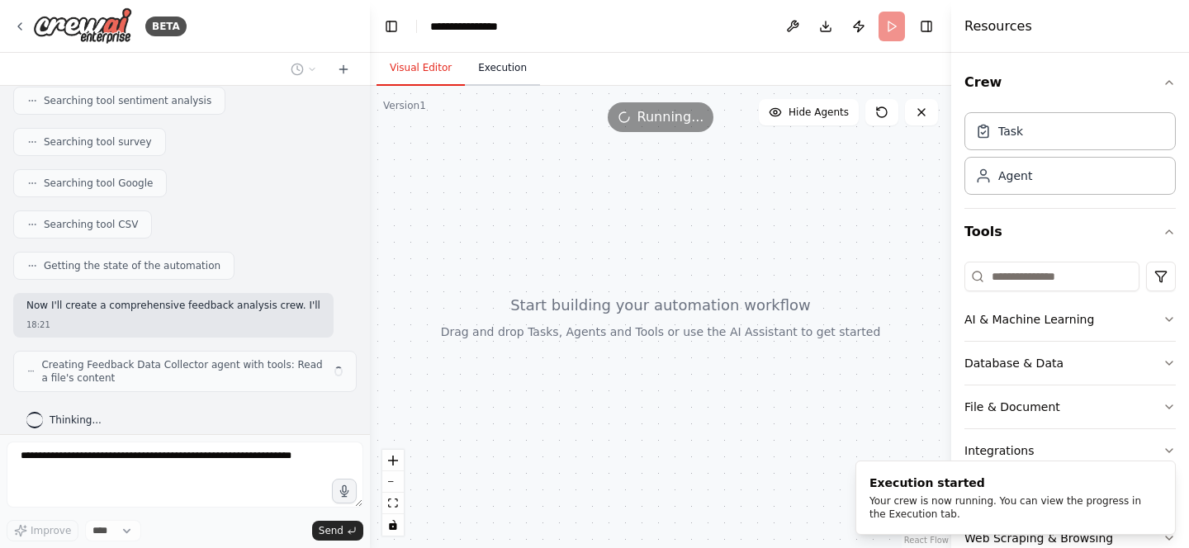
click at [514, 69] on button "Execution" at bounding box center [502, 68] width 75 height 35
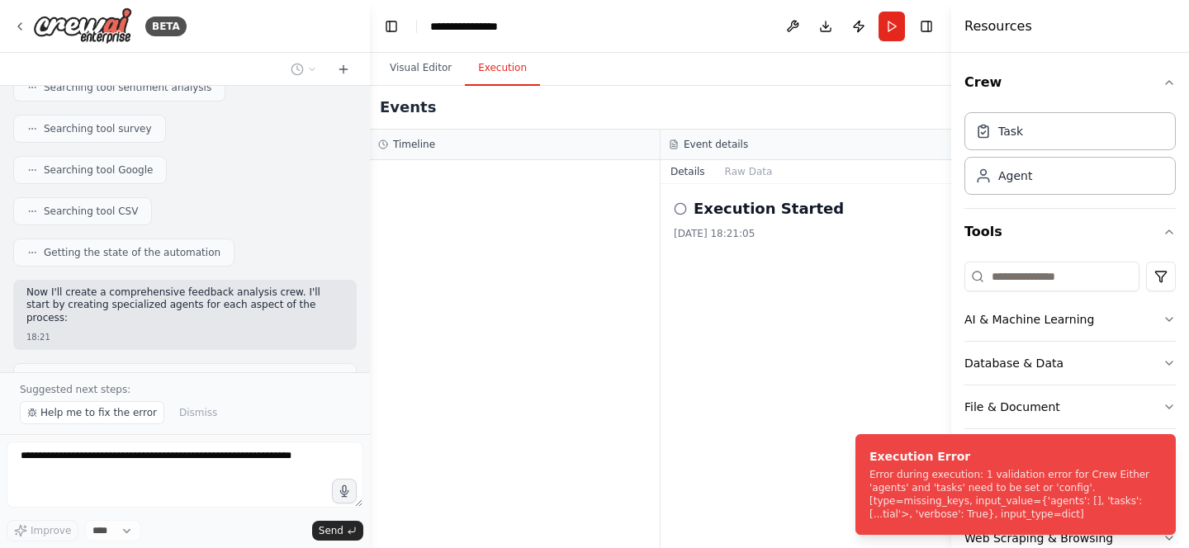
scroll to position [491, 0]
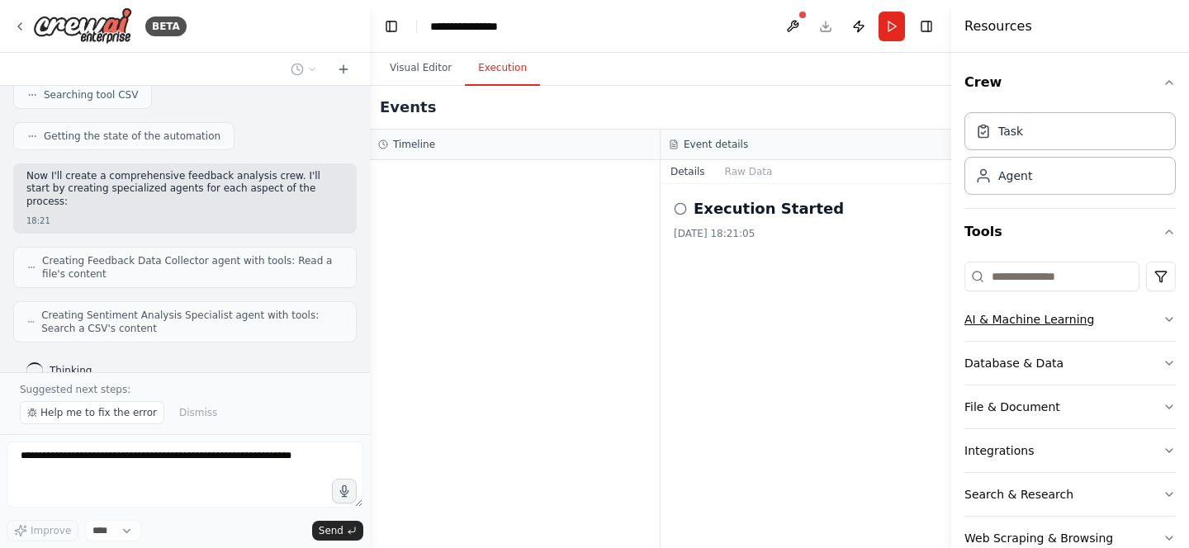
click at [1047, 320] on div "AI & Machine Learning" at bounding box center [1030, 319] width 130 height 17
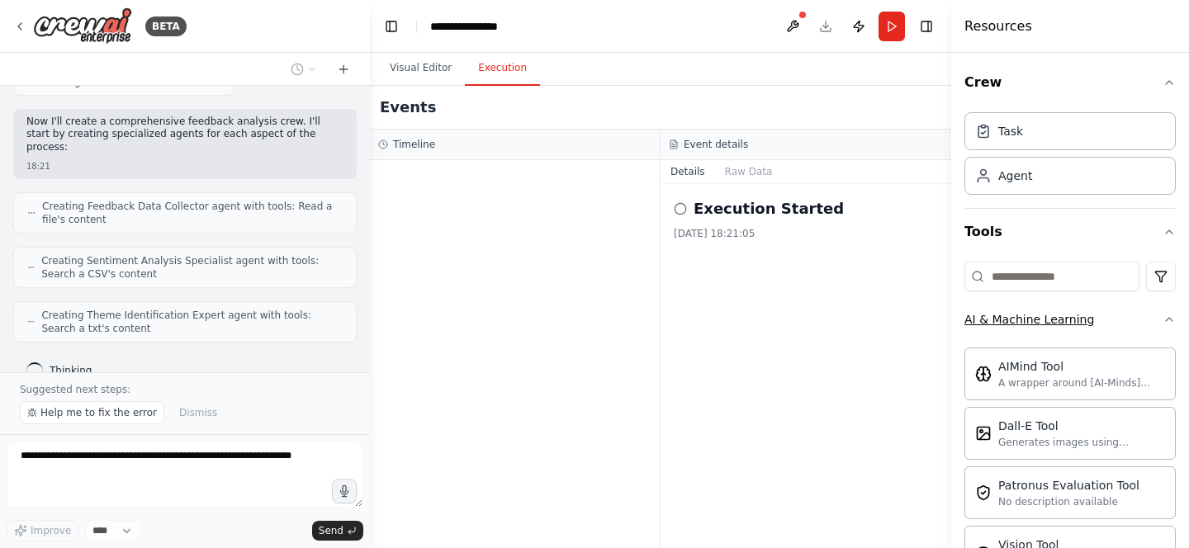
click at [1047, 320] on div "AI & Machine Learning" at bounding box center [1030, 319] width 130 height 17
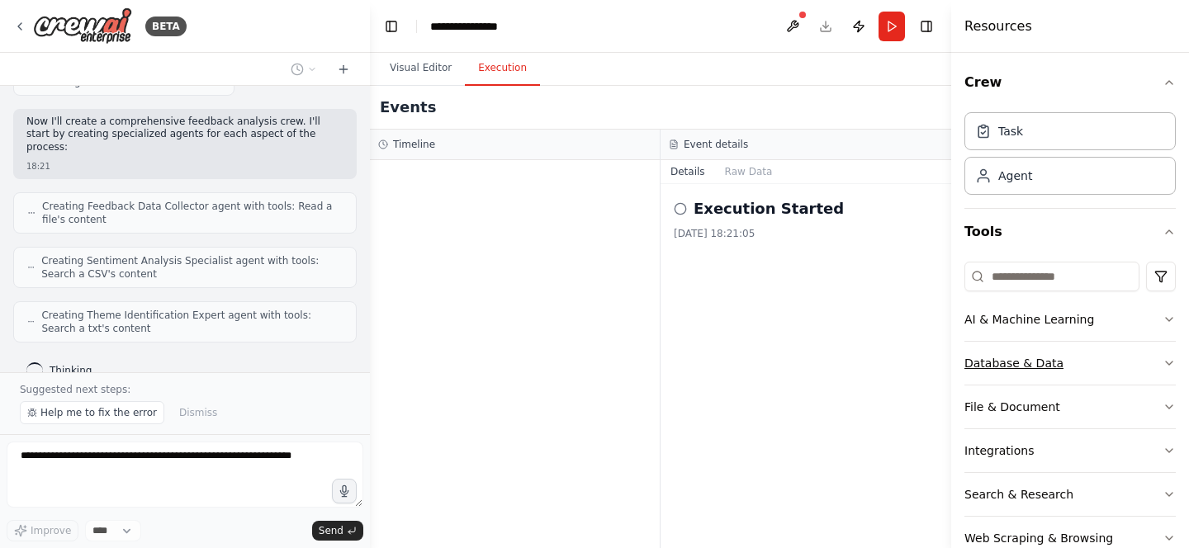
click at [1037, 362] on div "Database & Data" at bounding box center [1014, 363] width 99 height 17
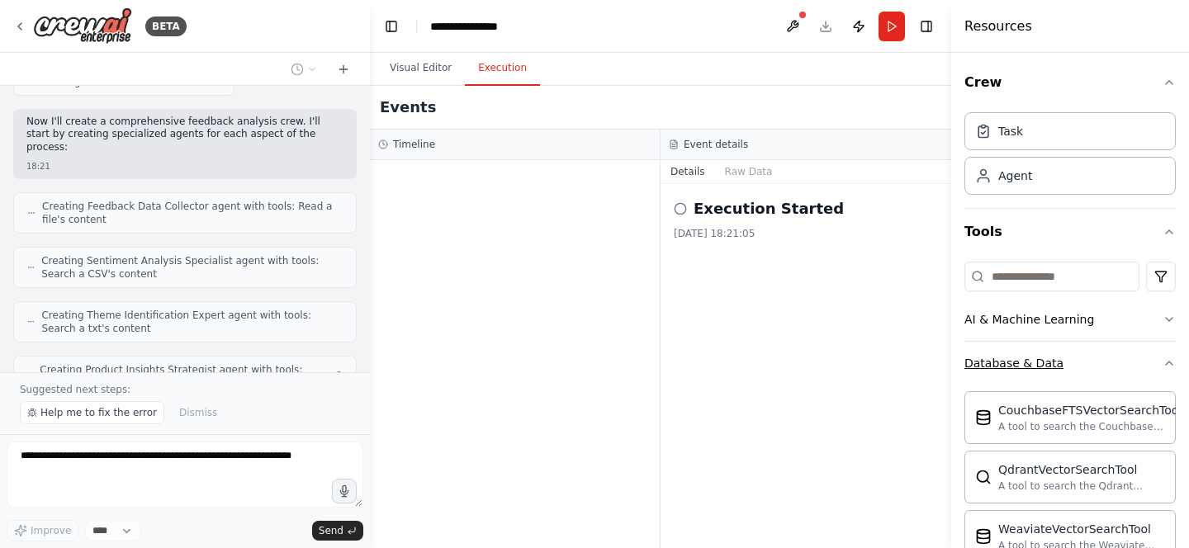
scroll to position [600, 0]
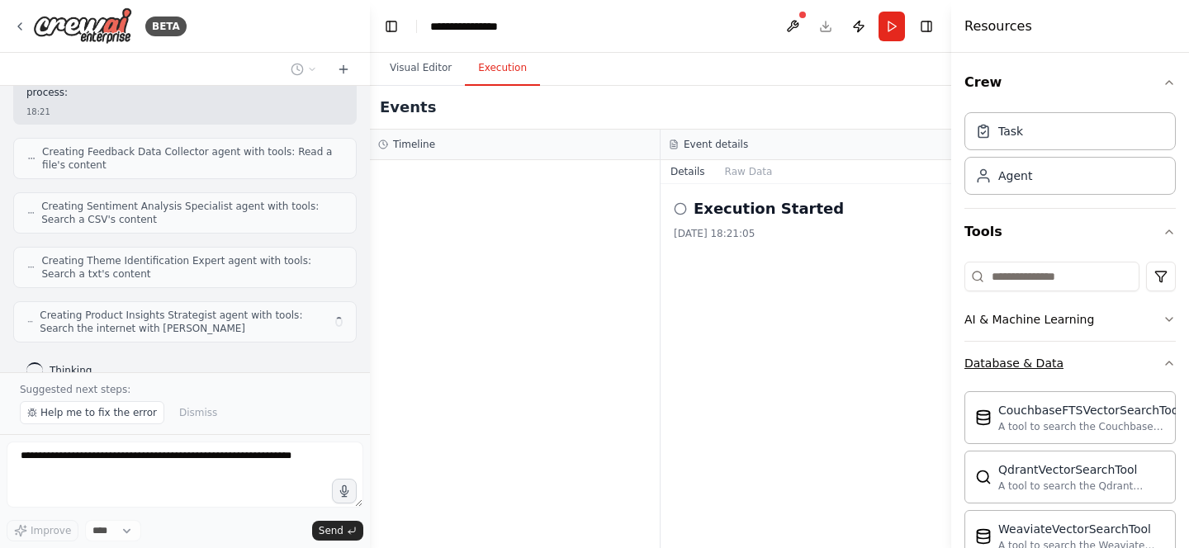
click at [1037, 362] on div "Database & Data" at bounding box center [1014, 363] width 99 height 17
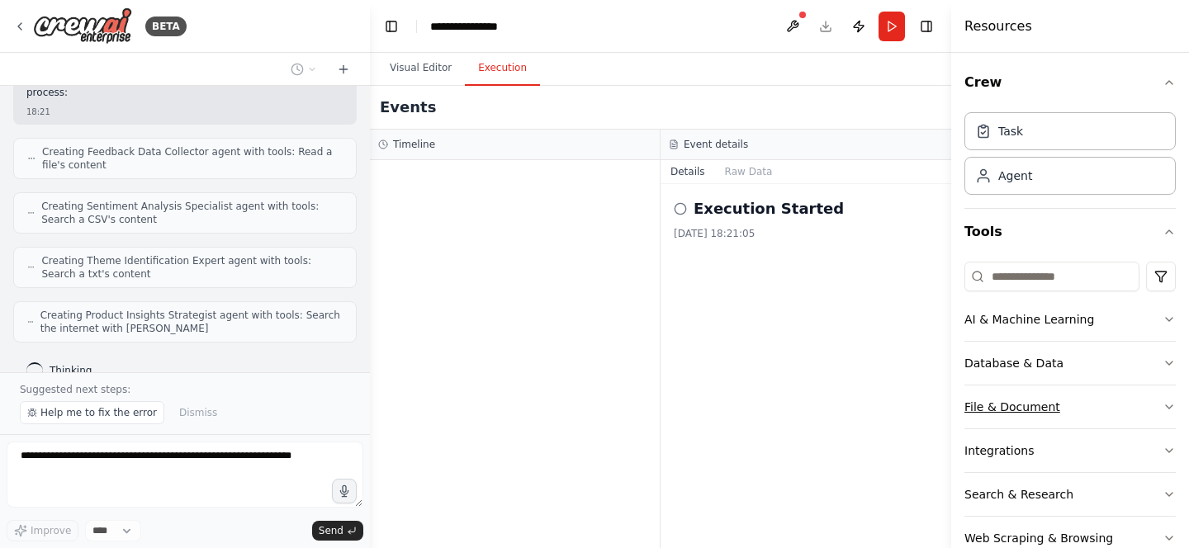
click at [1025, 411] on div "File & Document" at bounding box center [1013, 407] width 96 height 17
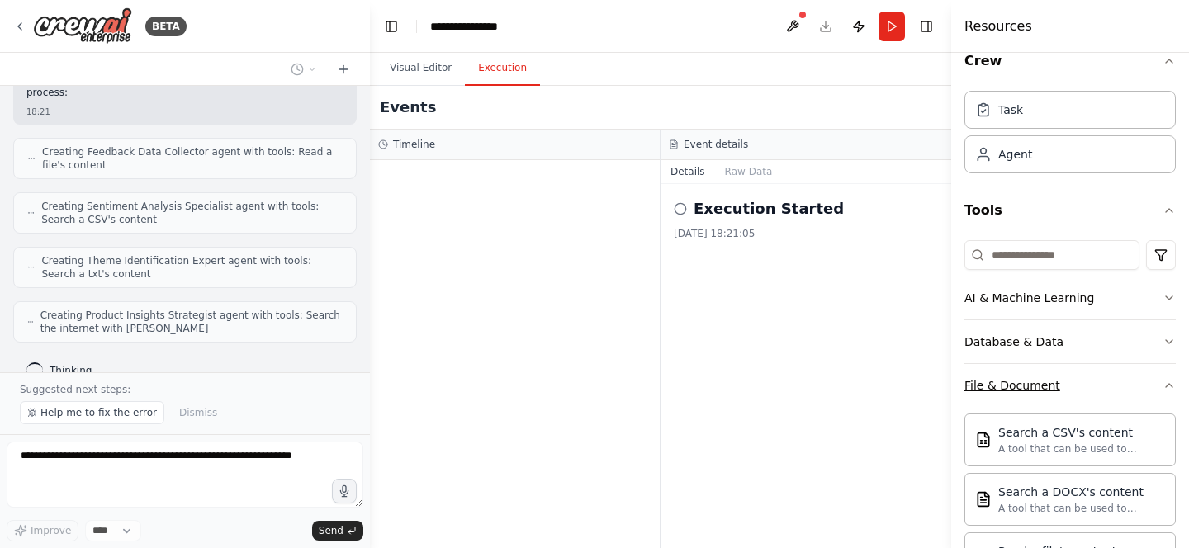
scroll to position [7, 0]
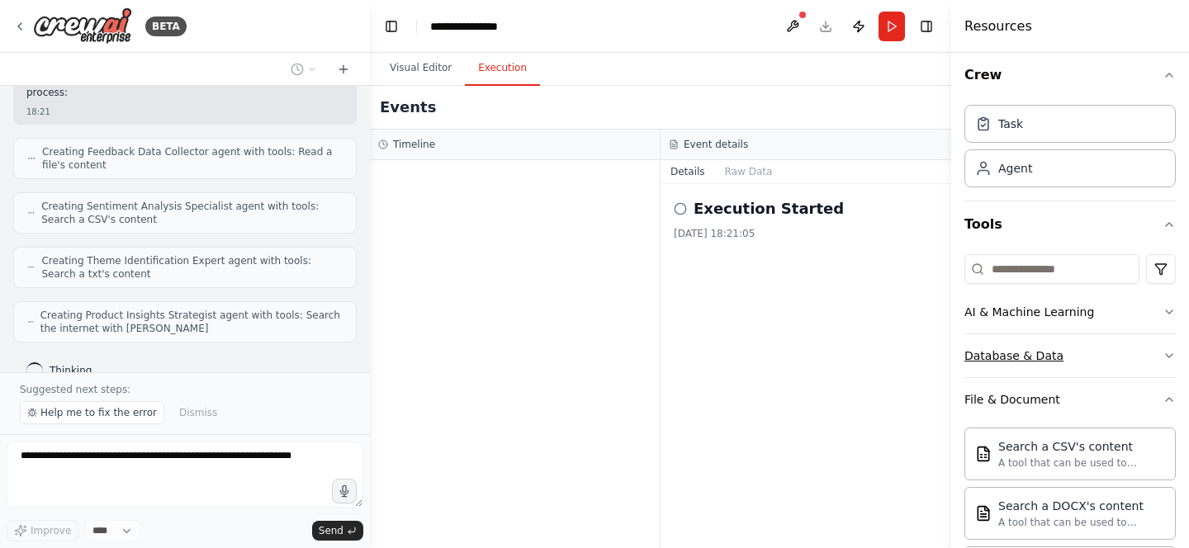
click at [1027, 362] on div "Database & Data" at bounding box center [1014, 356] width 99 height 17
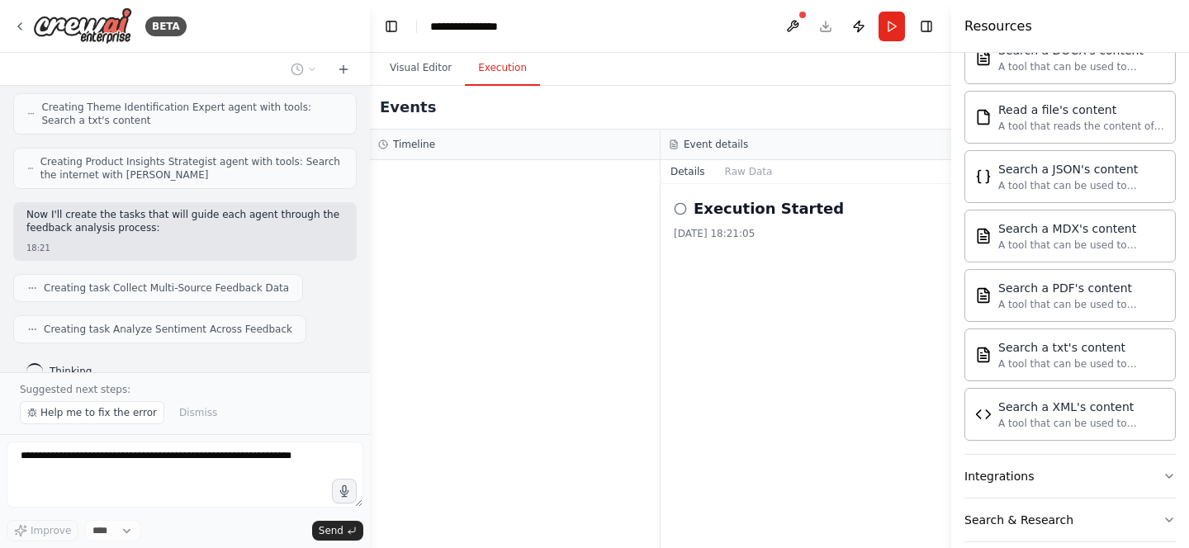
scroll to position [719, 0]
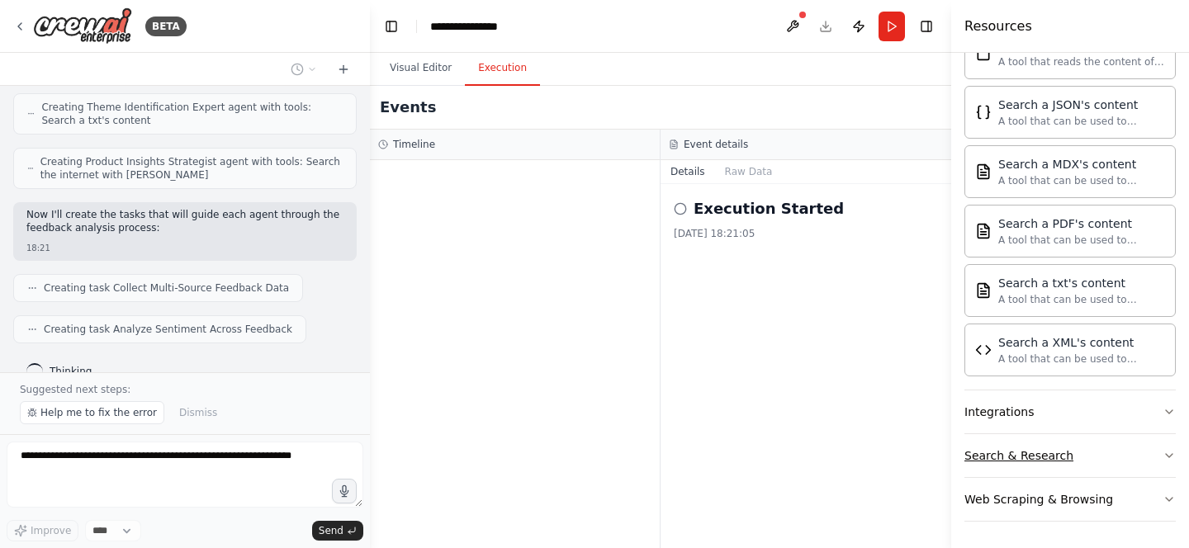
click at [1021, 455] on div "Search & Research" at bounding box center [1019, 456] width 109 height 17
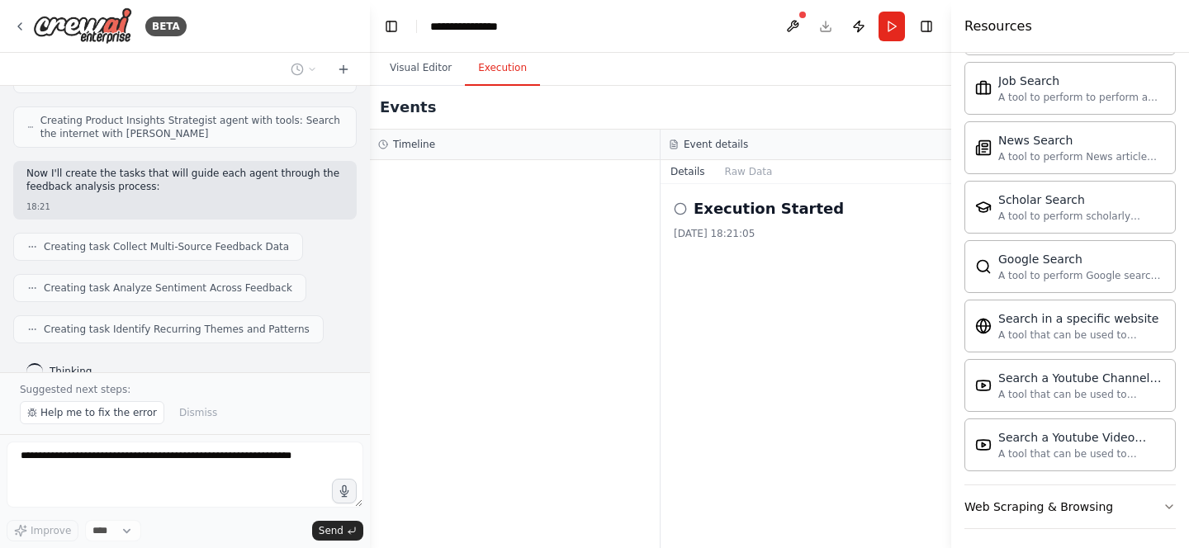
scroll to position [1565, 0]
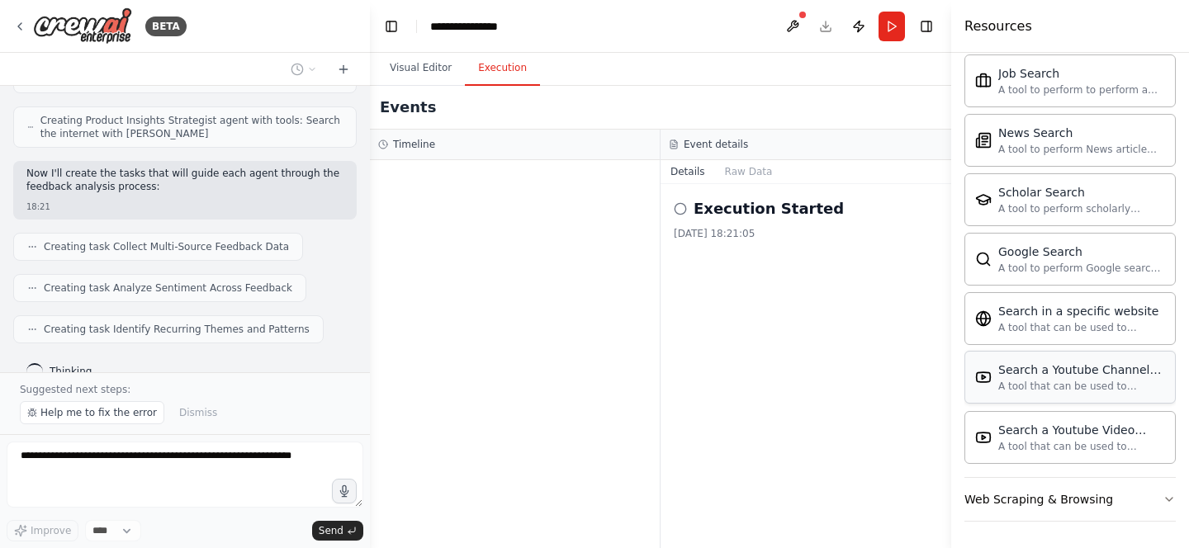
click at [1064, 385] on div "A tool that can be used to semantic search a query from a Youtube Channels cont…" at bounding box center [1082, 386] width 167 height 13
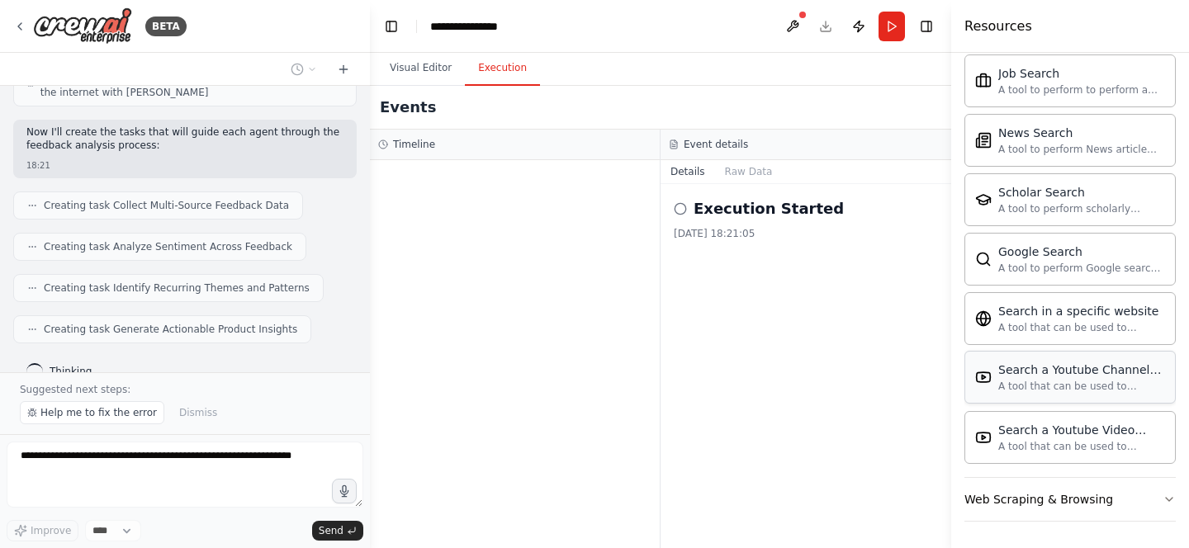
click at [1042, 382] on div "A tool that can be used to semantic search a query from a Youtube Channels cont…" at bounding box center [1082, 386] width 167 height 13
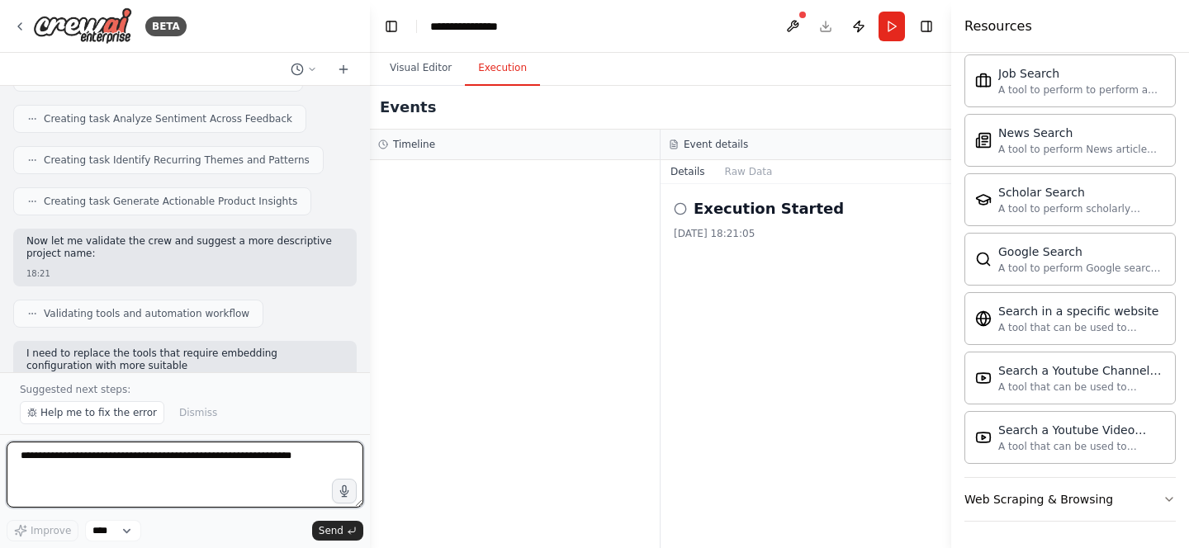
scroll to position [977, 0]
